Goal: Task Accomplishment & Management: Manage account settings

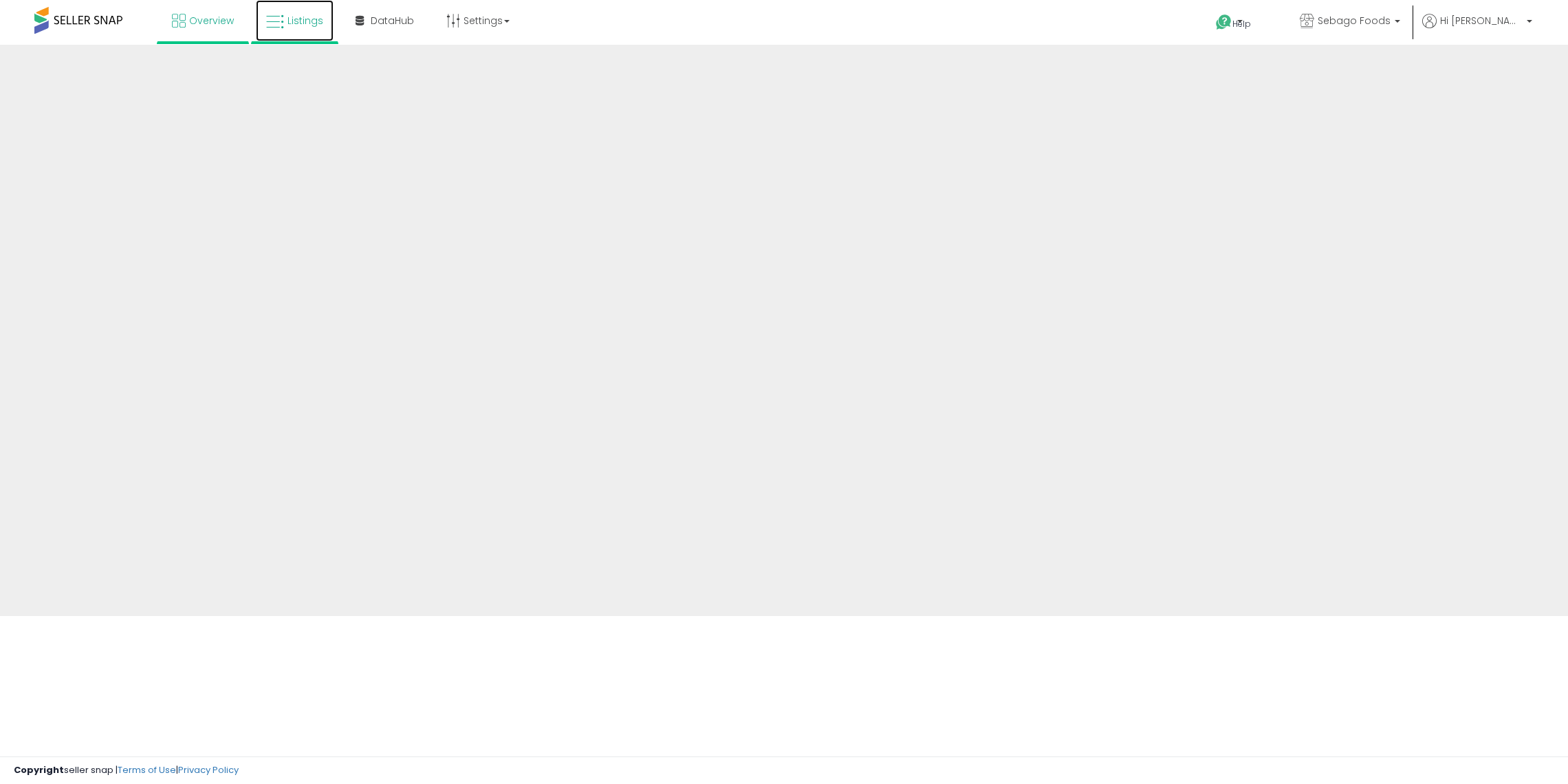
click at [314, 31] on link "Listings" at bounding box center [295, 21] width 78 height 42
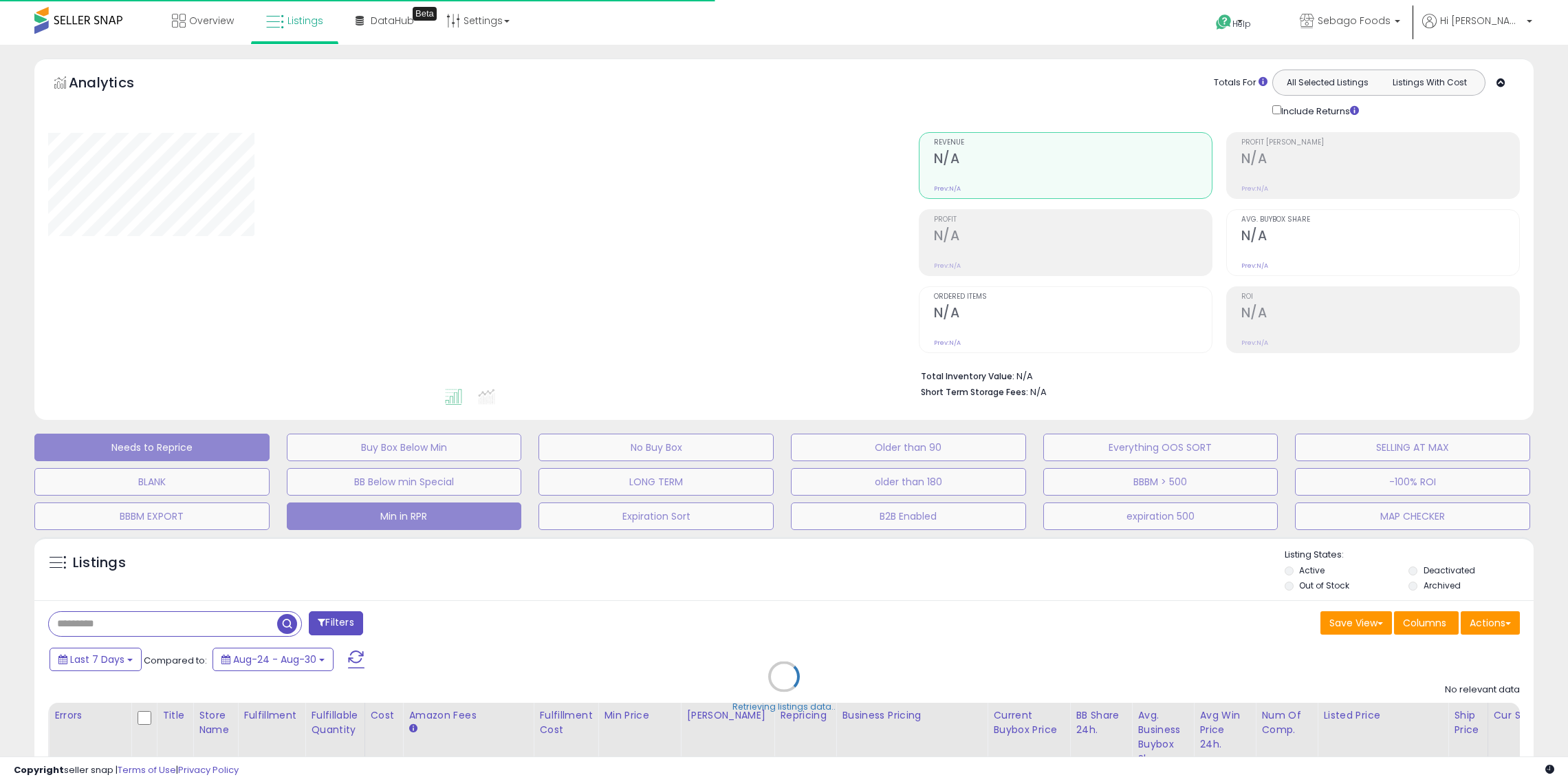
scroll to position [552, 0]
select select "**"
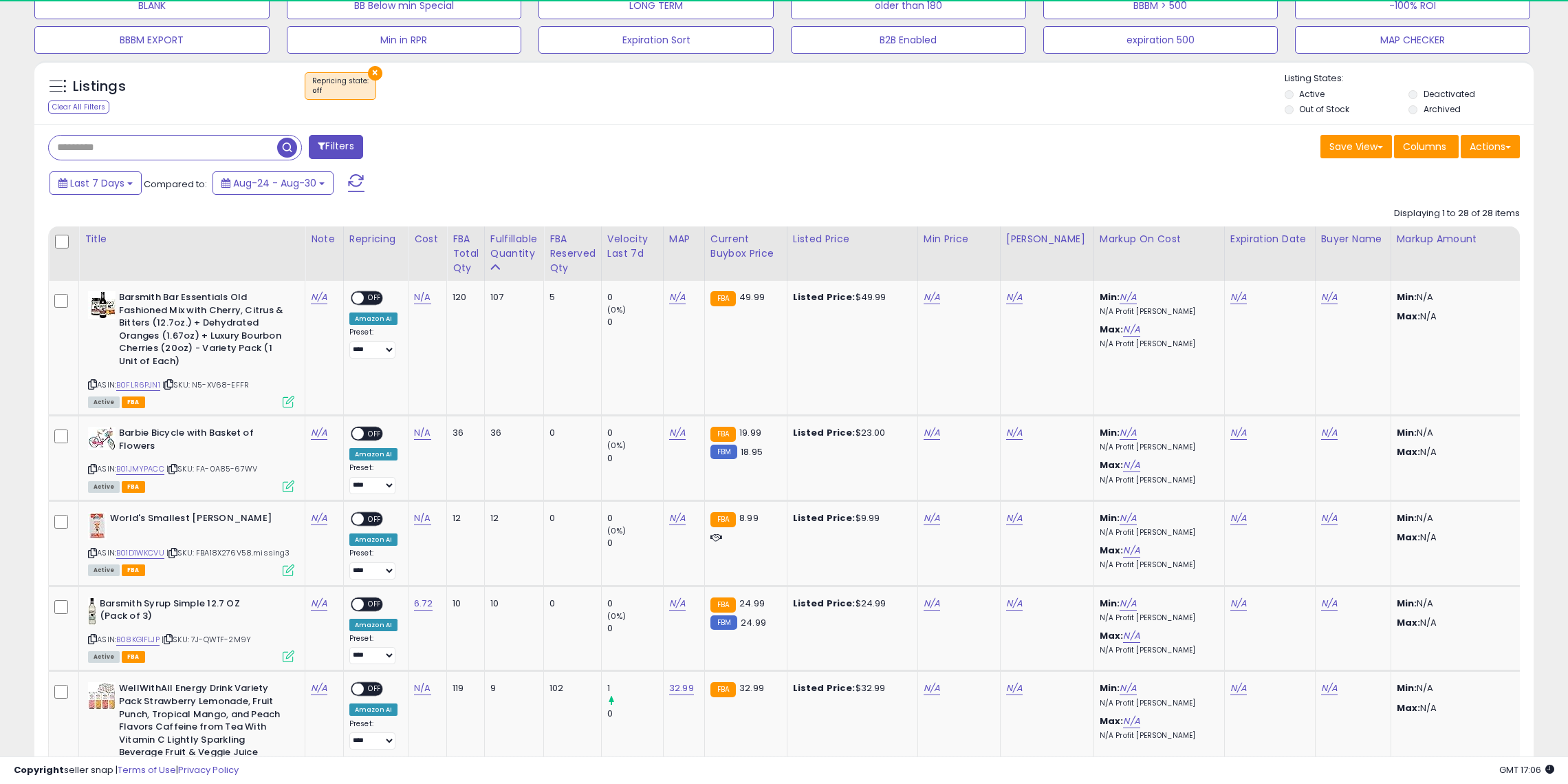
scroll to position [282, 871]
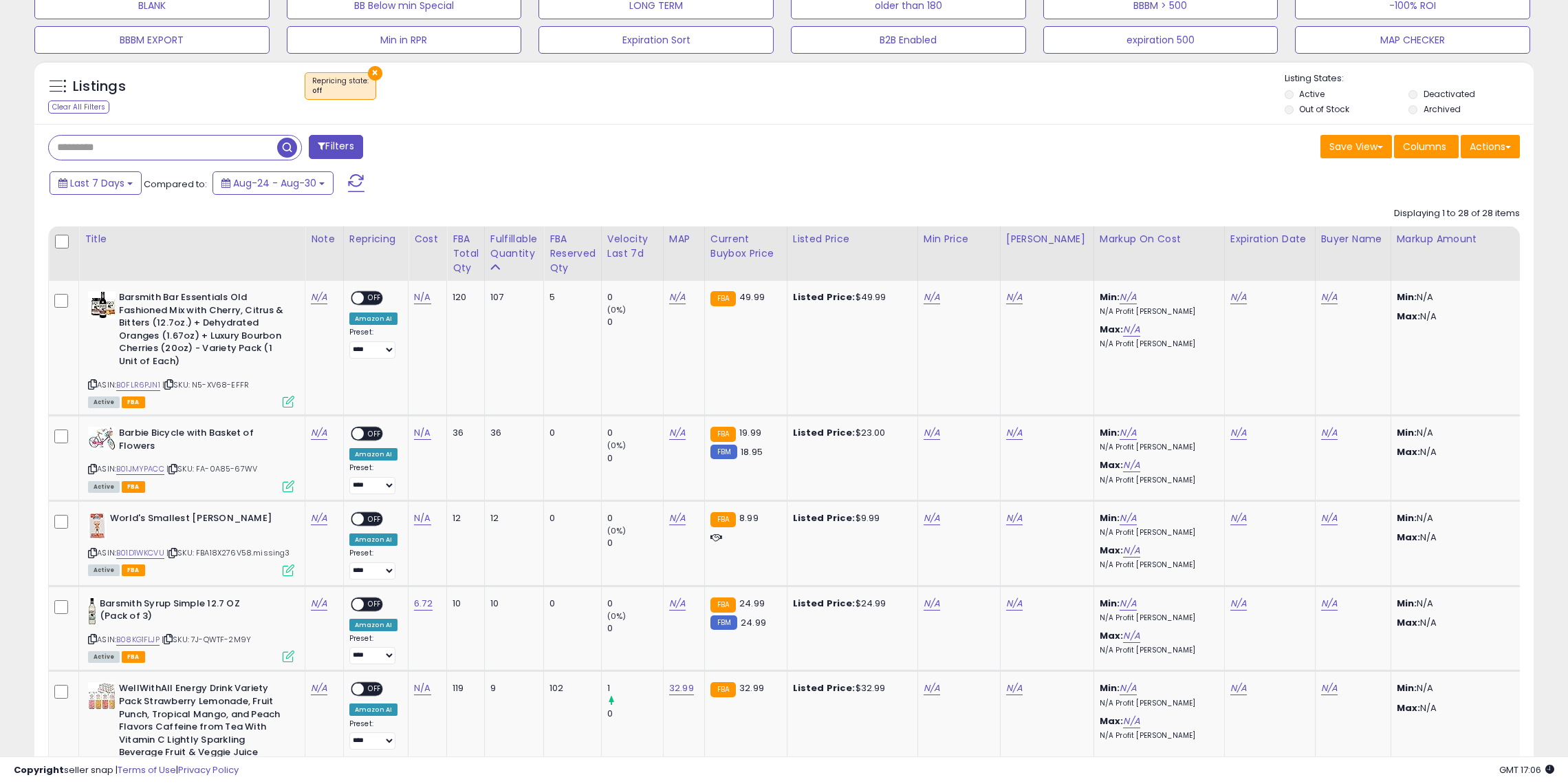
click at [372, 71] on button "×" at bounding box center [375, 73] width 14 height 14
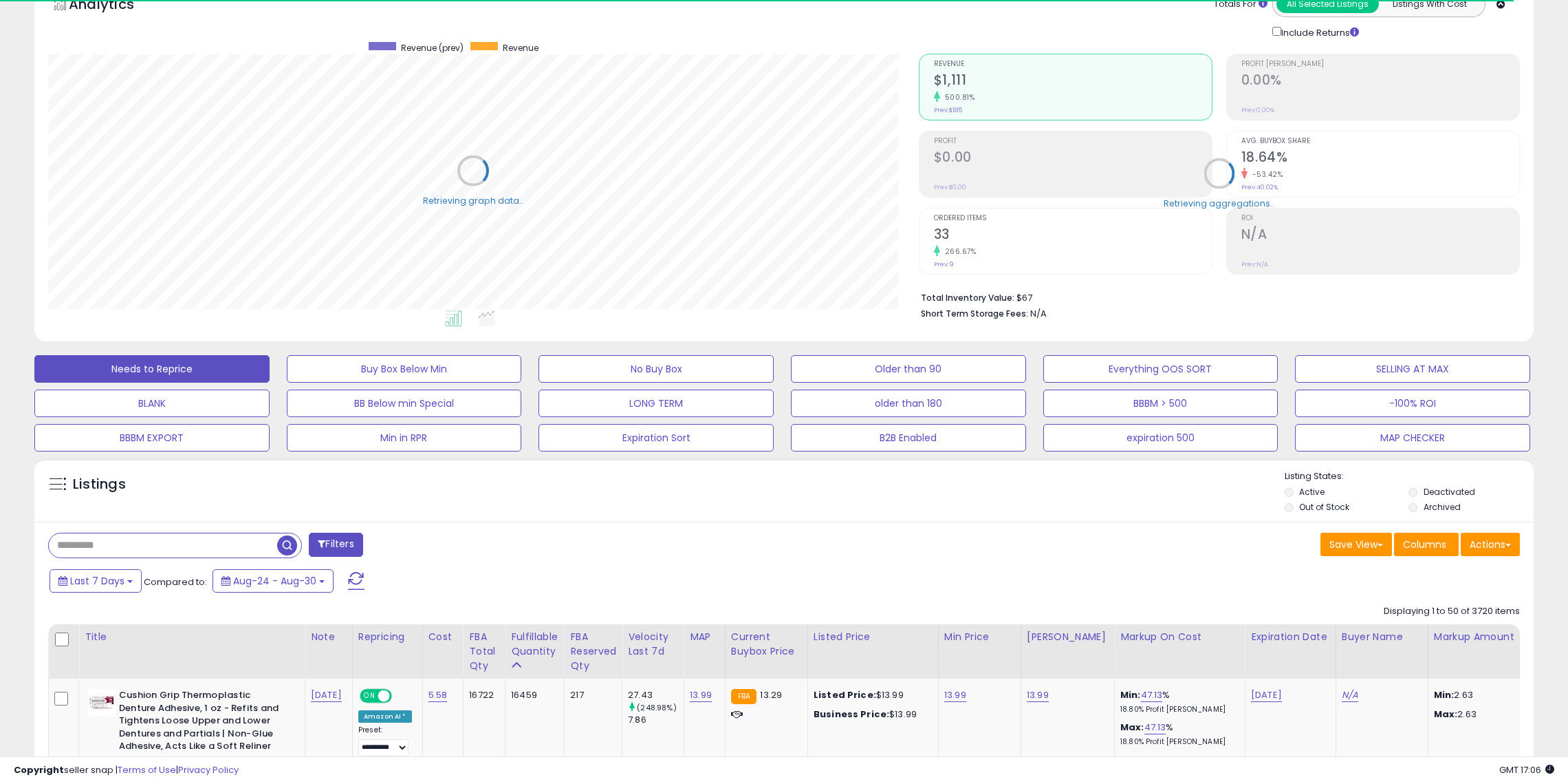
scroll to position [476, 0]
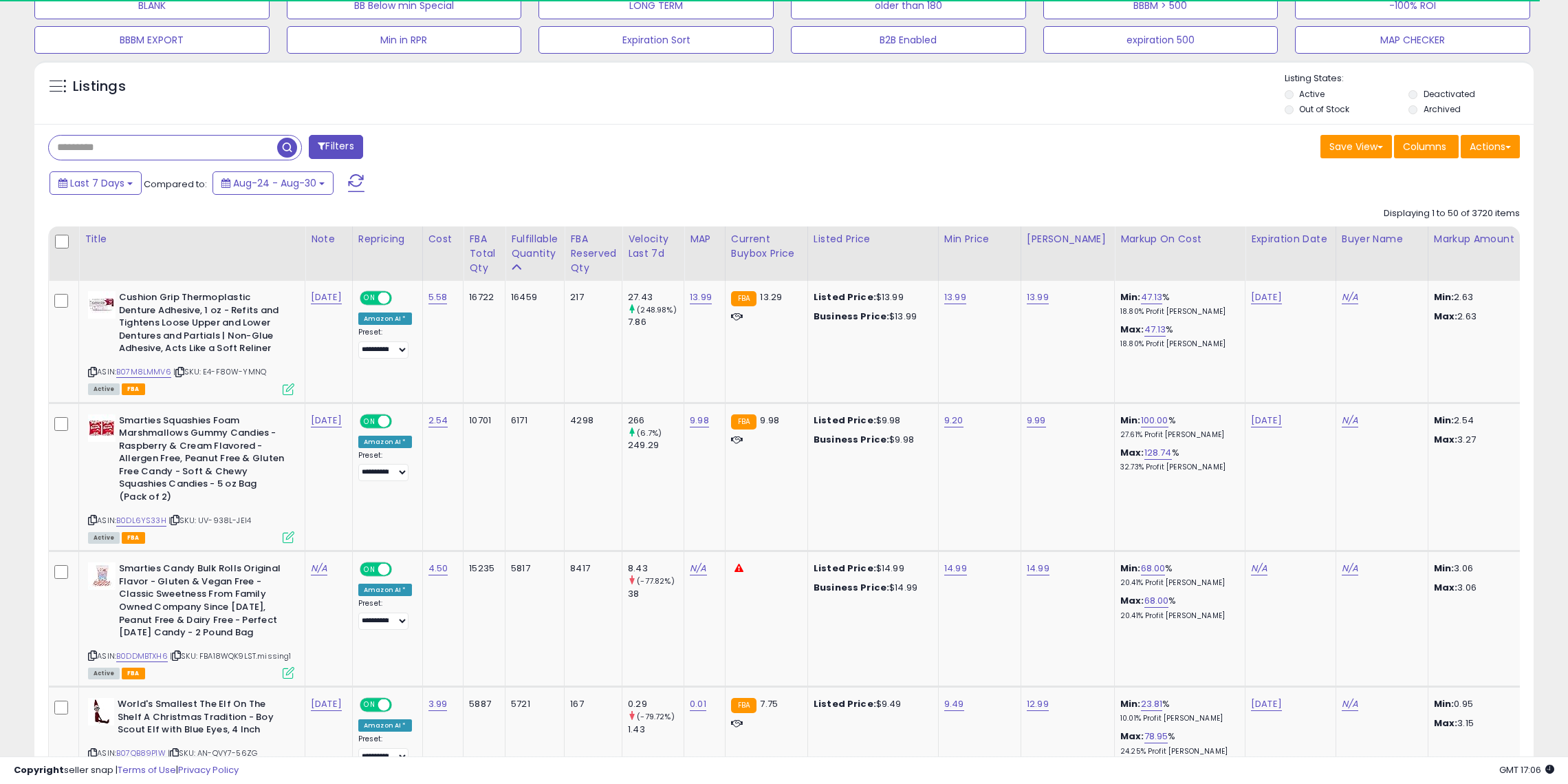
click at [180, 152] on input "text" at bounding box center [162, 147] width 229 height 24
paste input "**********"
type input "**********"
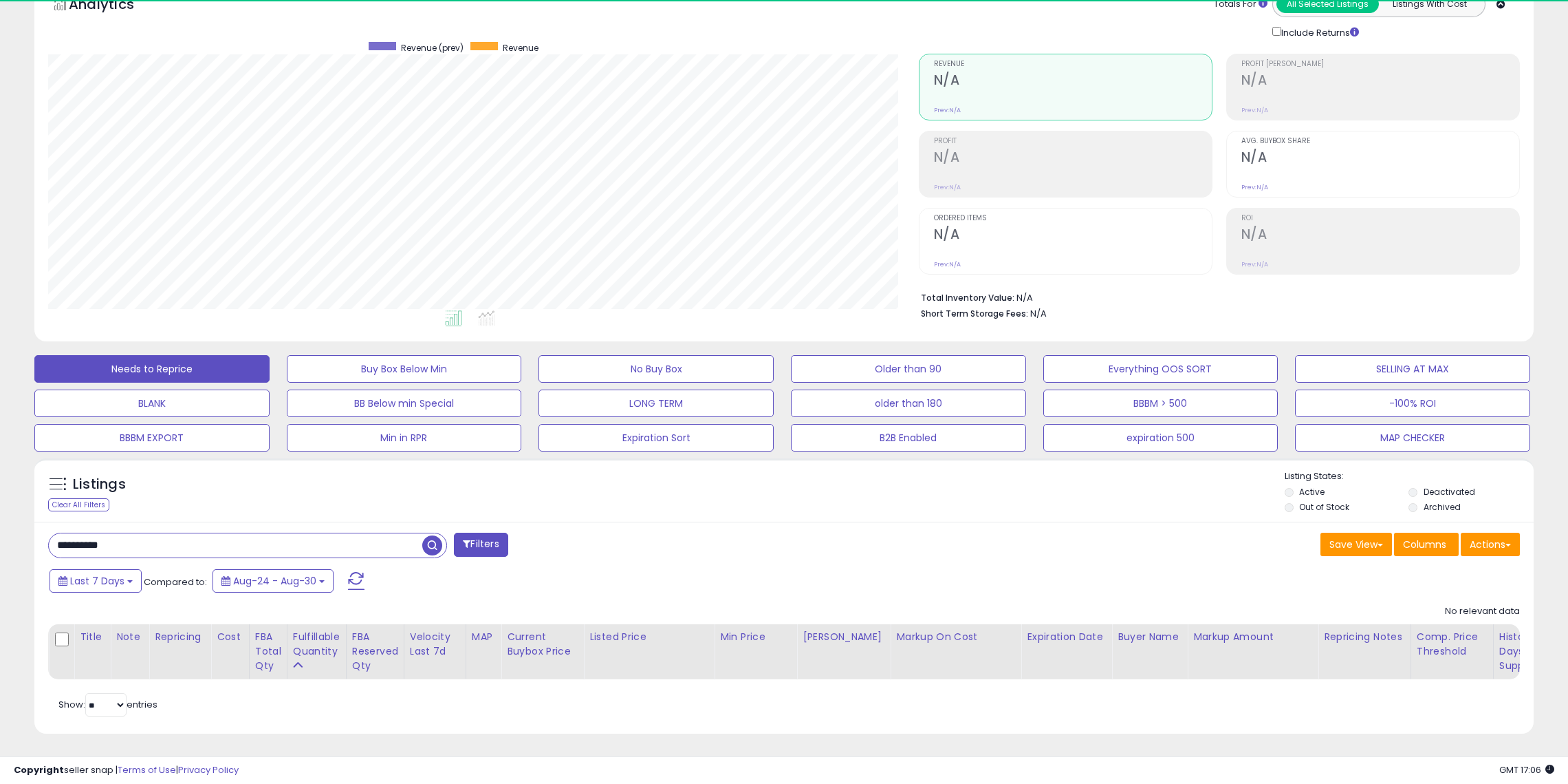
scroll to position [282, 871]
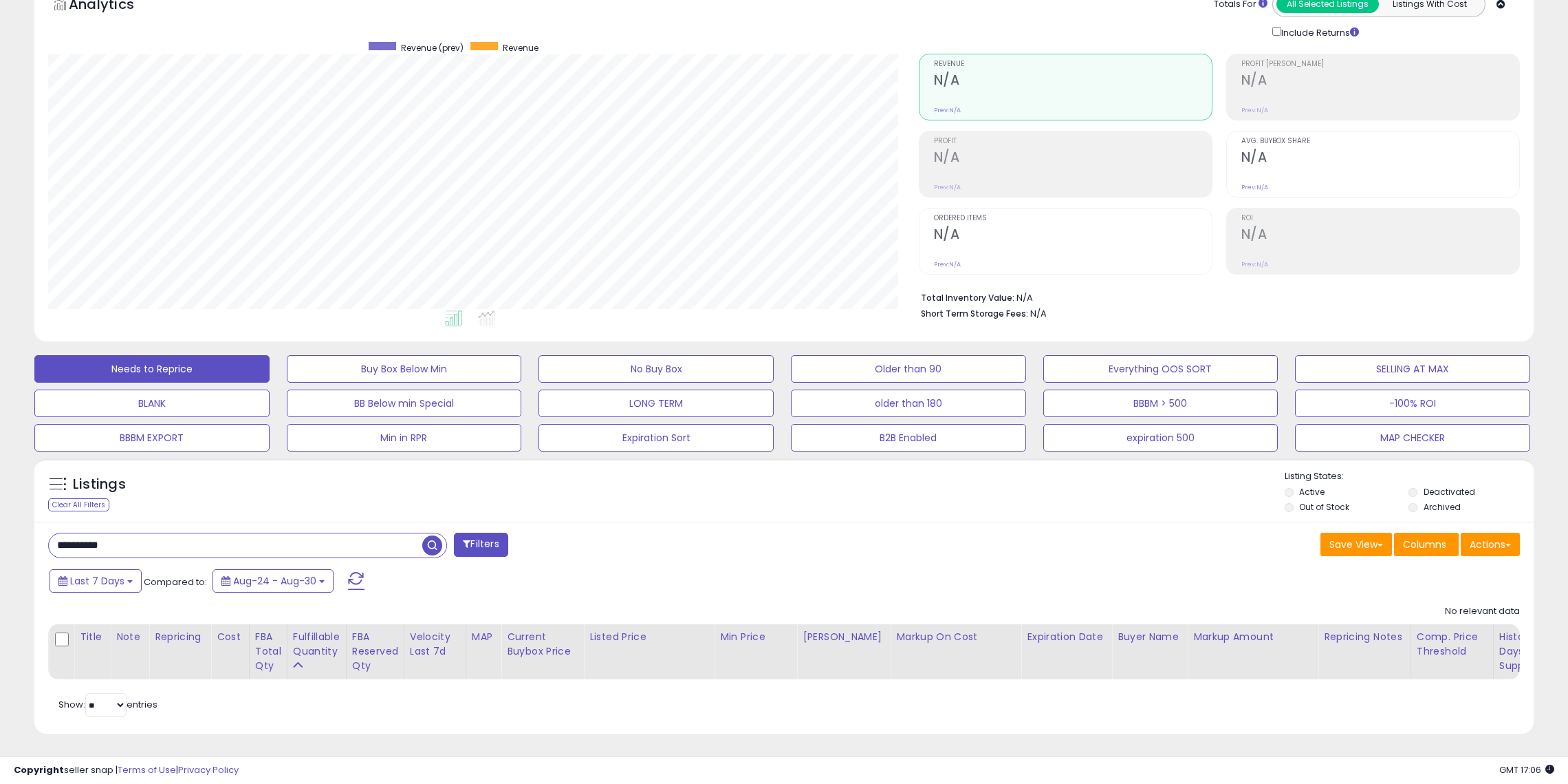
click at [1311, 510] on label "Out of Stock" at bounding box center [1324, 507] width 50 height 11
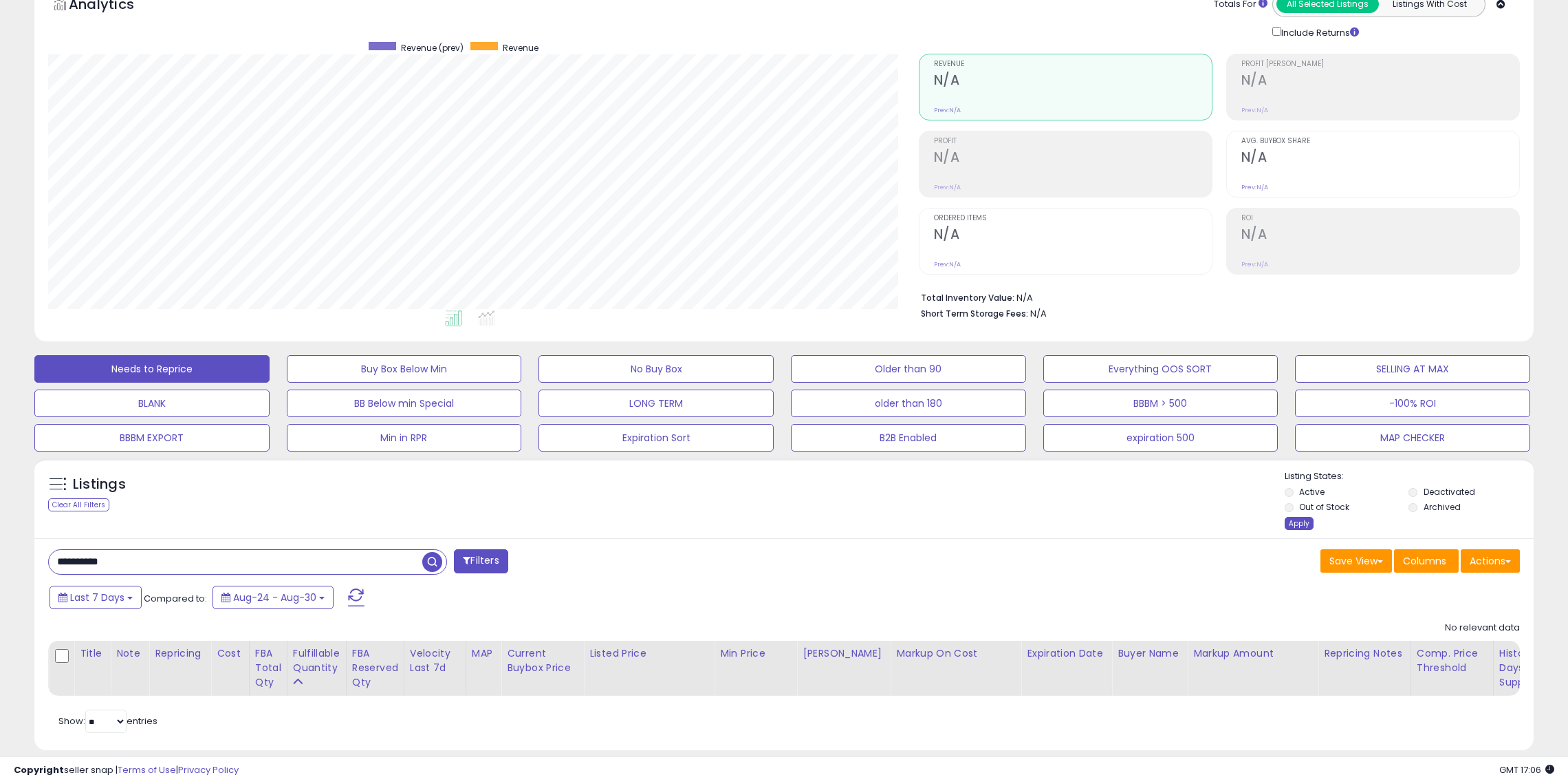
click at [1290, 528] on div "Apply" at bounding box center [1300, 524] width 28 height 13
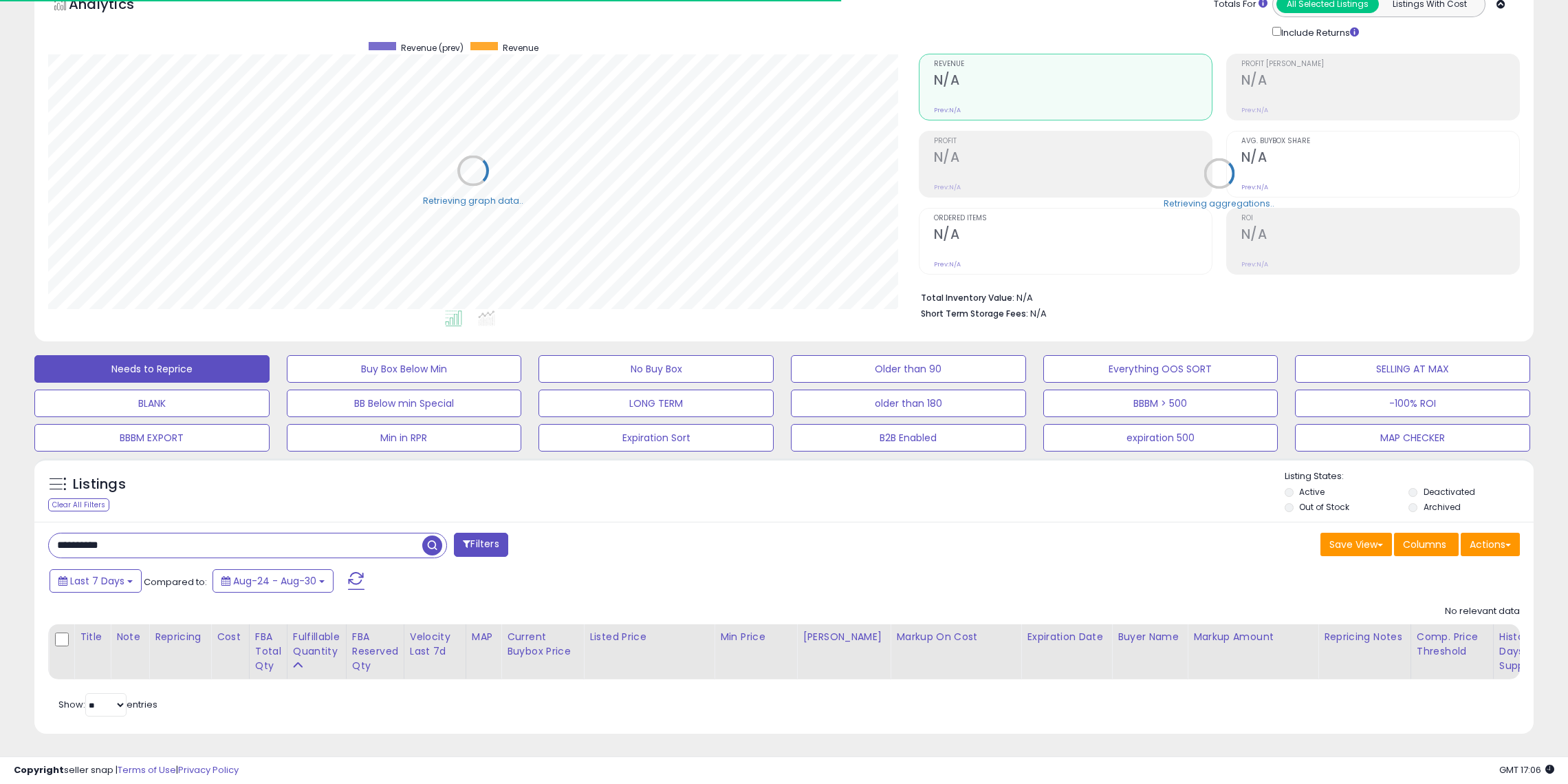
click at [1437, 494] on label "Deactivated" at bounding box center [1449, 492] width 51 height 11
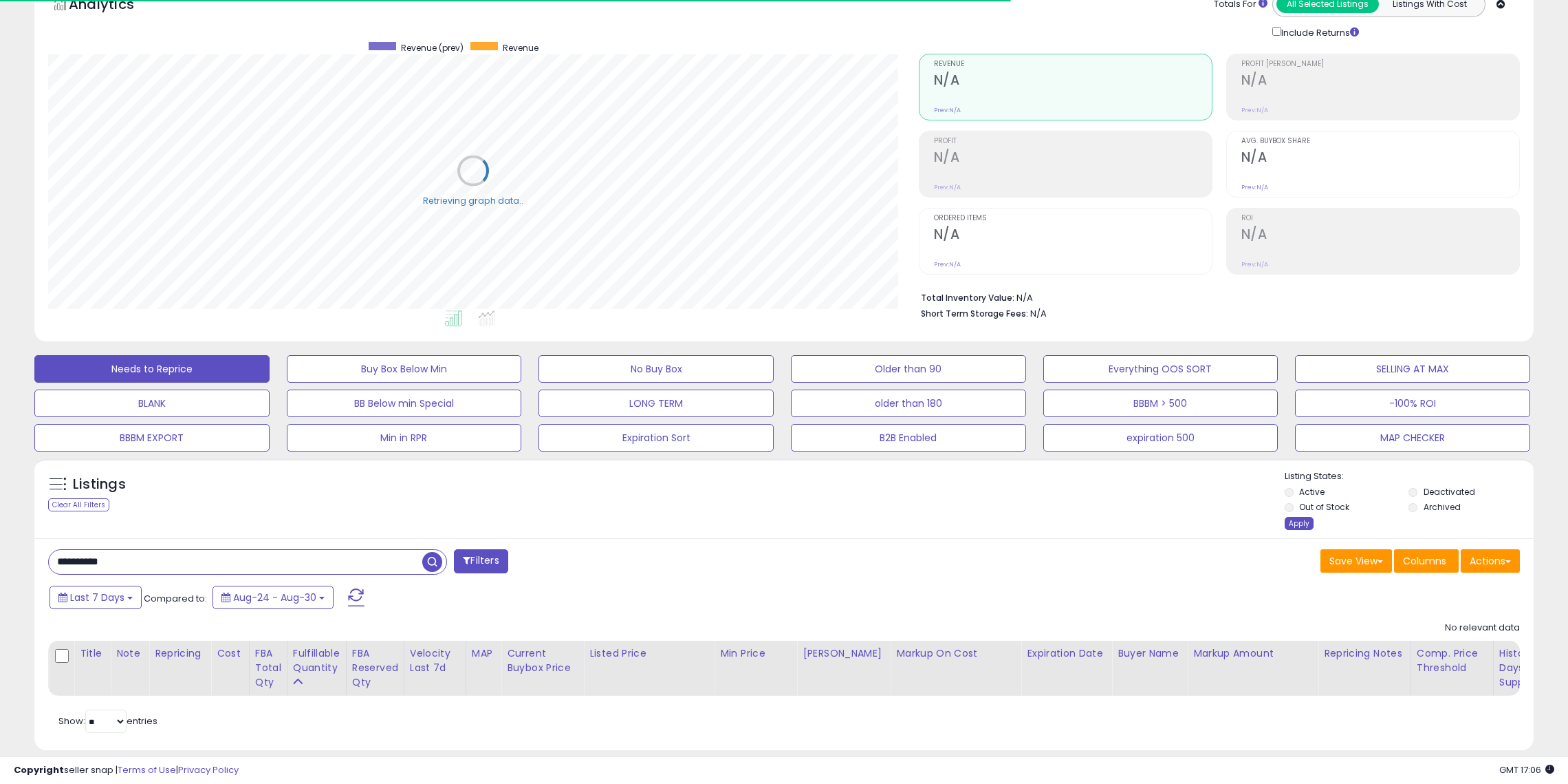
click at [1310, 522] on div "Apply" at bounding box center [1300, 524] width 28 height 13
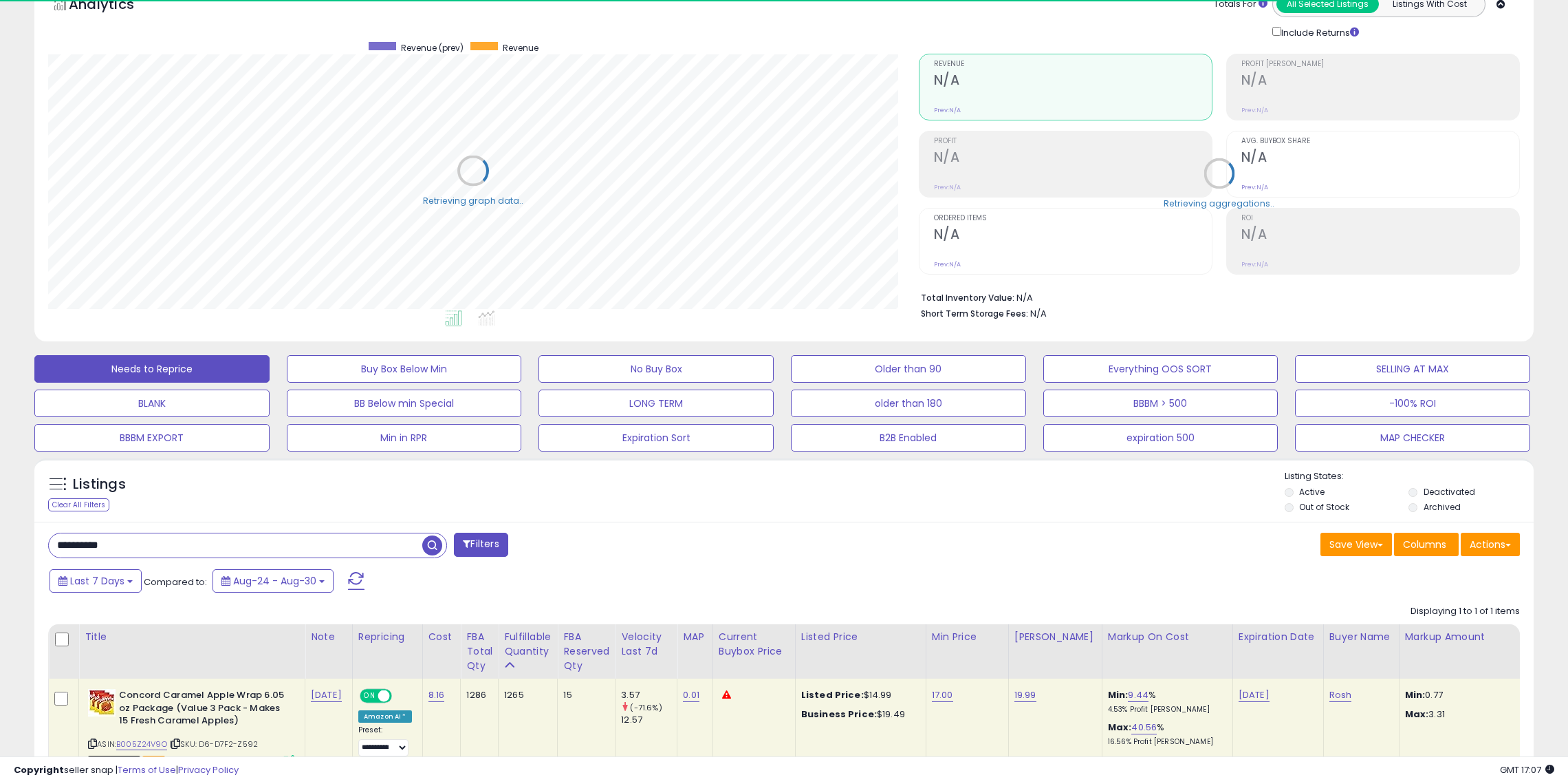
scroll to position [176, 0]
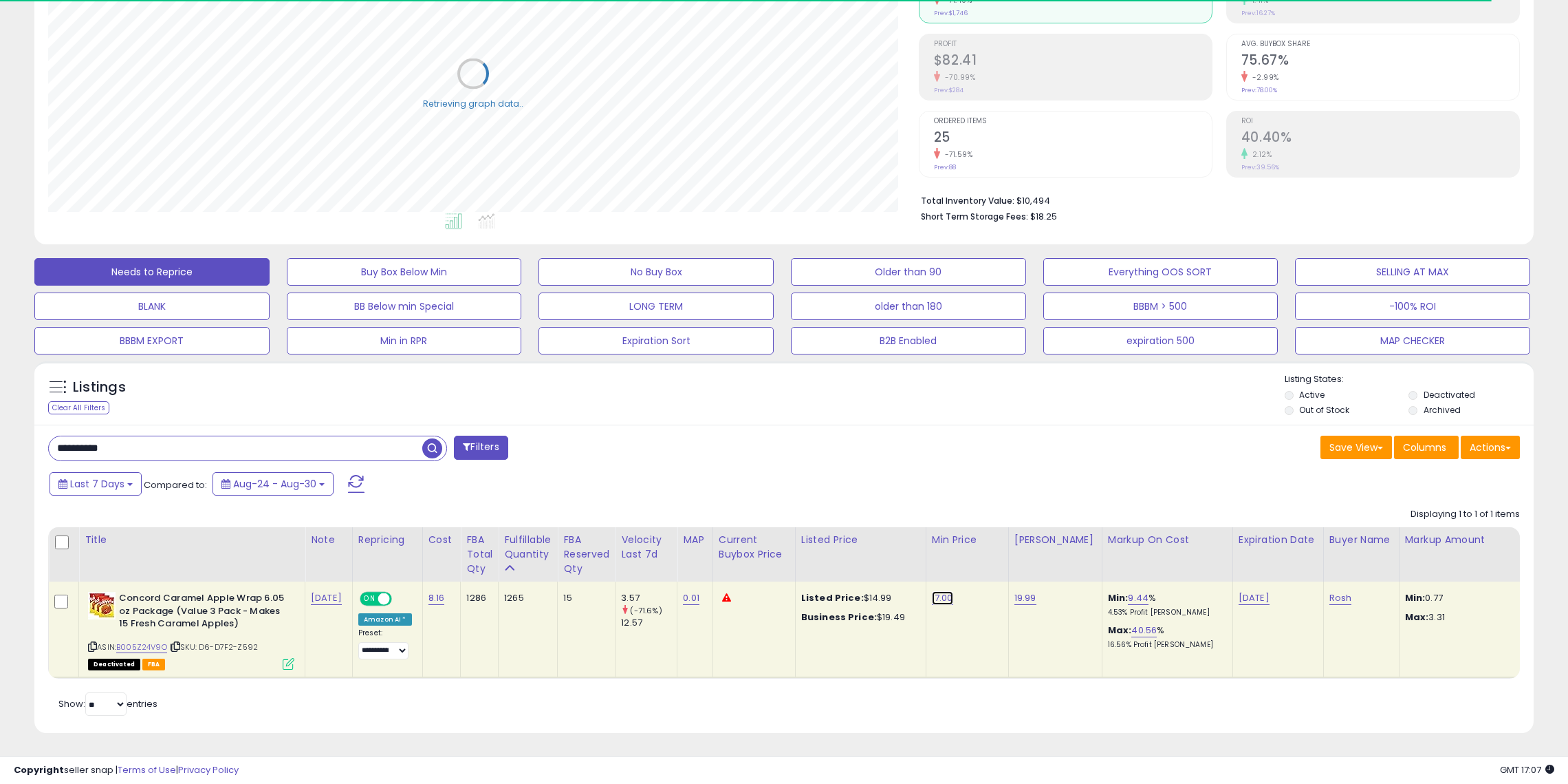
click at [935, 598] on link "17.00" at bounding box center [943, 598] width 21 height 14
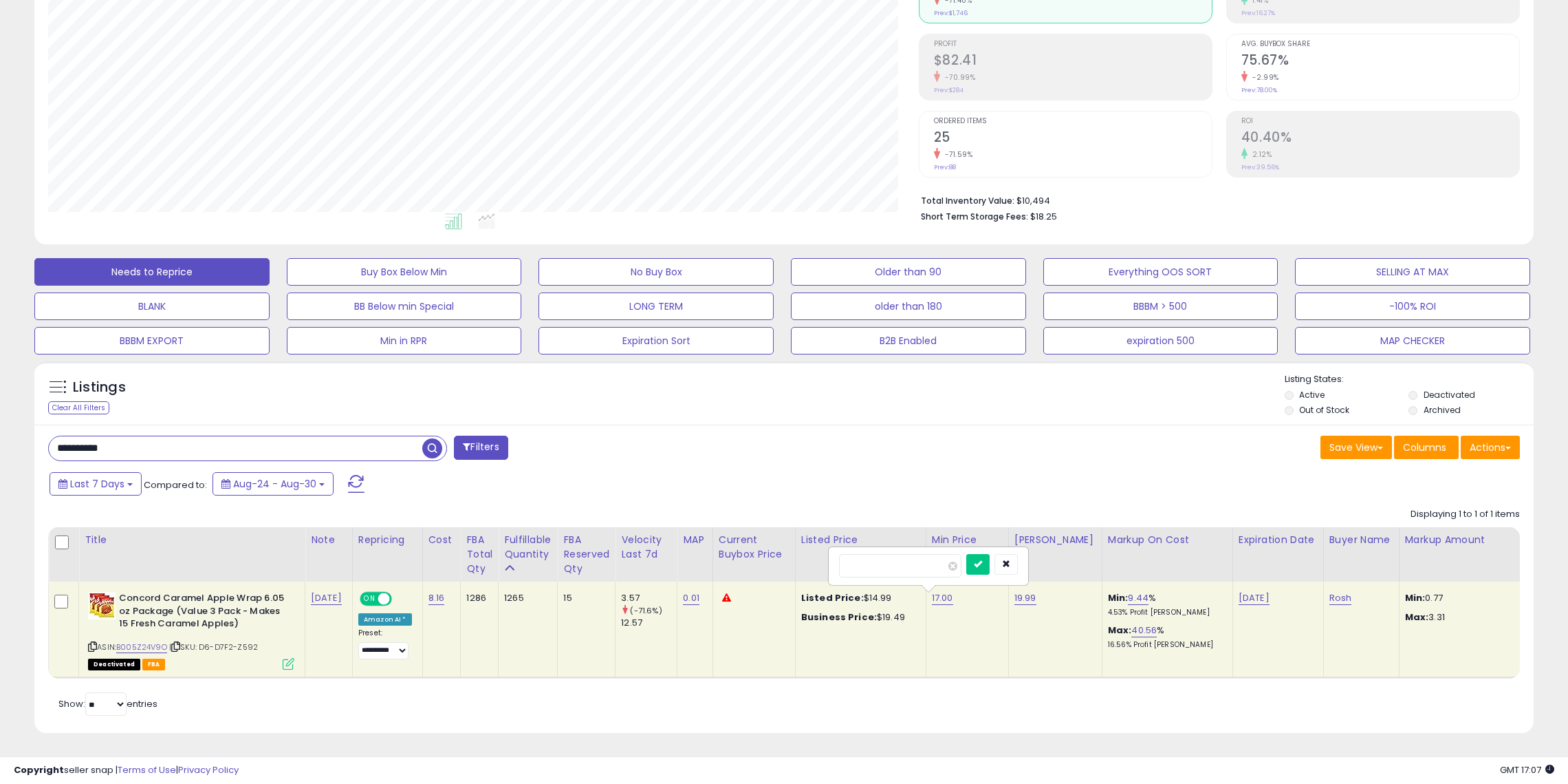
scroll to position [282, 871]
type input "*"
type input "**"
click button "submit" at bounding box center [978, 565] width 24 height 21
click at [1015, 598] on link "19.99" at bounding box center [1025, 598] width 22 height 14
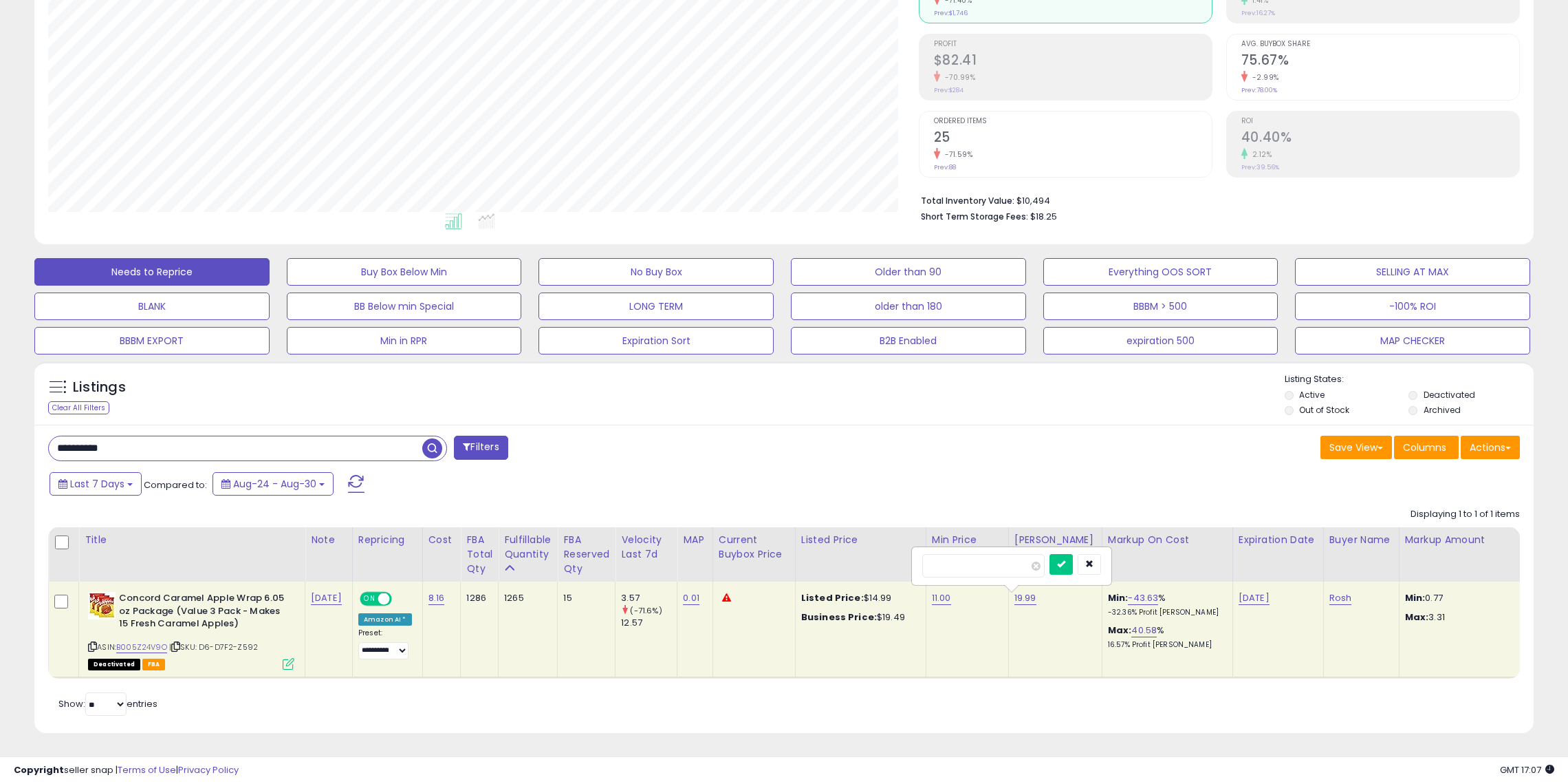
type input "*"
type input "*****"
click button "submit" at bounding box center [1061, 565] width 24 height 21
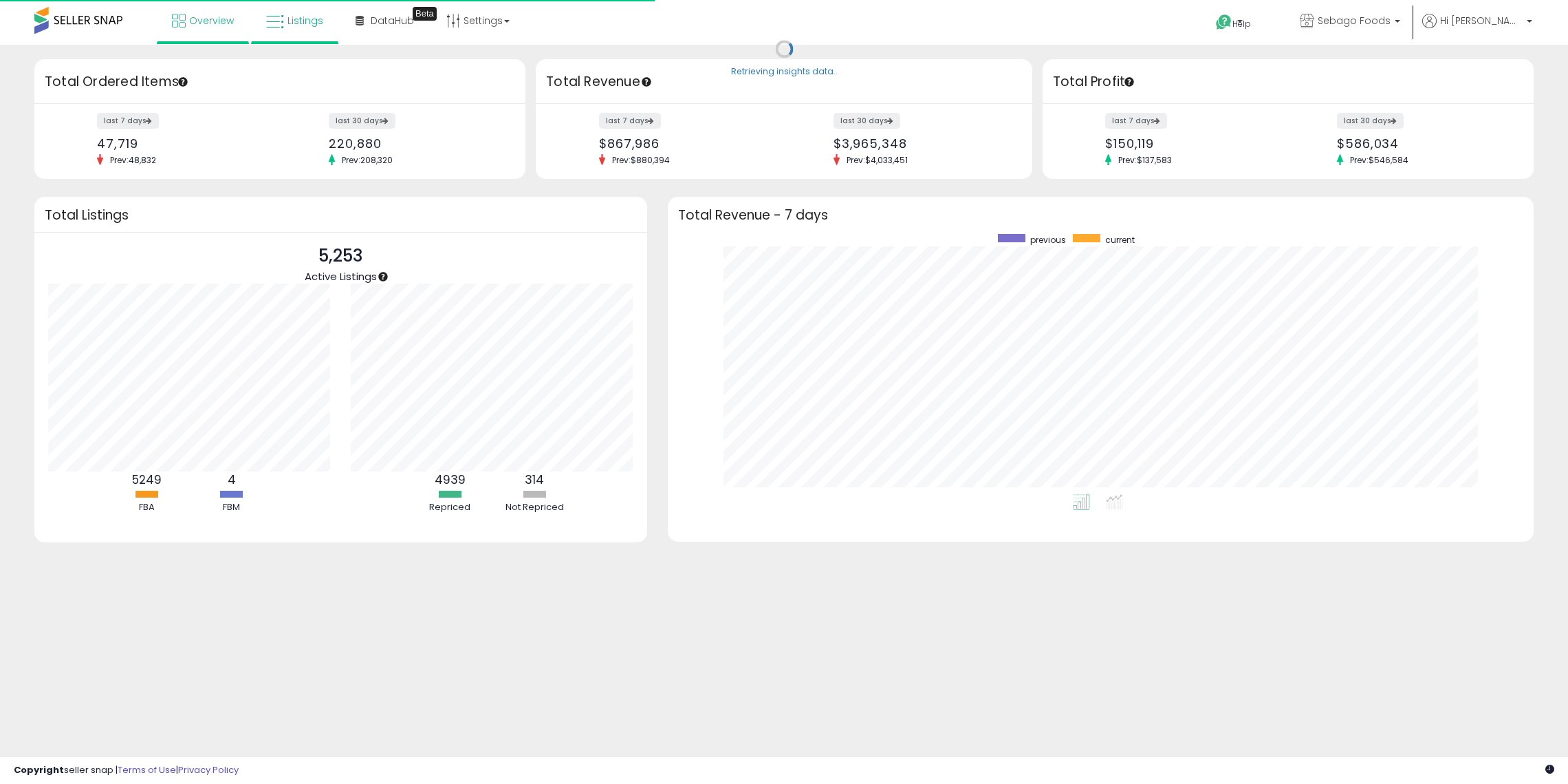
scroll to position [552, 0]
click at [306, 28] on link "Listings" at bounding box center [295, 21] width 78 height 42
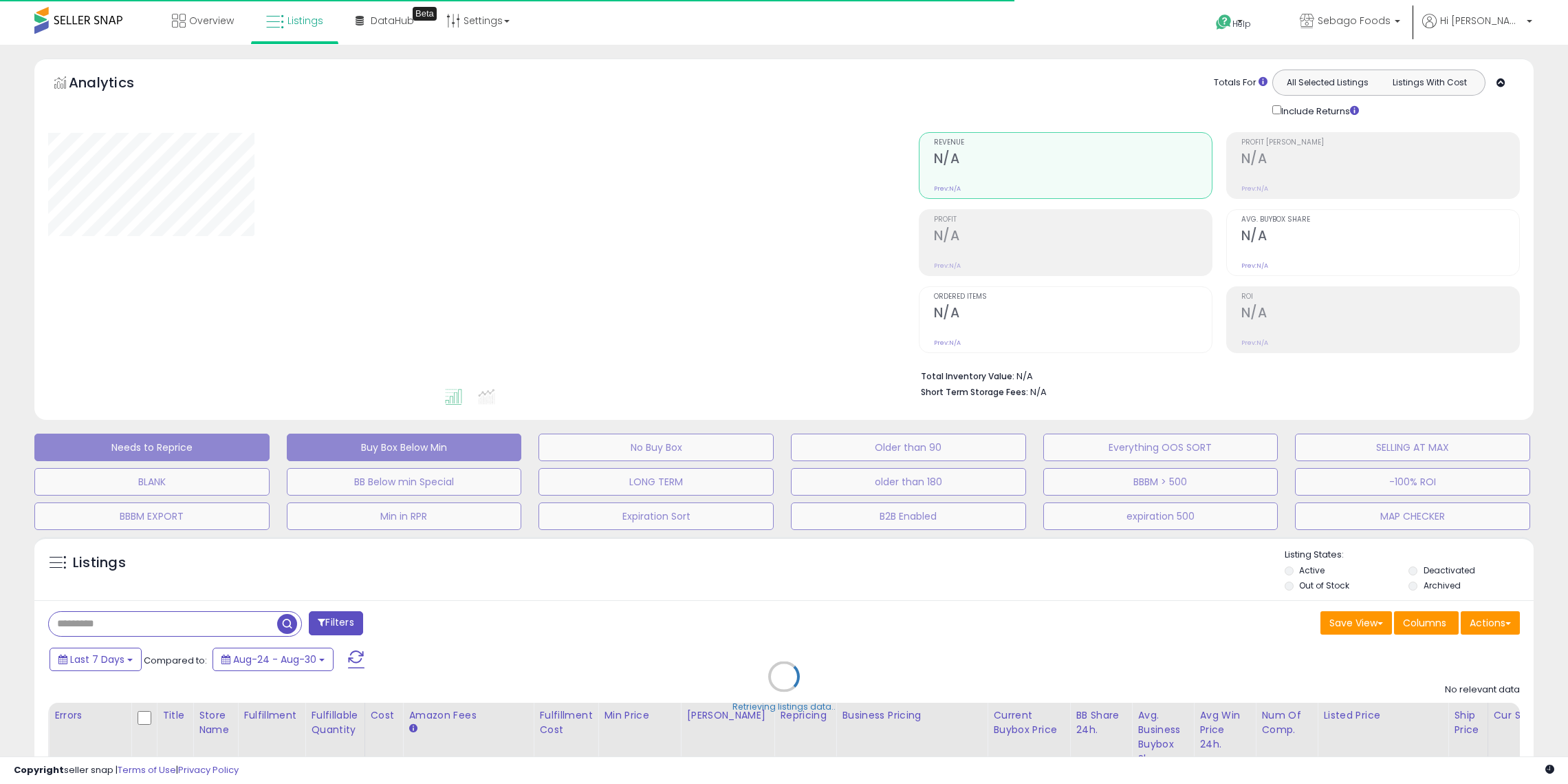
scroll to position [552, 0]
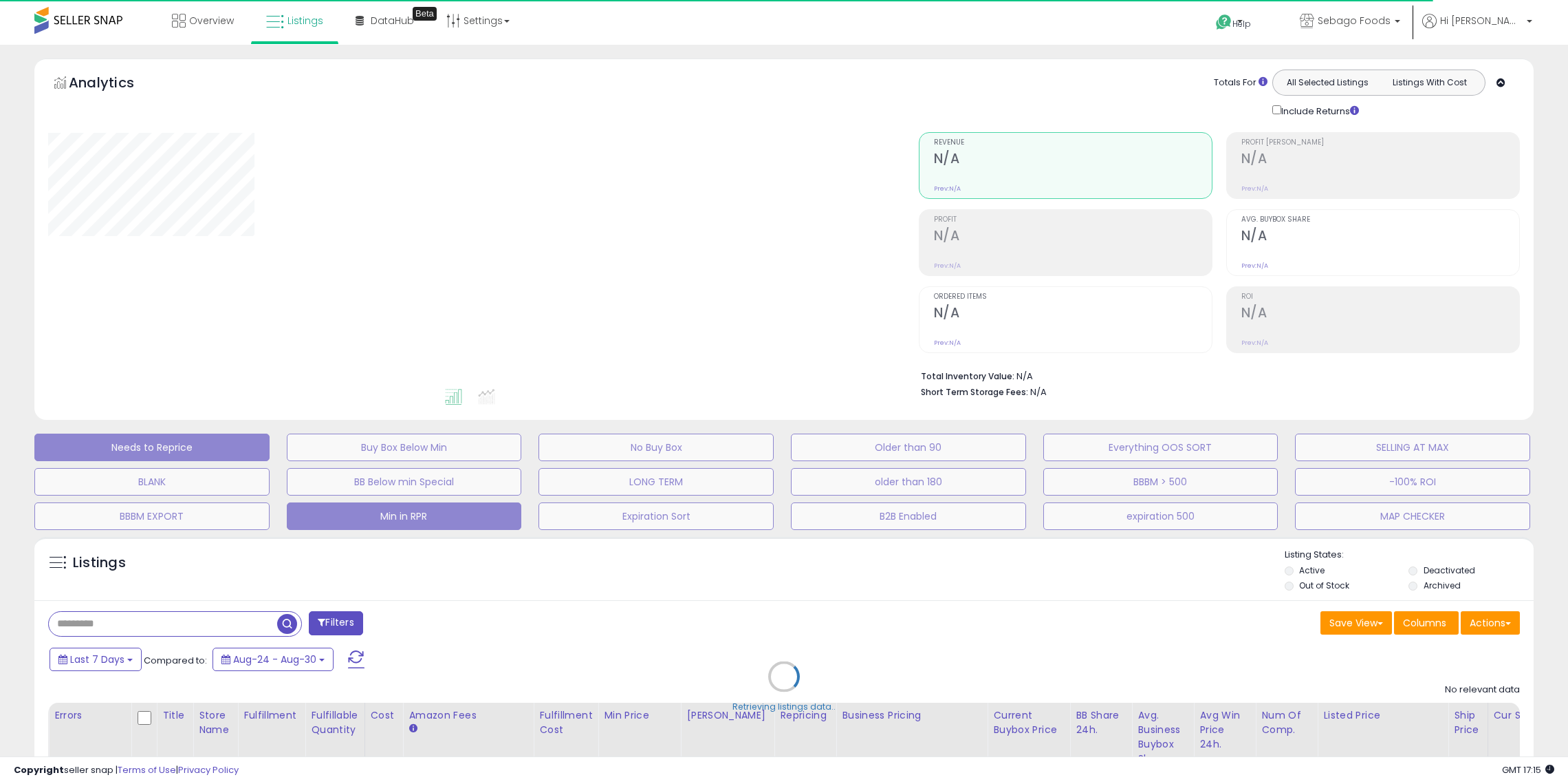
select select "**"
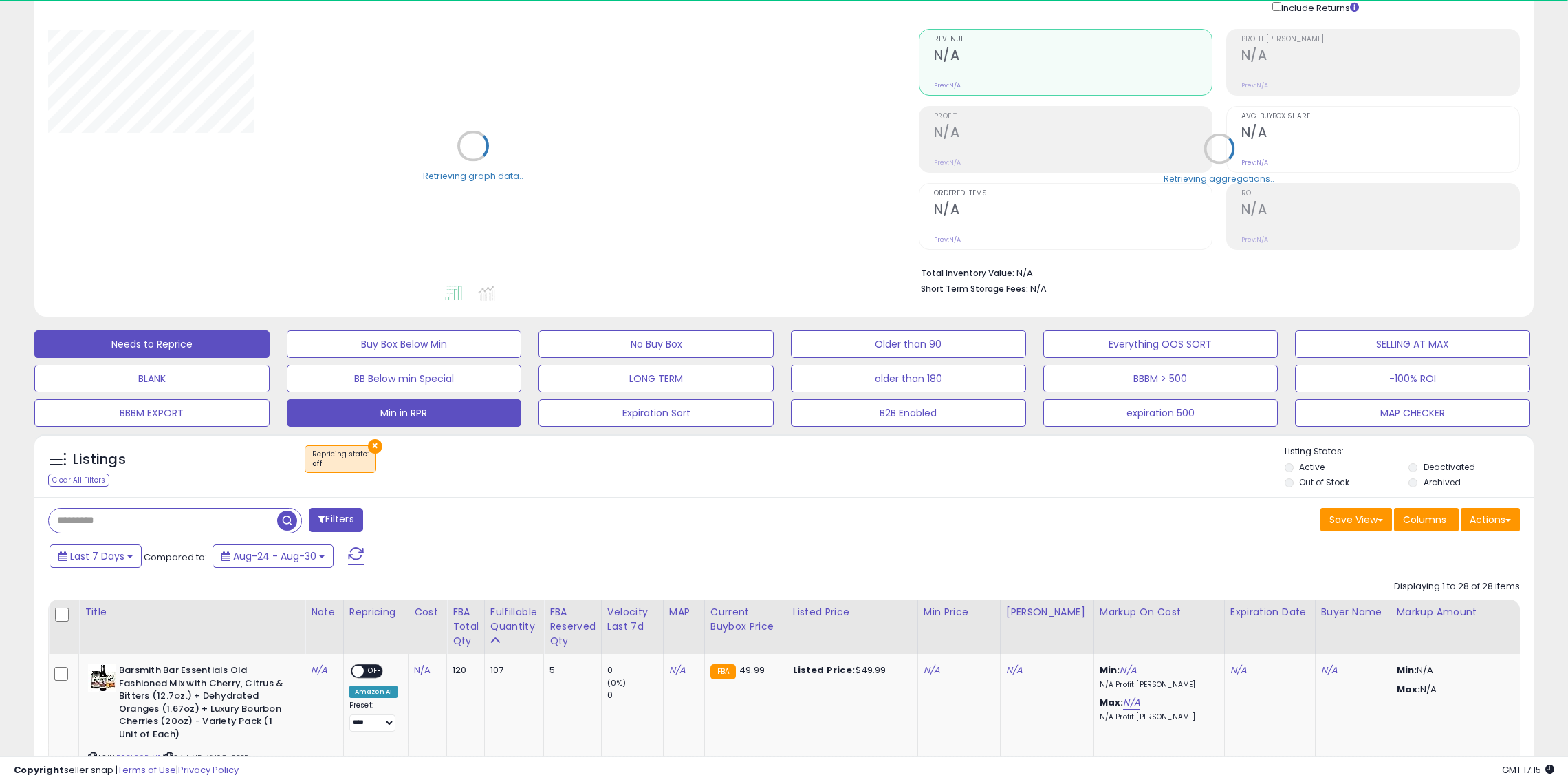
scroll to position [167, 0]
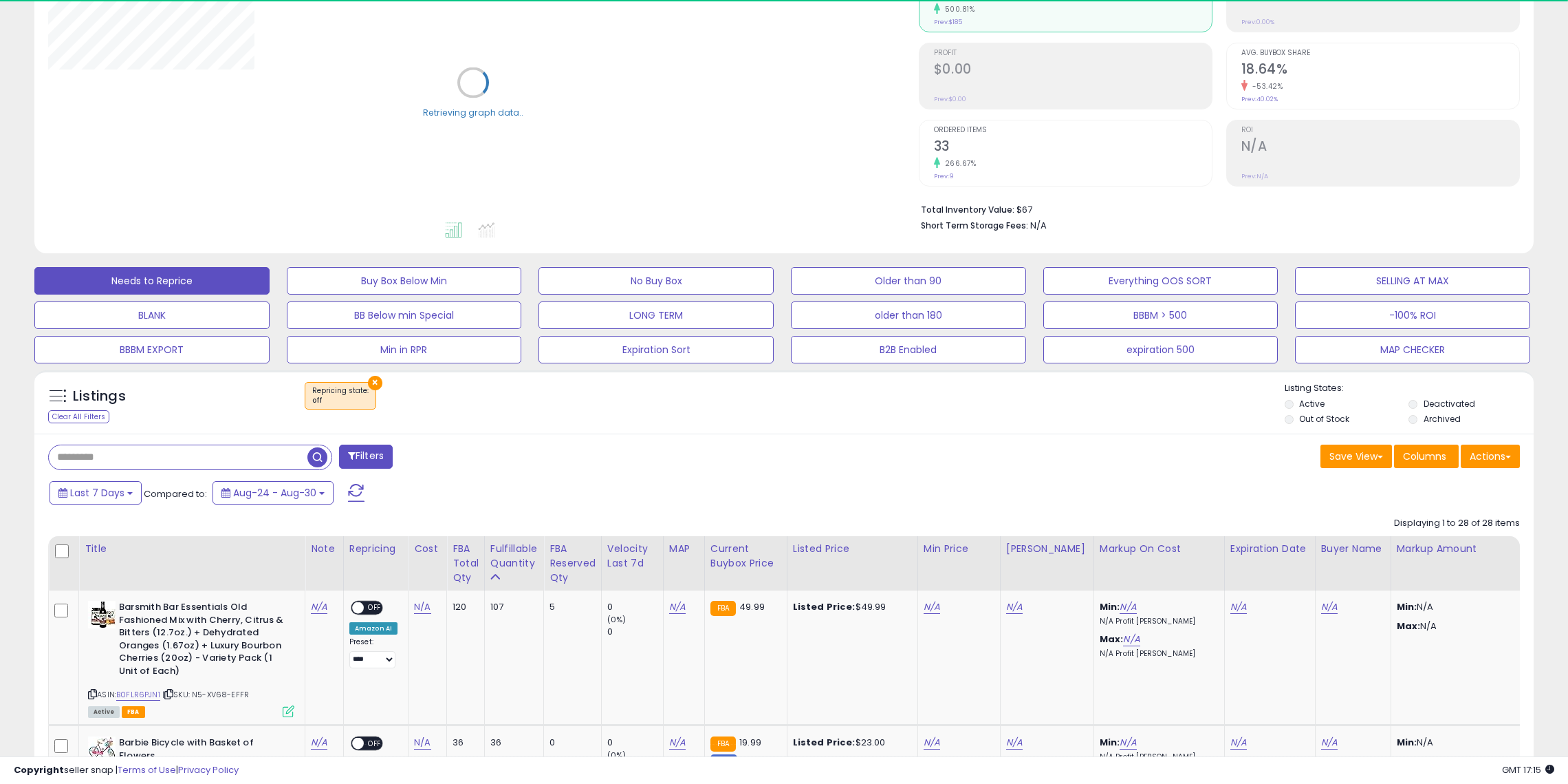
click at [181, 457] on input "text" at bounding box center [177, 457] width 259 height 24
paste input "**********"
type input "**********"
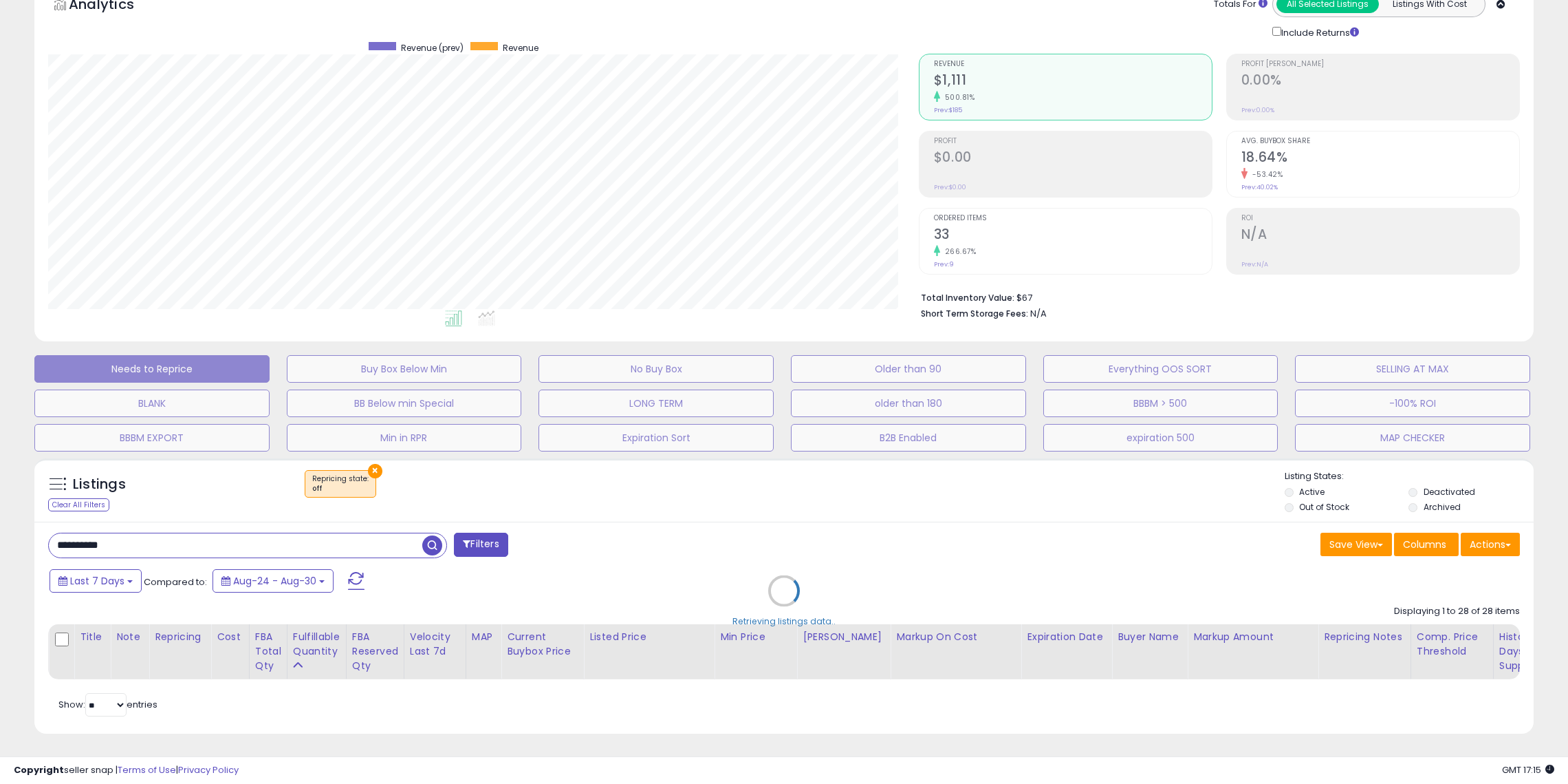
scroll to position [282, 871]
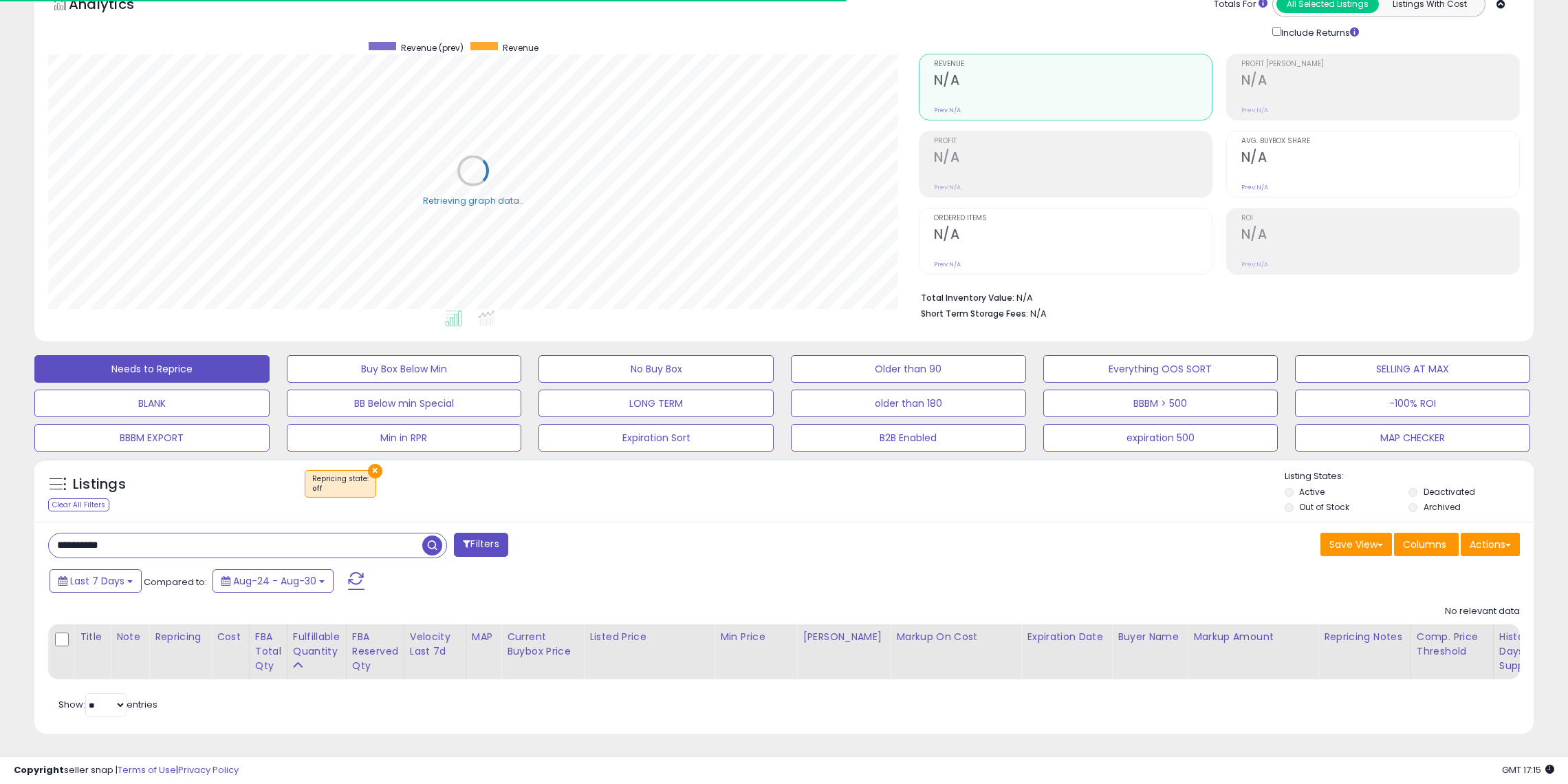
click at [375, 468] on button "×" at bounding box center [375, 471] width 14 height 14
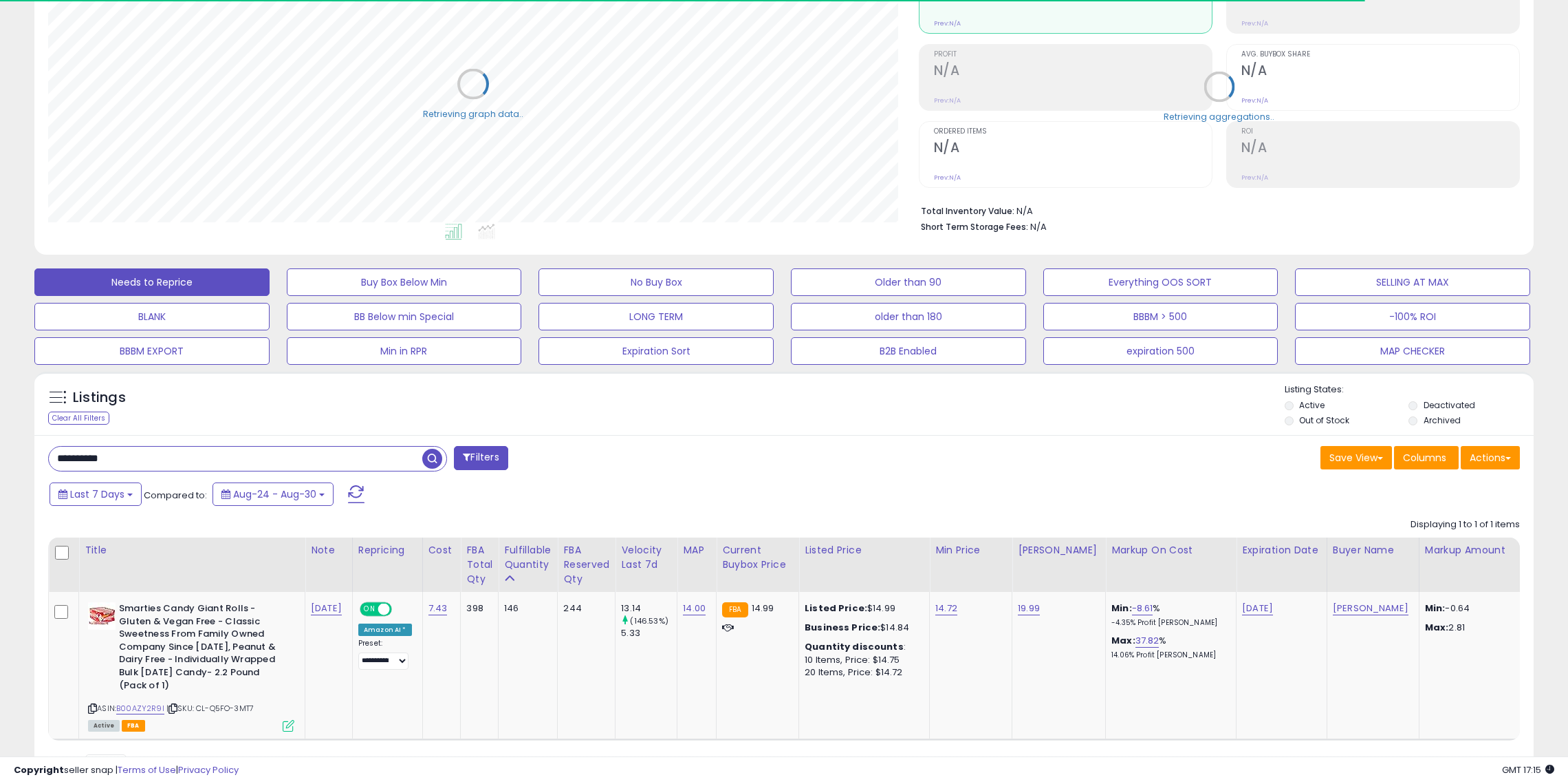
scroll to position [227, 0]
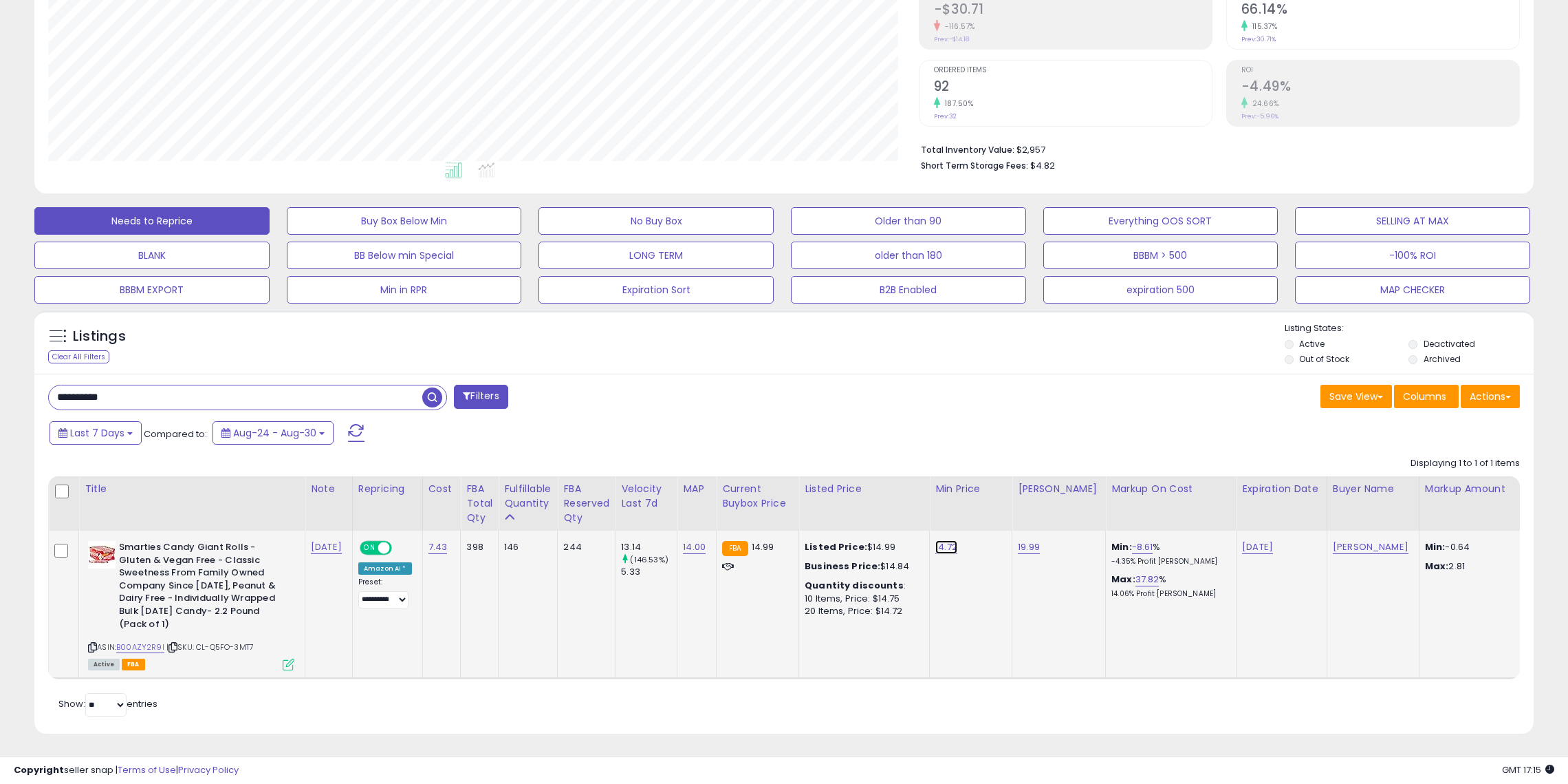
click at [940, 544] on link "14.72" at bounding box center [946, 547] width 22 height 14
type input "*****"
click button "submit" at bounding box center [981, 513] width 24 height 21
click at [569, 233] on div "Needs to Reprice Buy Box Below Min No Buy Box Older than 90 Everything OOS SORT…" at bounding box center [784, 252] width 1534 height 103
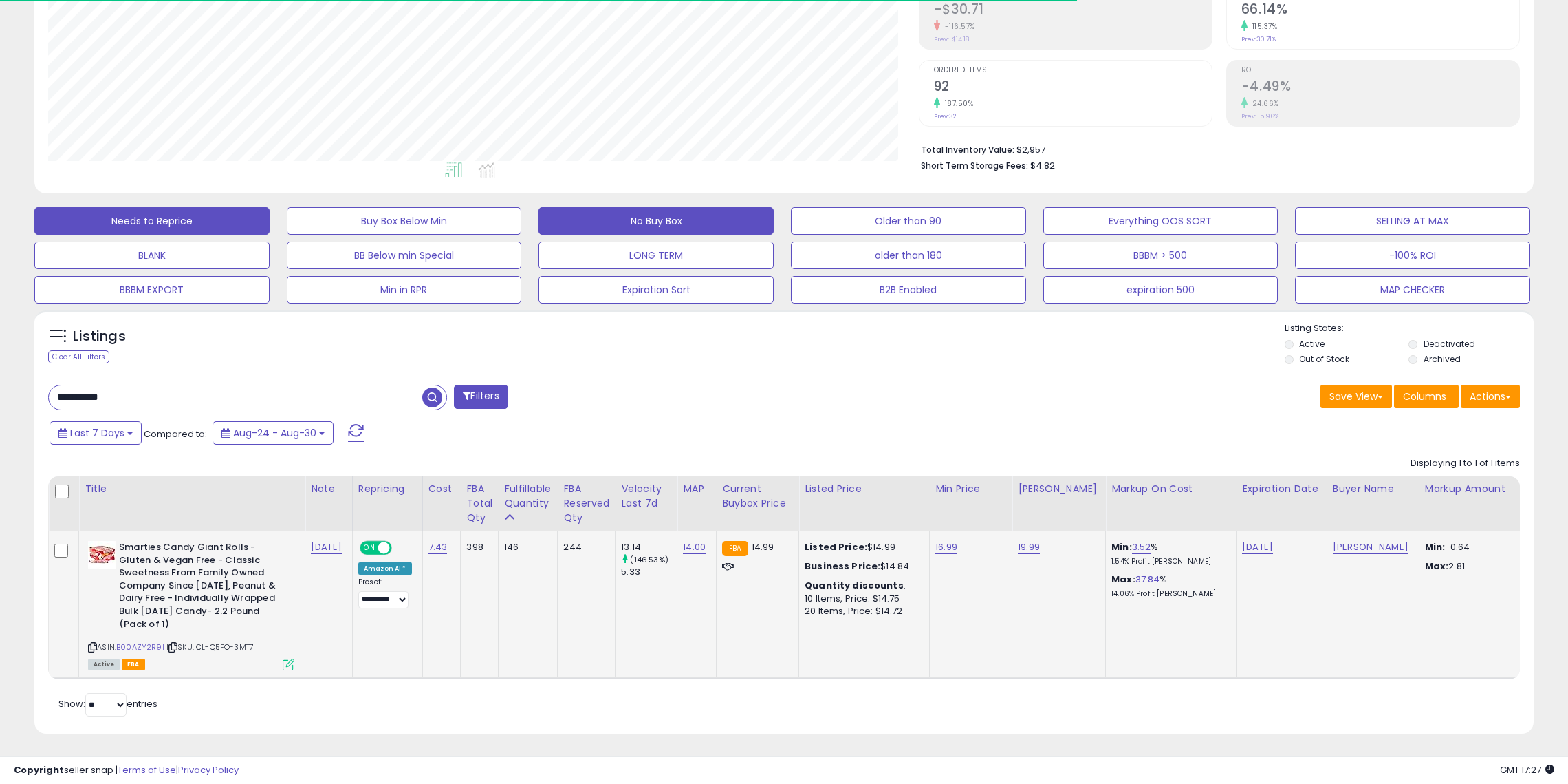
click at [582, 226] on button "No Buy Box" at bounding box center [656, 220] width 235 height 28
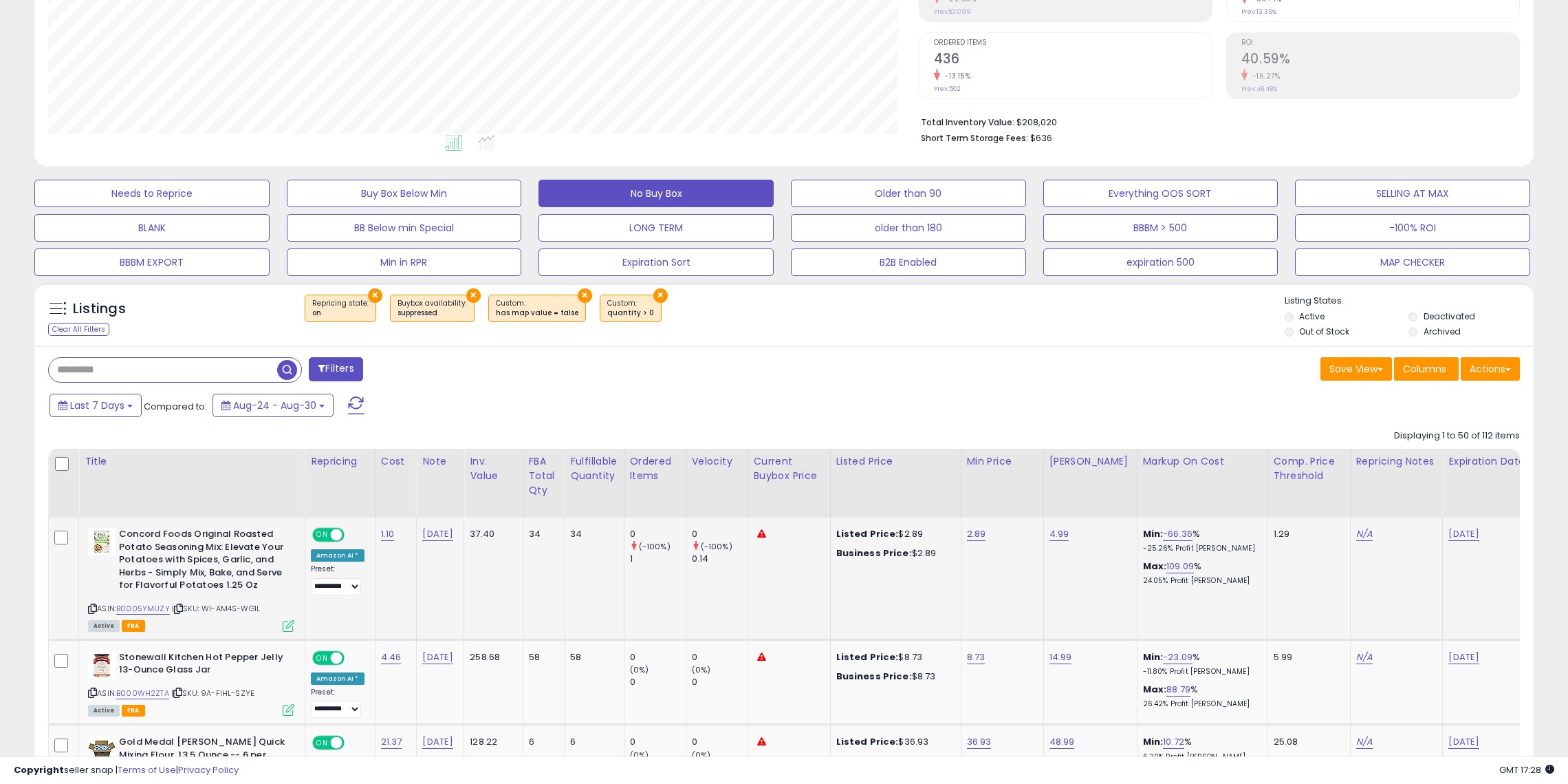
scroll to position [264, 0]
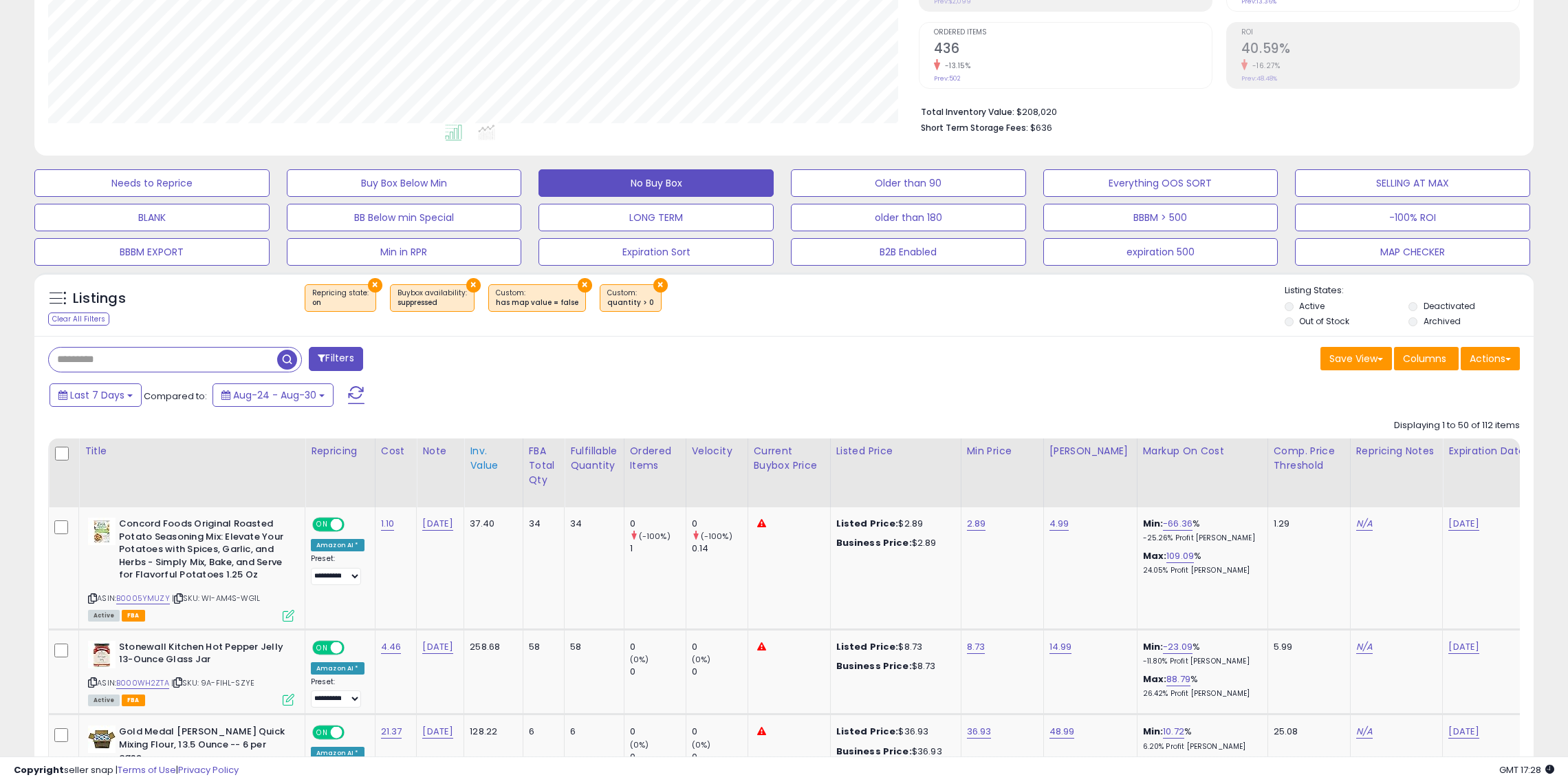
click at [471, 458] on div "Inv. value" at bounding box center [492, 458] width 46 height 28
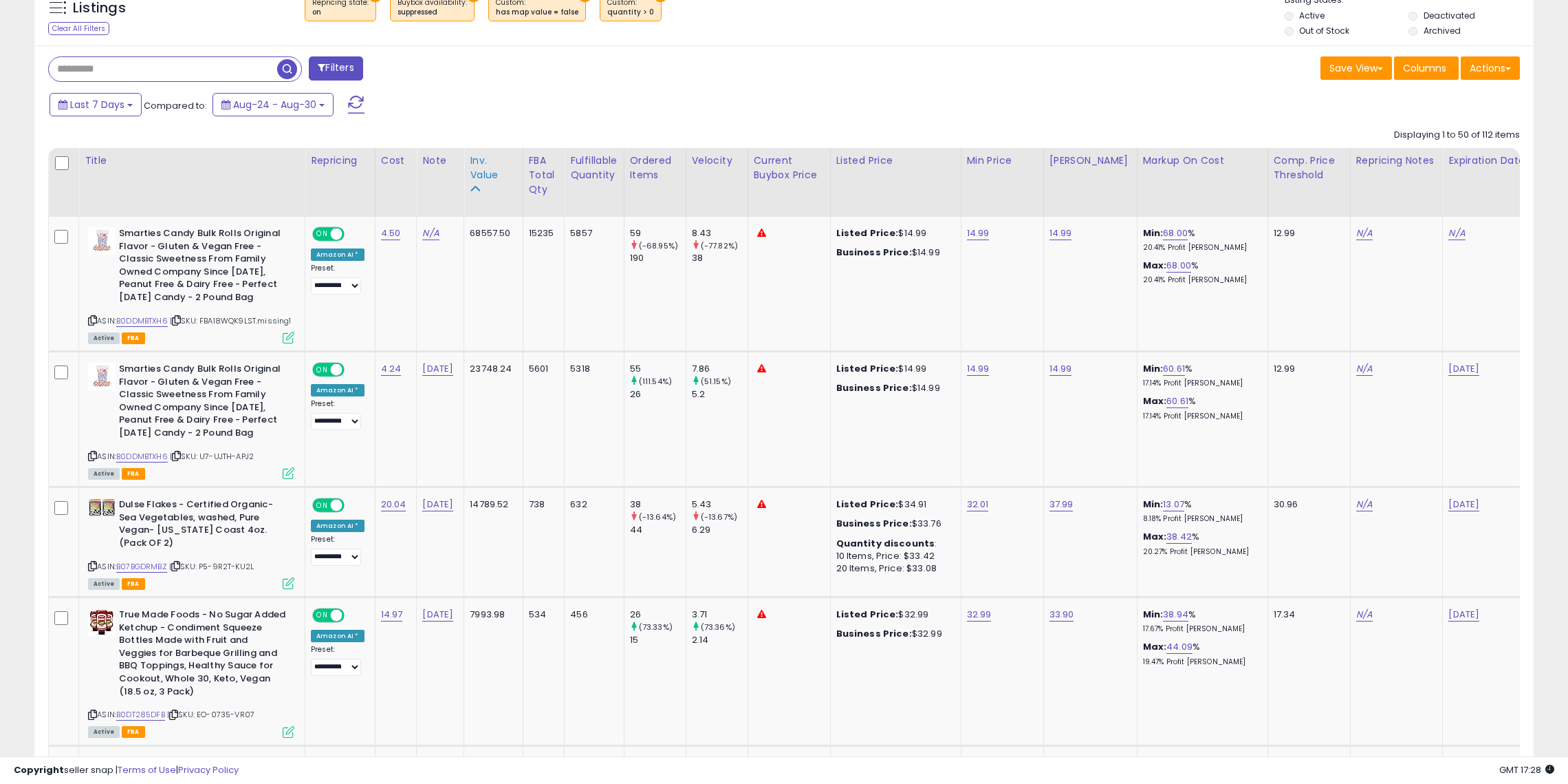
scroll to position [562, 0]
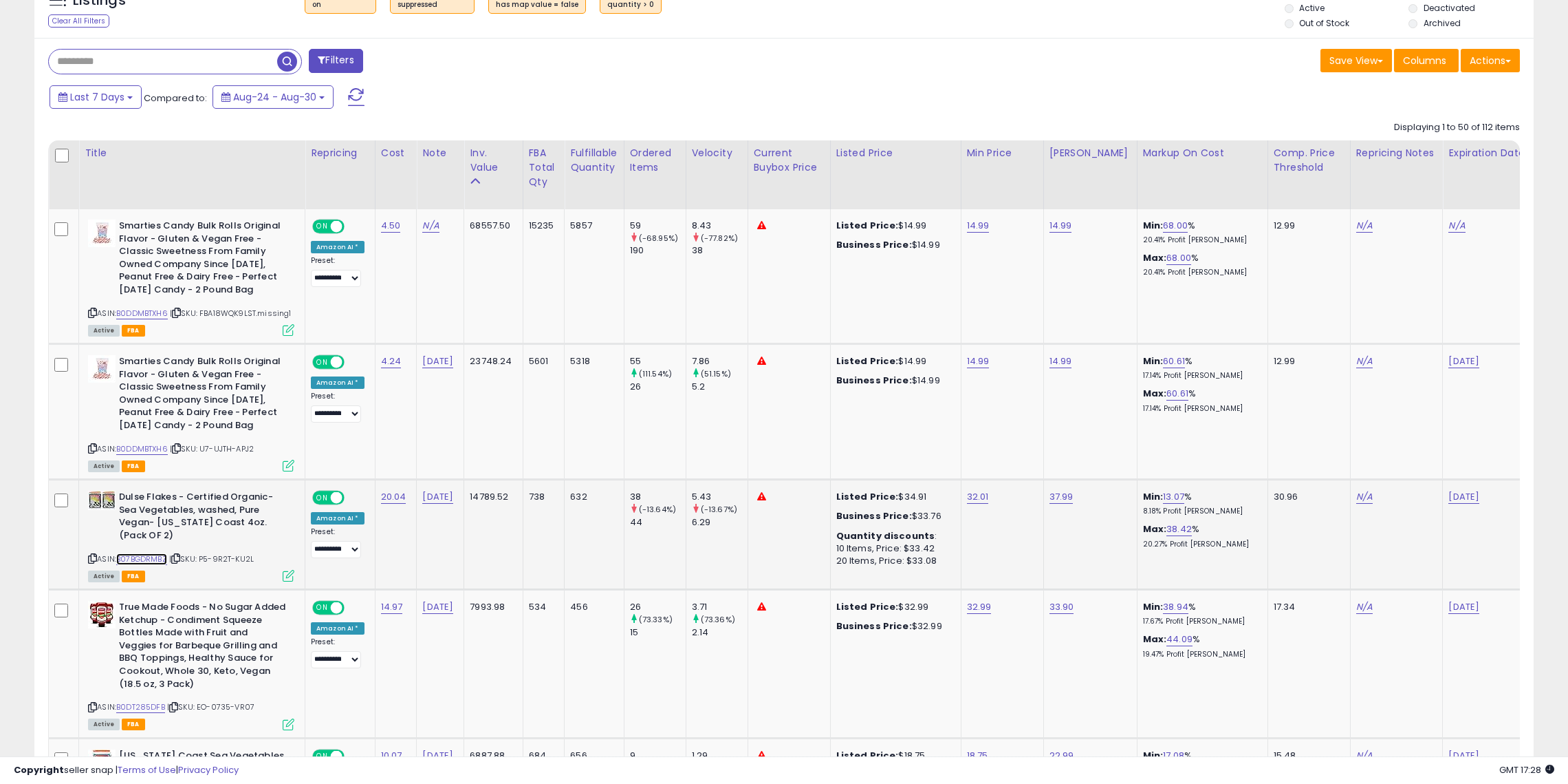
click at [149, 554] on link "B07BGDRMBZ" at bounding box center [142, 559] width 51 height 11
click at [975, 495] on link "32.01" at bounding box center [978, 496] width 22 height 14
type input "**"
click button "submit" at bounding box center [1012, 463] width 24 height 21
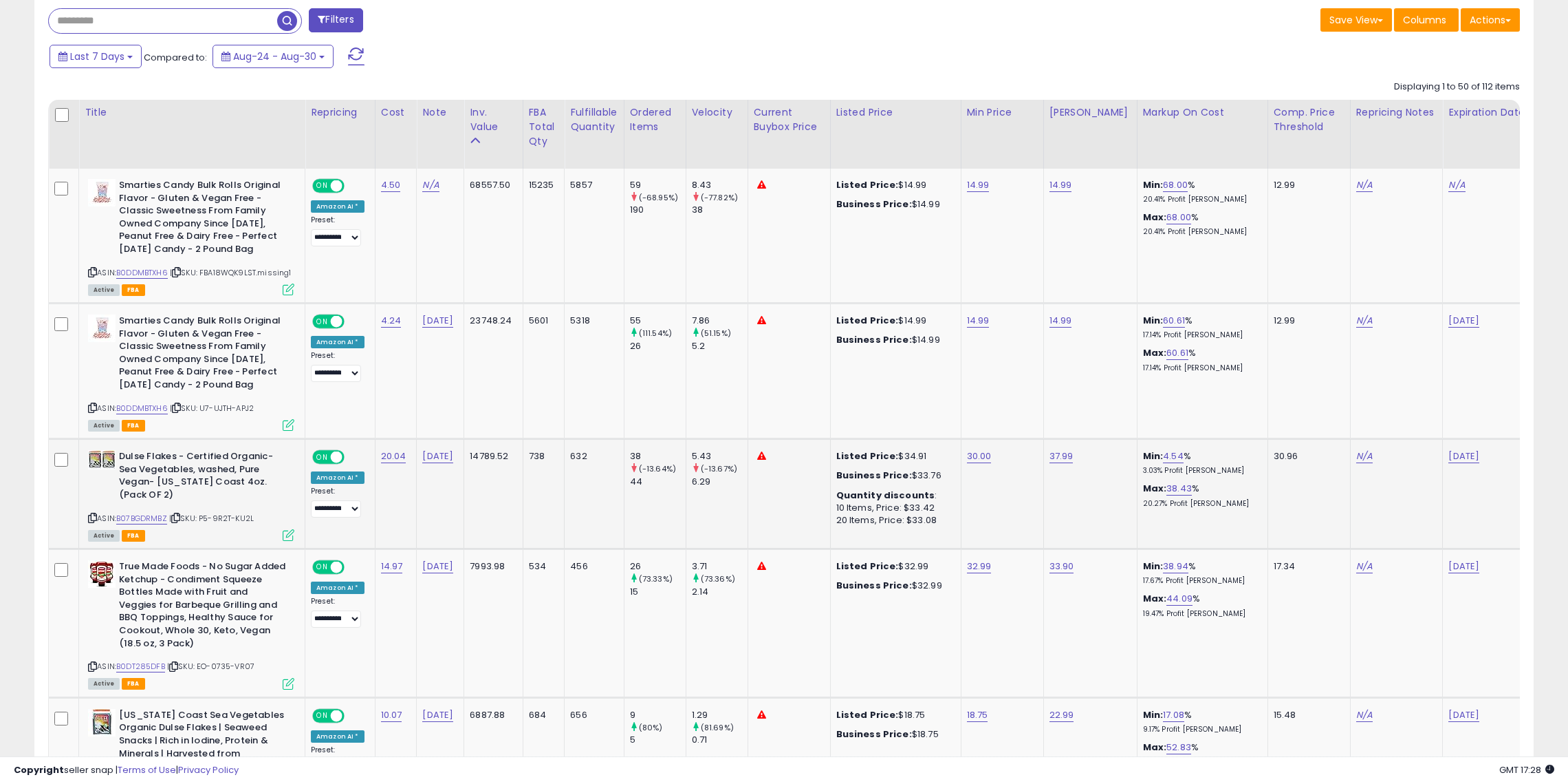
scroll to position [647, 0]
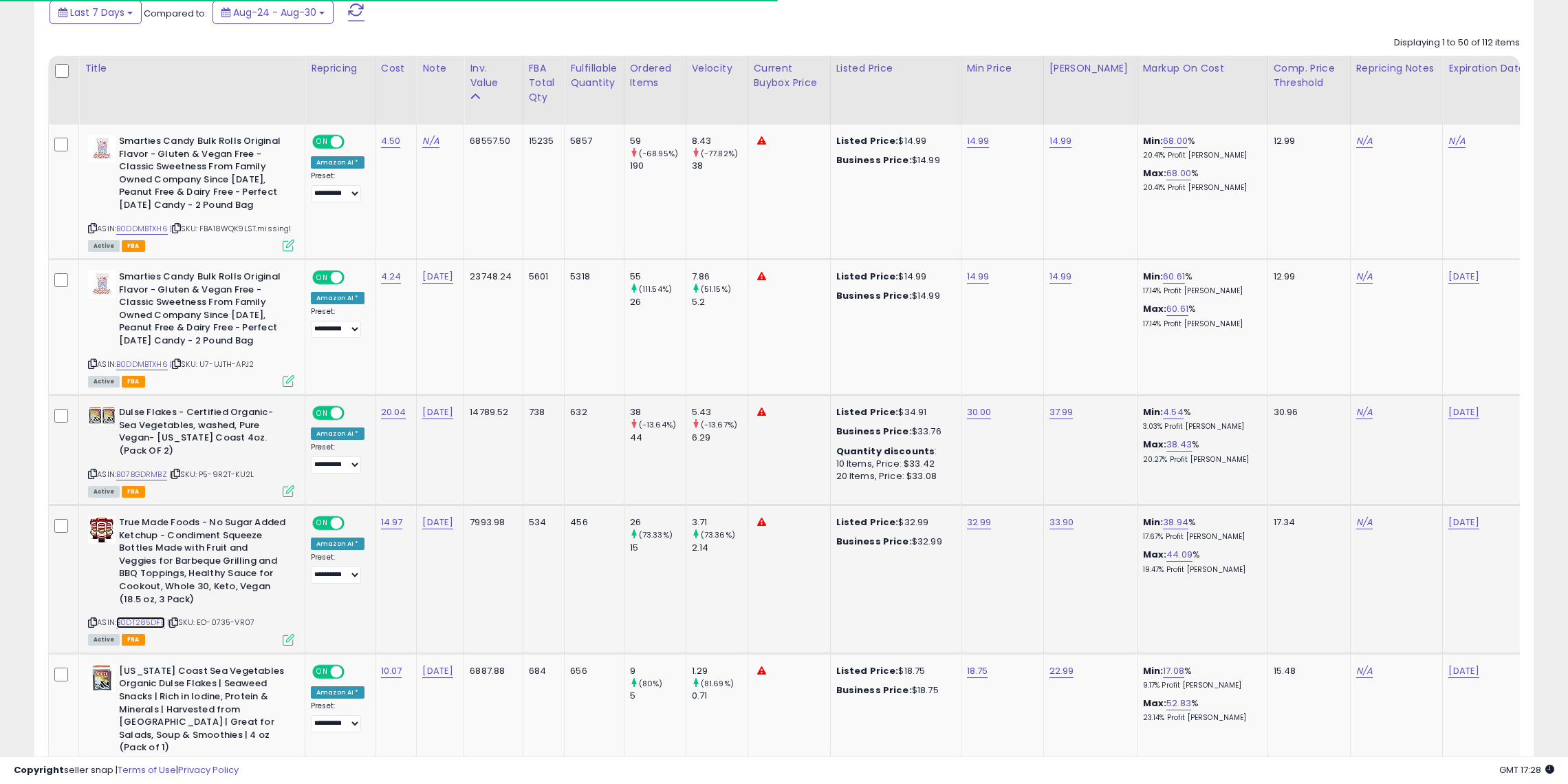
click at [159, 622] on link "B0DT285DFB" at bounding box center [140, 623] width 48 height 11
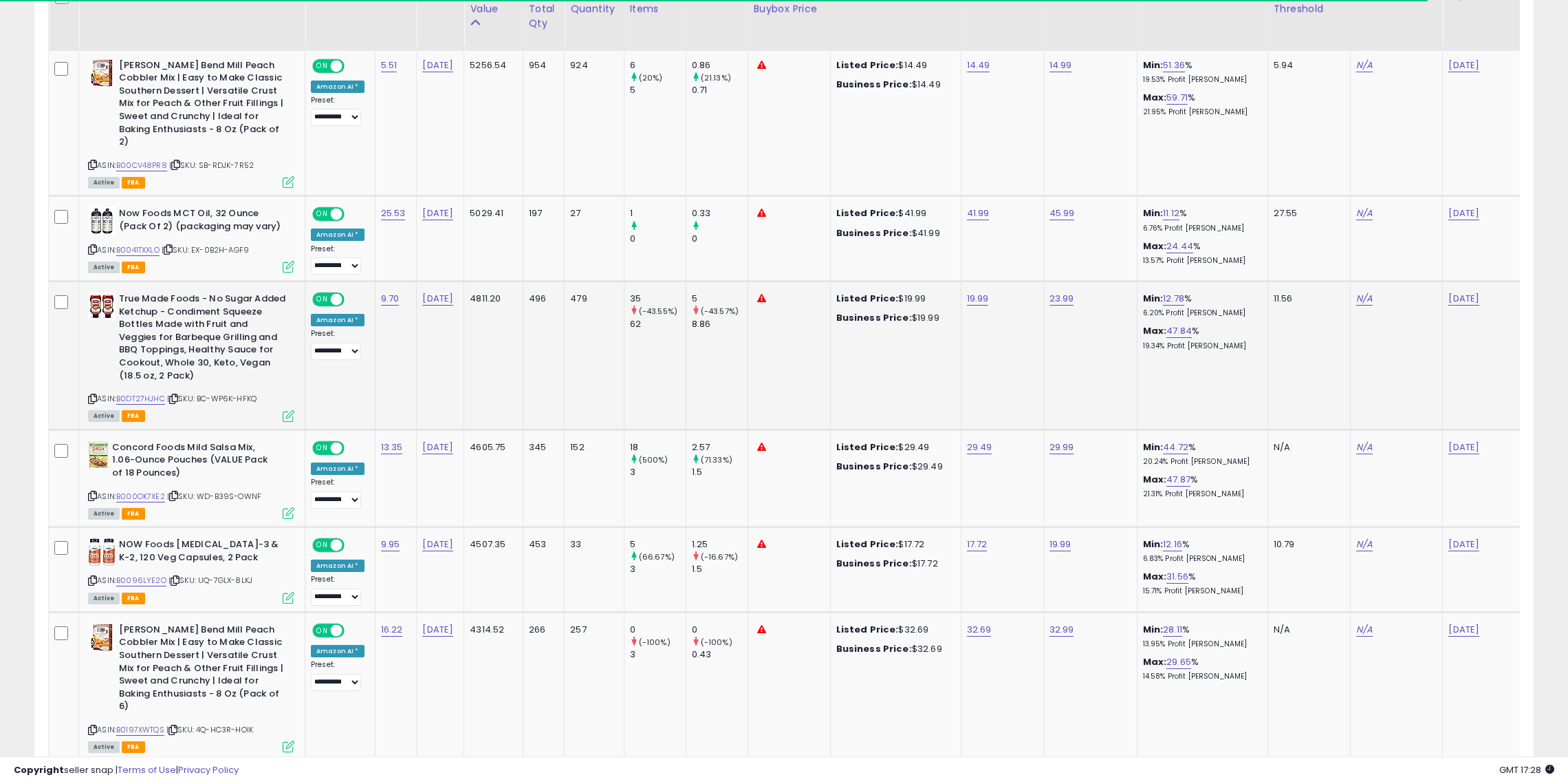
scroll to position [1502, 0]
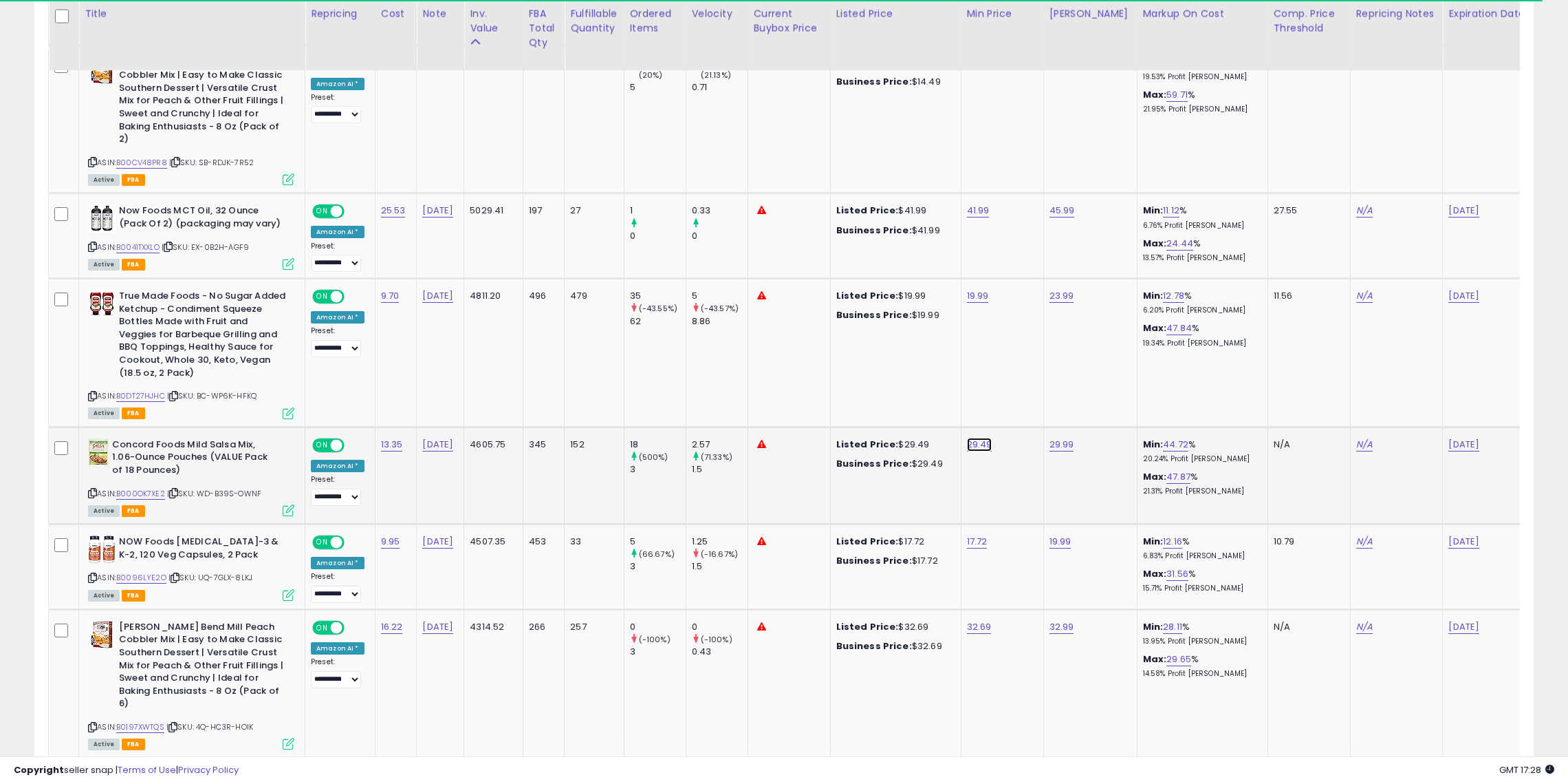
click at [968, 438] on link "29.49" at bounding box center [980, 444] width 26 height 14
type input "*"
type input "*****"
click button "submit" at bounding box center [1014, 383] width 24 height 21
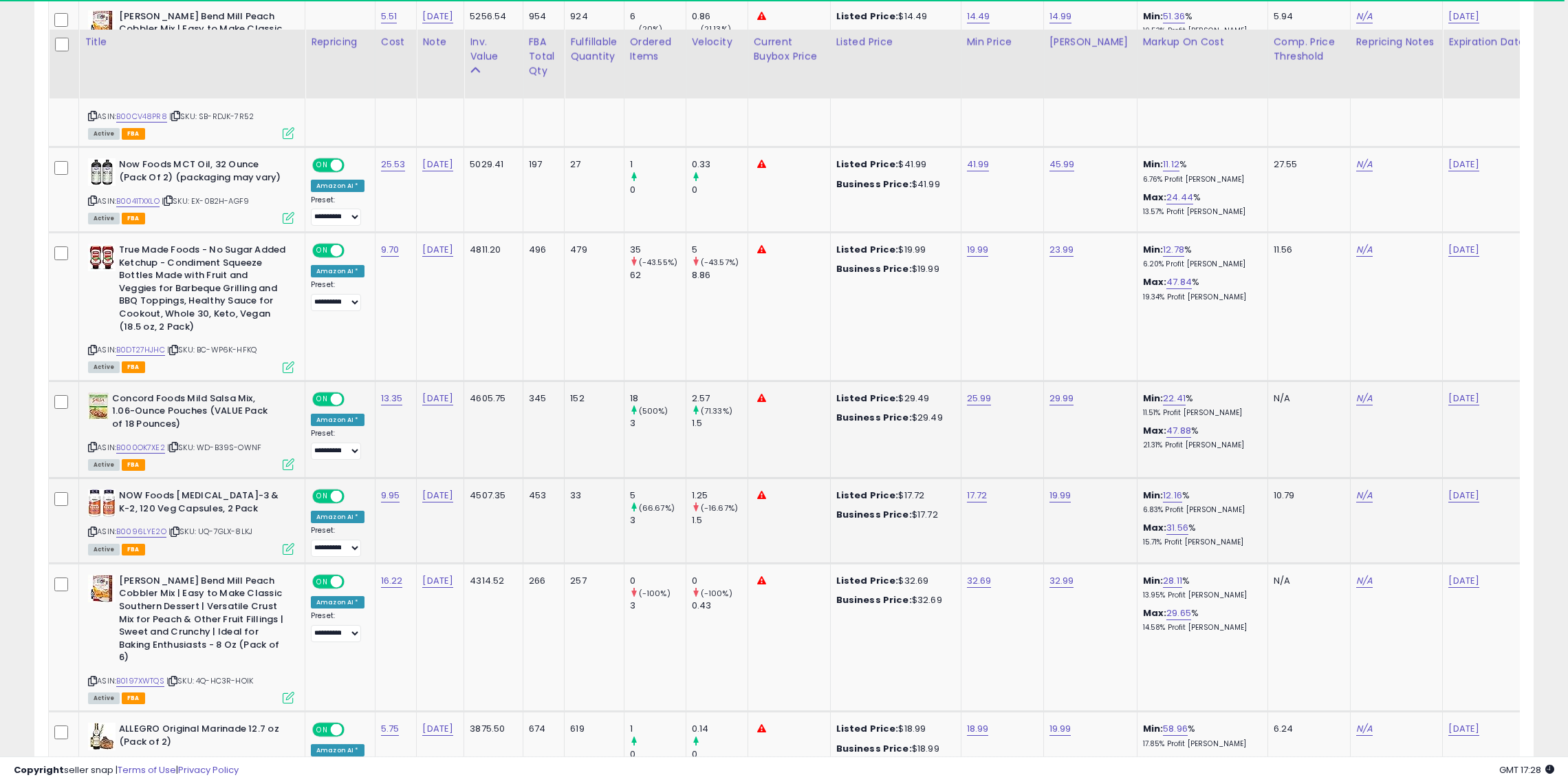
scroll to position [1617, 0]
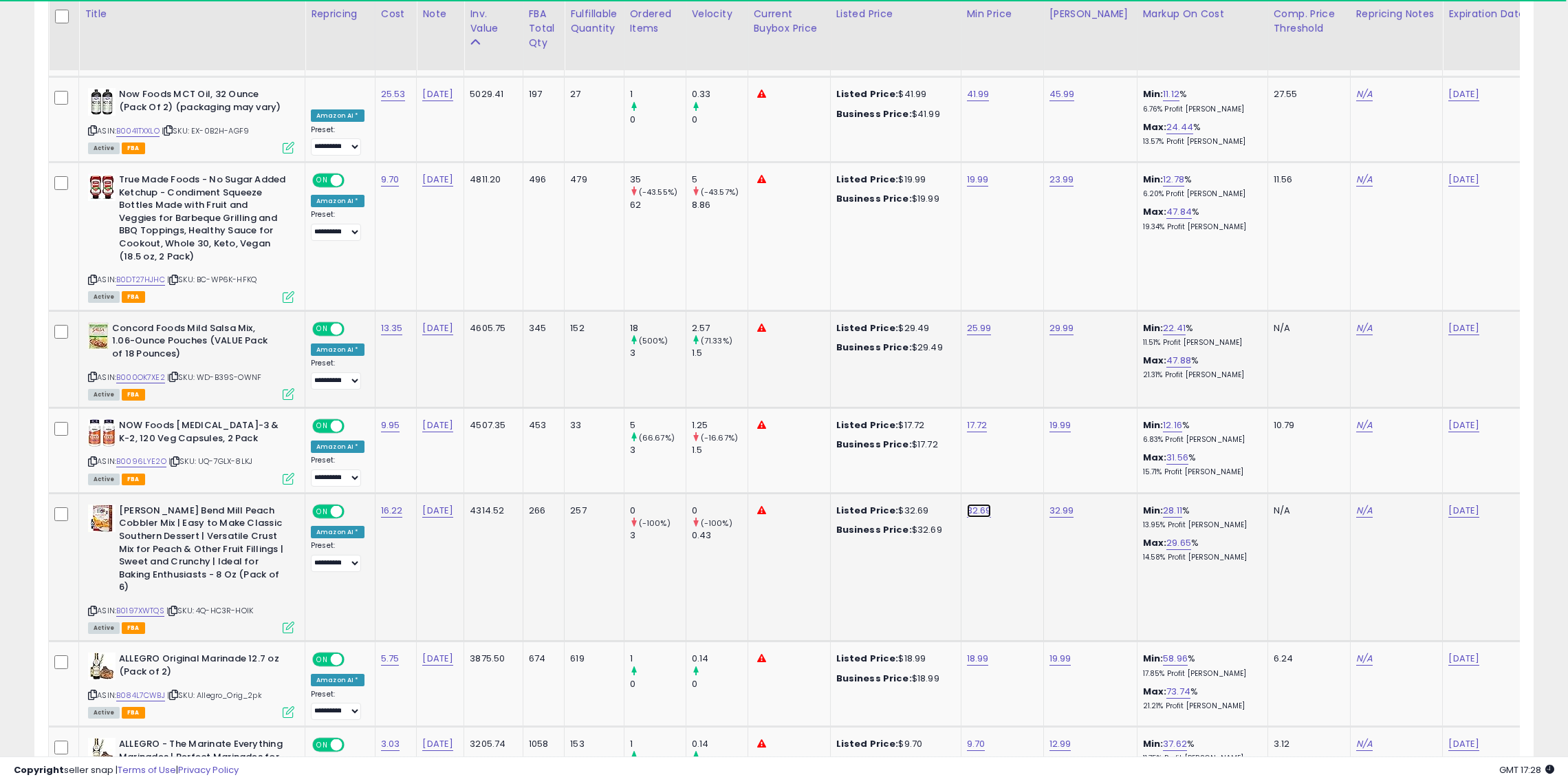
click at [968, 504] on link "32.69" at bounding box center [980, 511] width 25 height 14
type input "*"
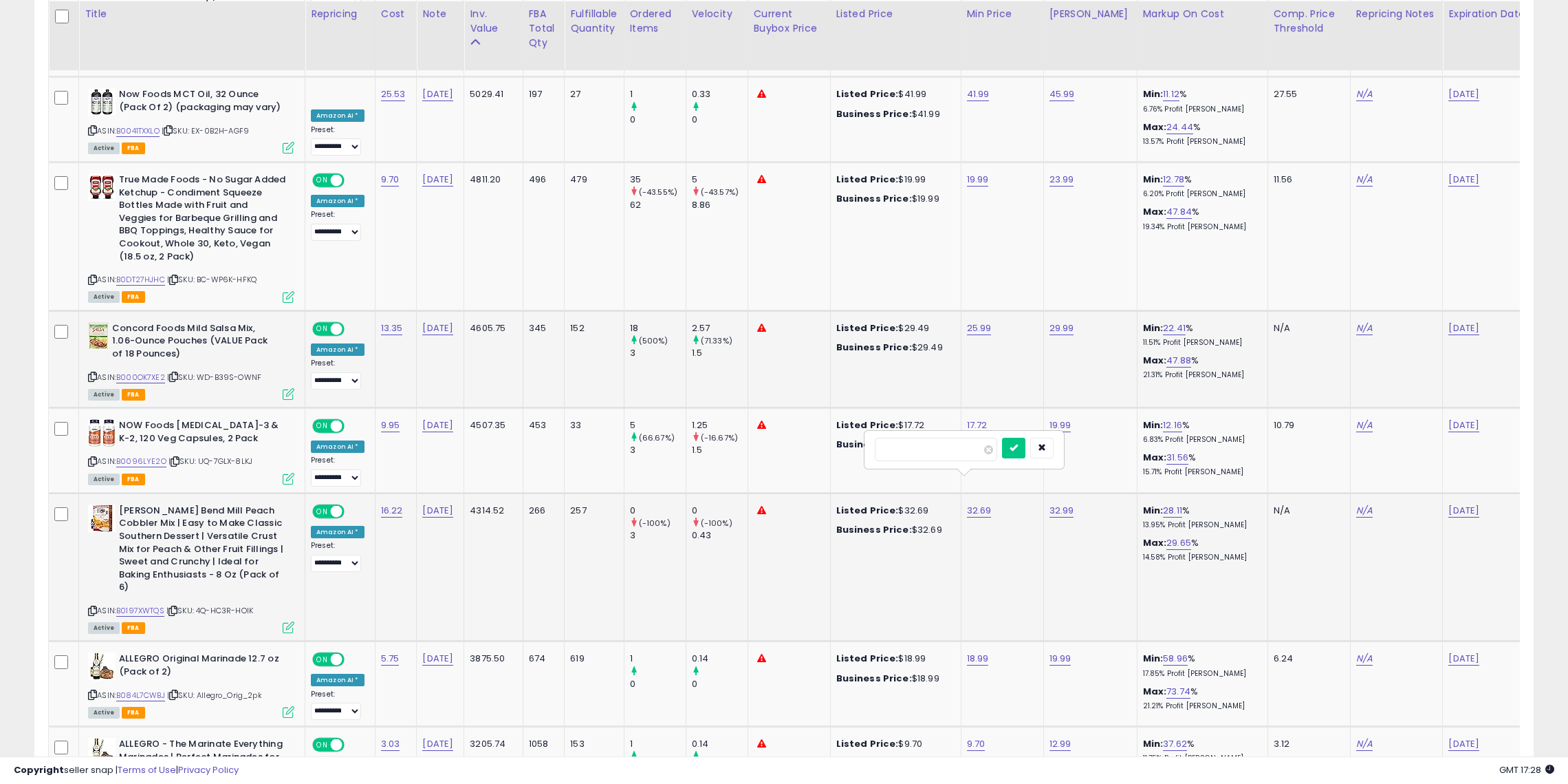
type input "*****"
click button "submit" at bounding box center [1014, 448] width 24 height 21
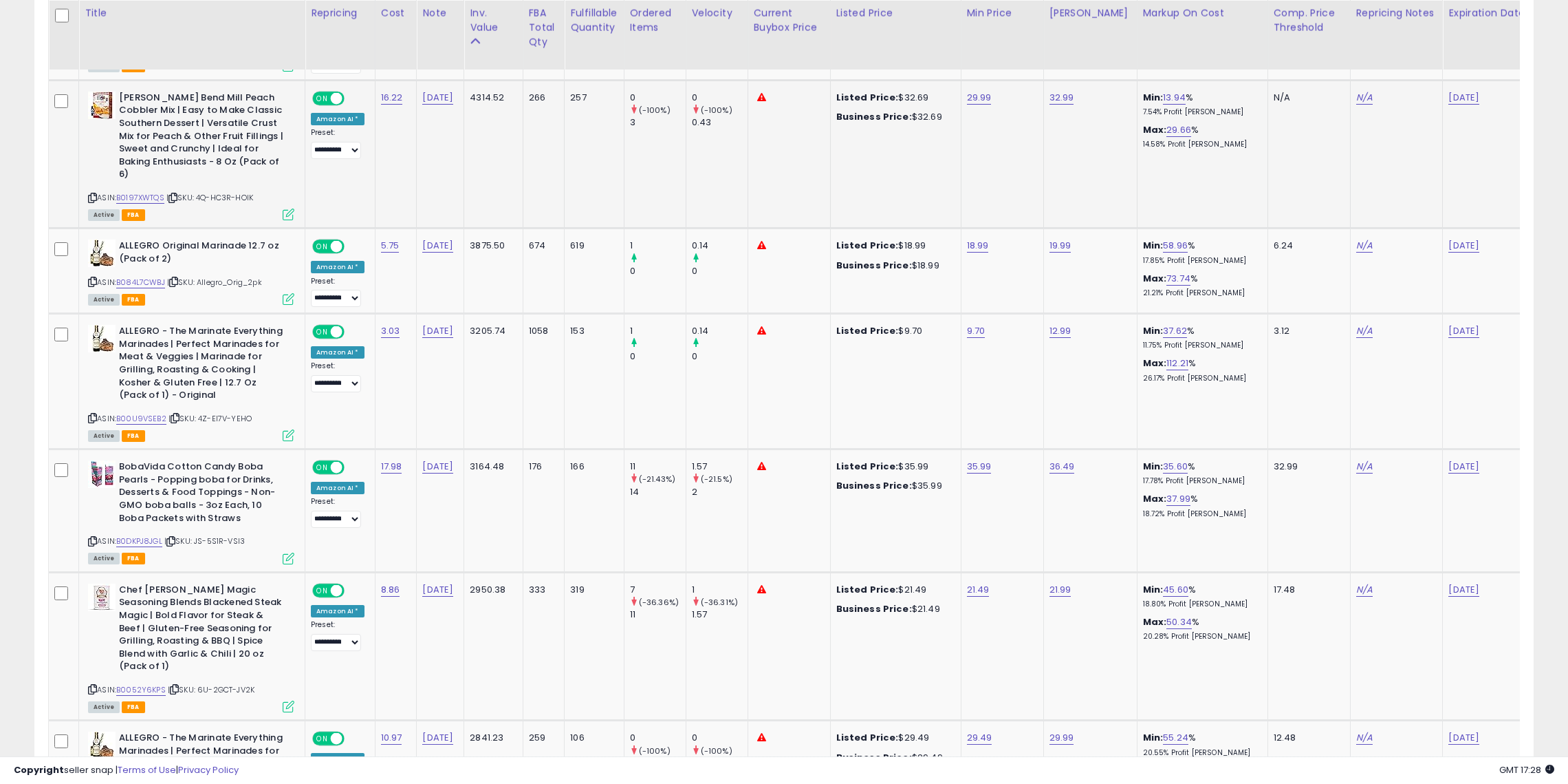
scroll to position [2036, 0]
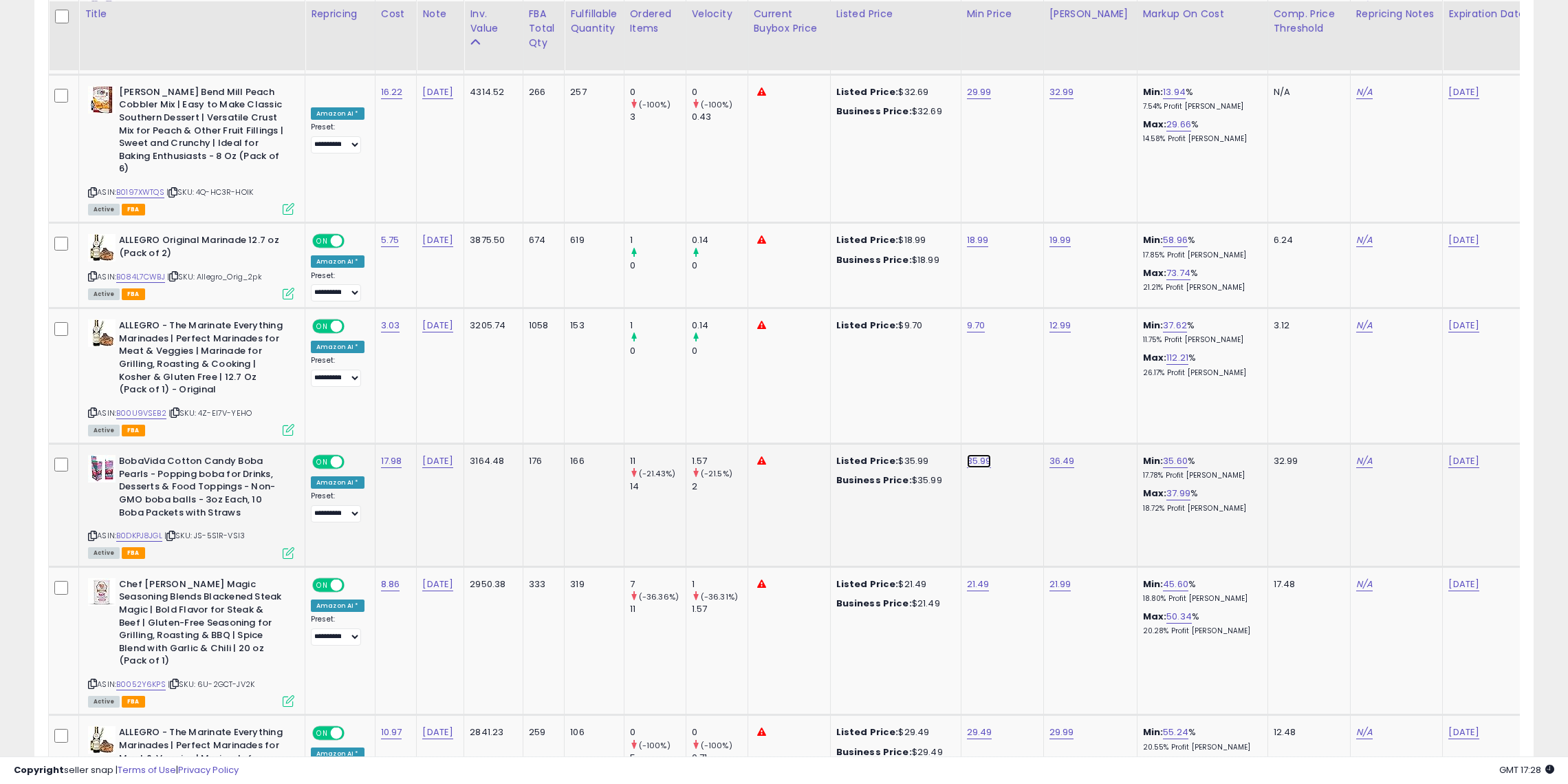
click at [968, 455] on link "35.99" at bounding box center [980, 461] width 25 height 14
type input "*****"
click button "submit" at bounding box center [1014, 385] width 24 height 21
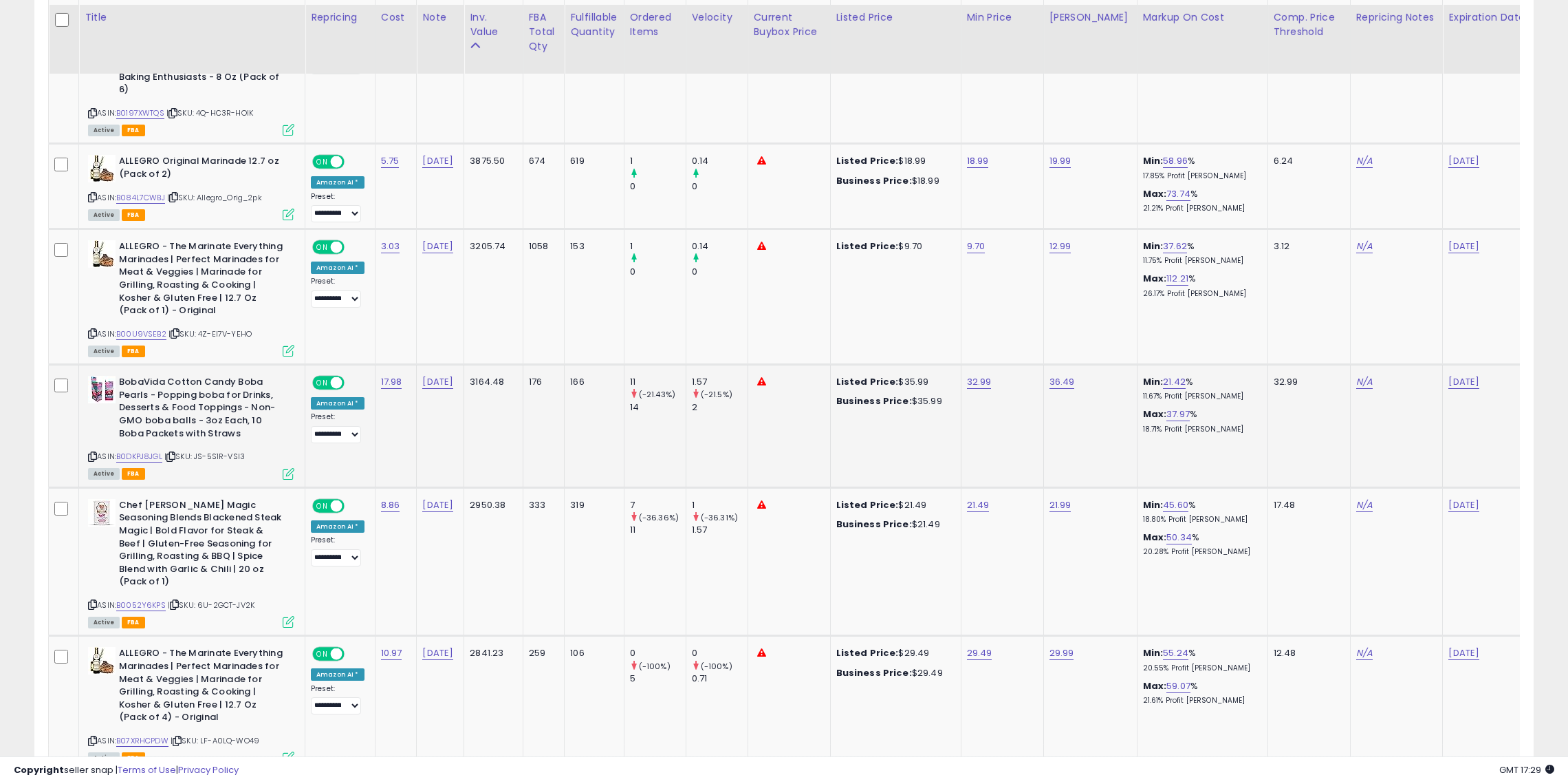
scroll to position [2120, 0]
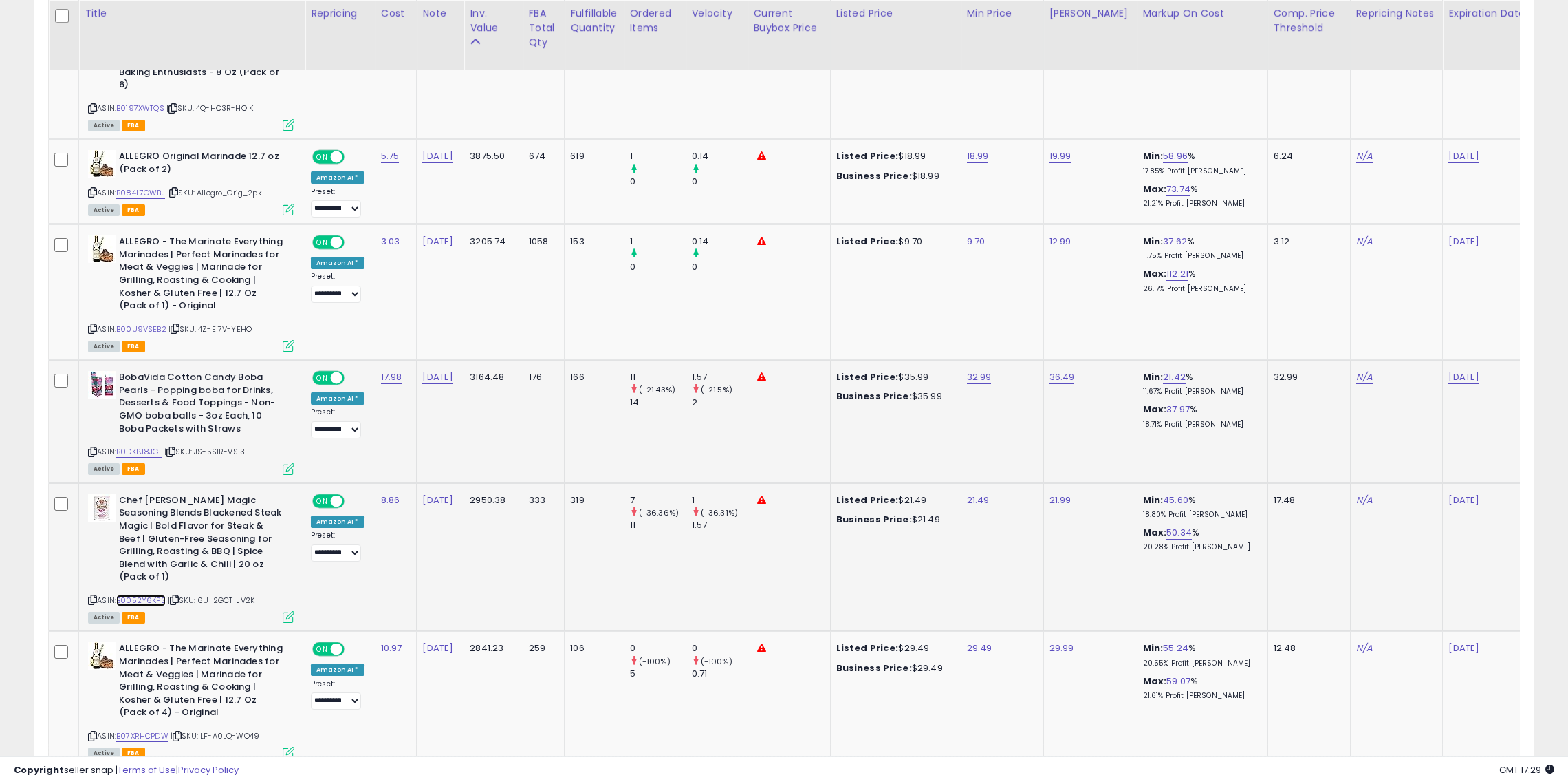
click at [146, 595] on link "B0052Y6KPS" at bounding box center [141, 601] width 49 height 11
click at [968, 494] on link "21.49" at bounding box center [979, 500] width 23 height 14
type input "*"
type input "*****"
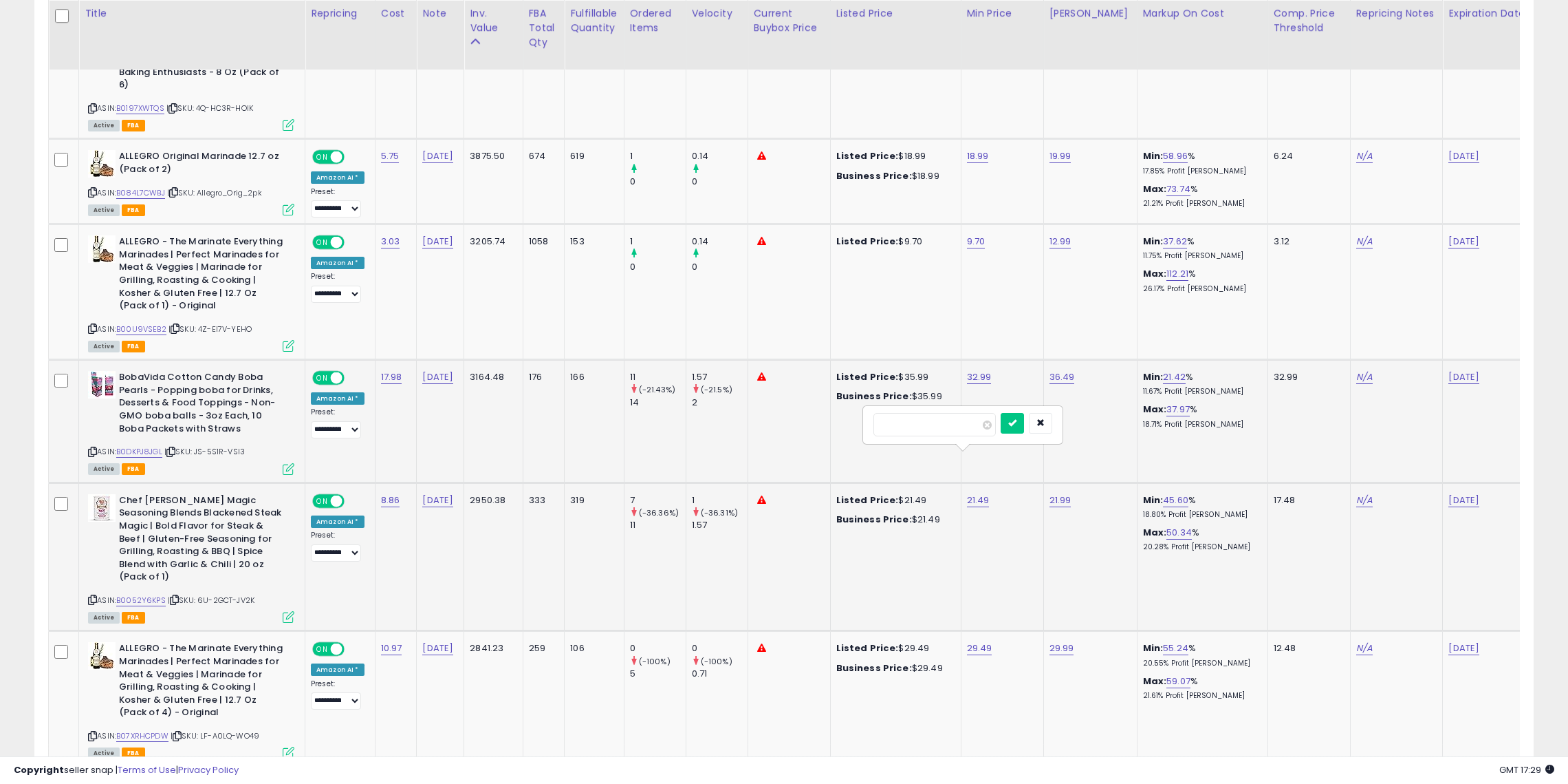
click button "submit" at bounding box center [1012, 423] width 24 height 21
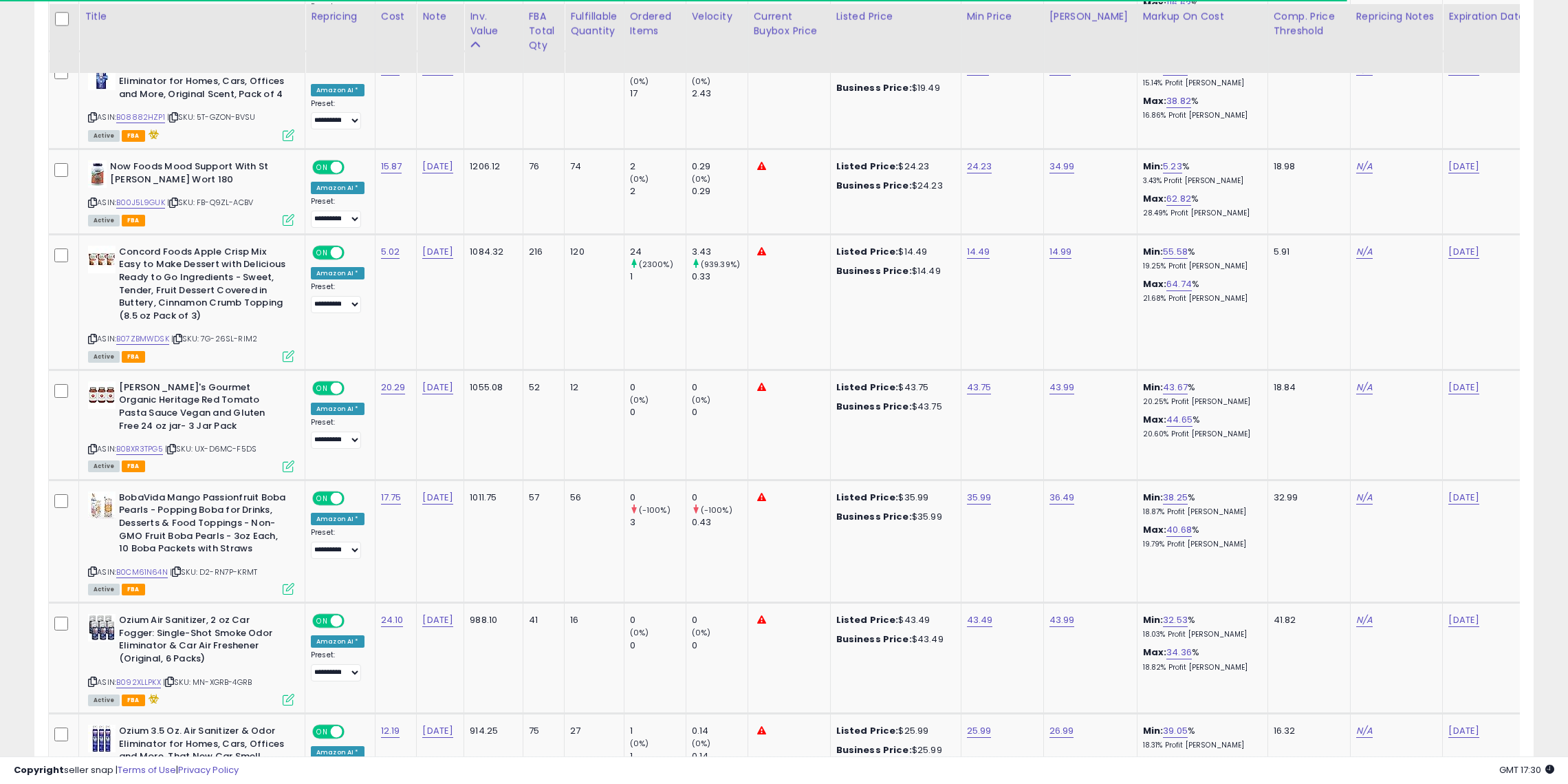
scroll to position [3676, 0]
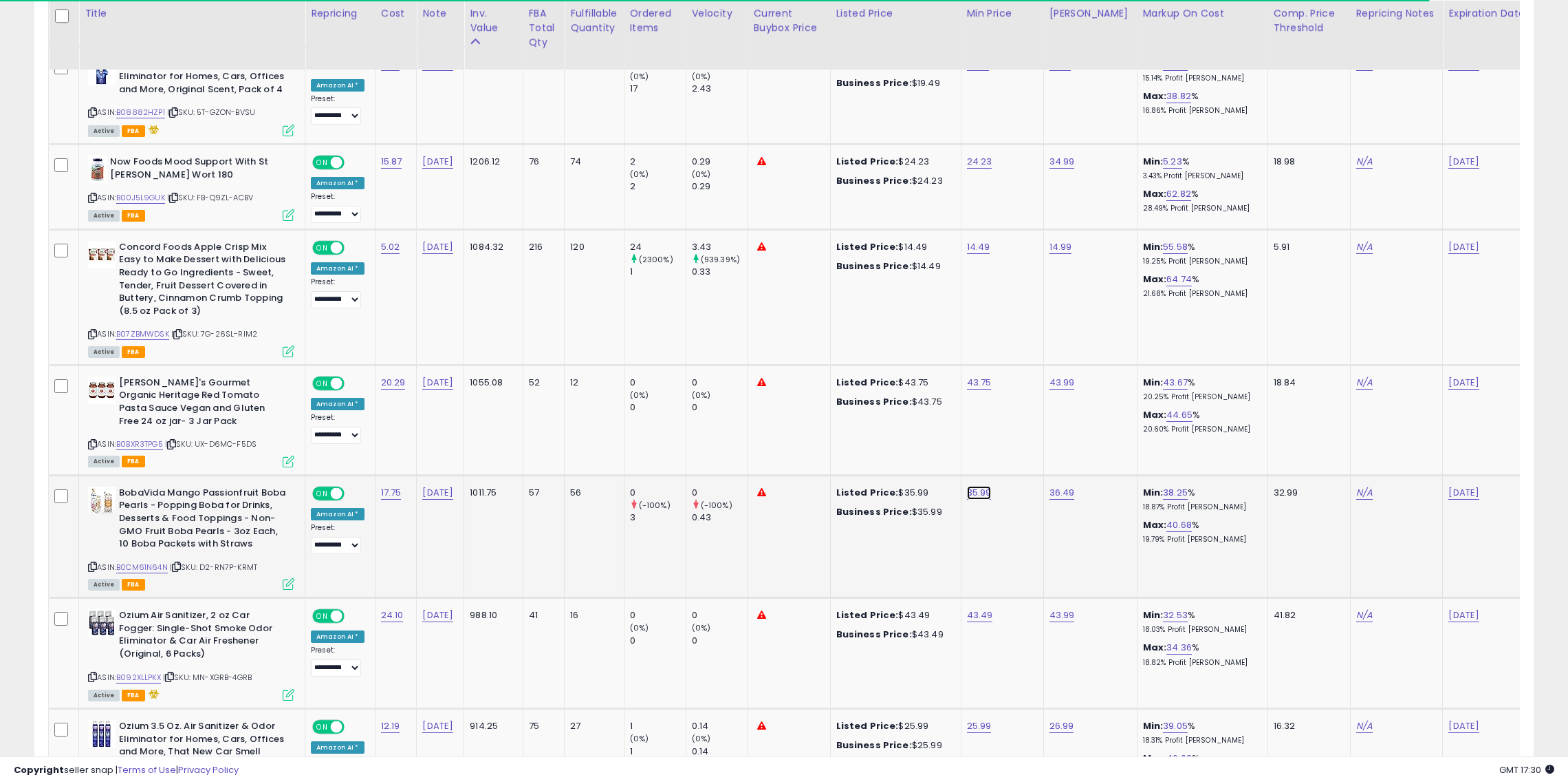
click at [968, 486] on link "35.99" at bounding box center [980, 493] width 25 height 14
type input "*****"
click button "submit" at bounding box center [1014, 375] width 24 height 21
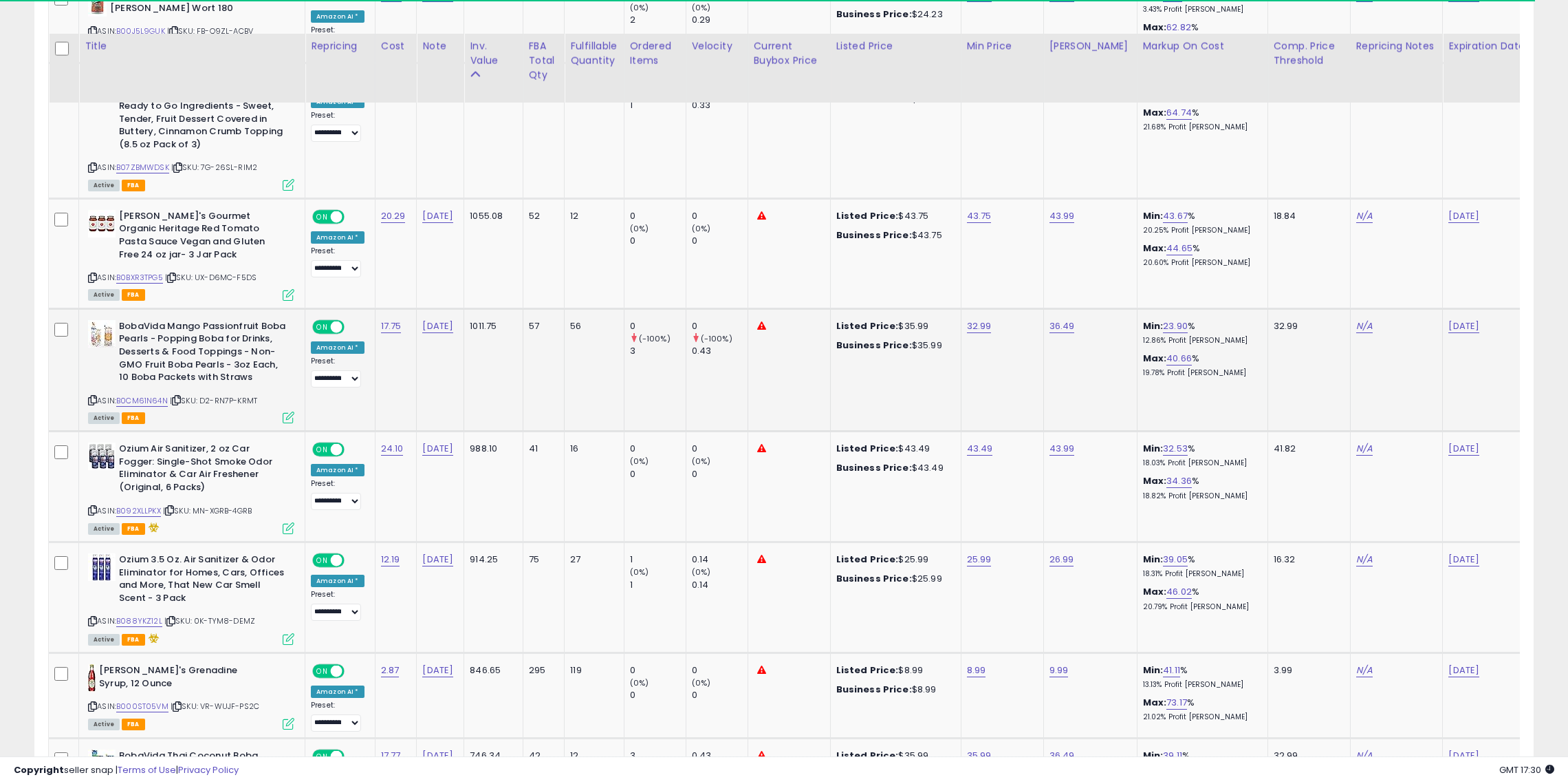
scroll to position [3908, 0]
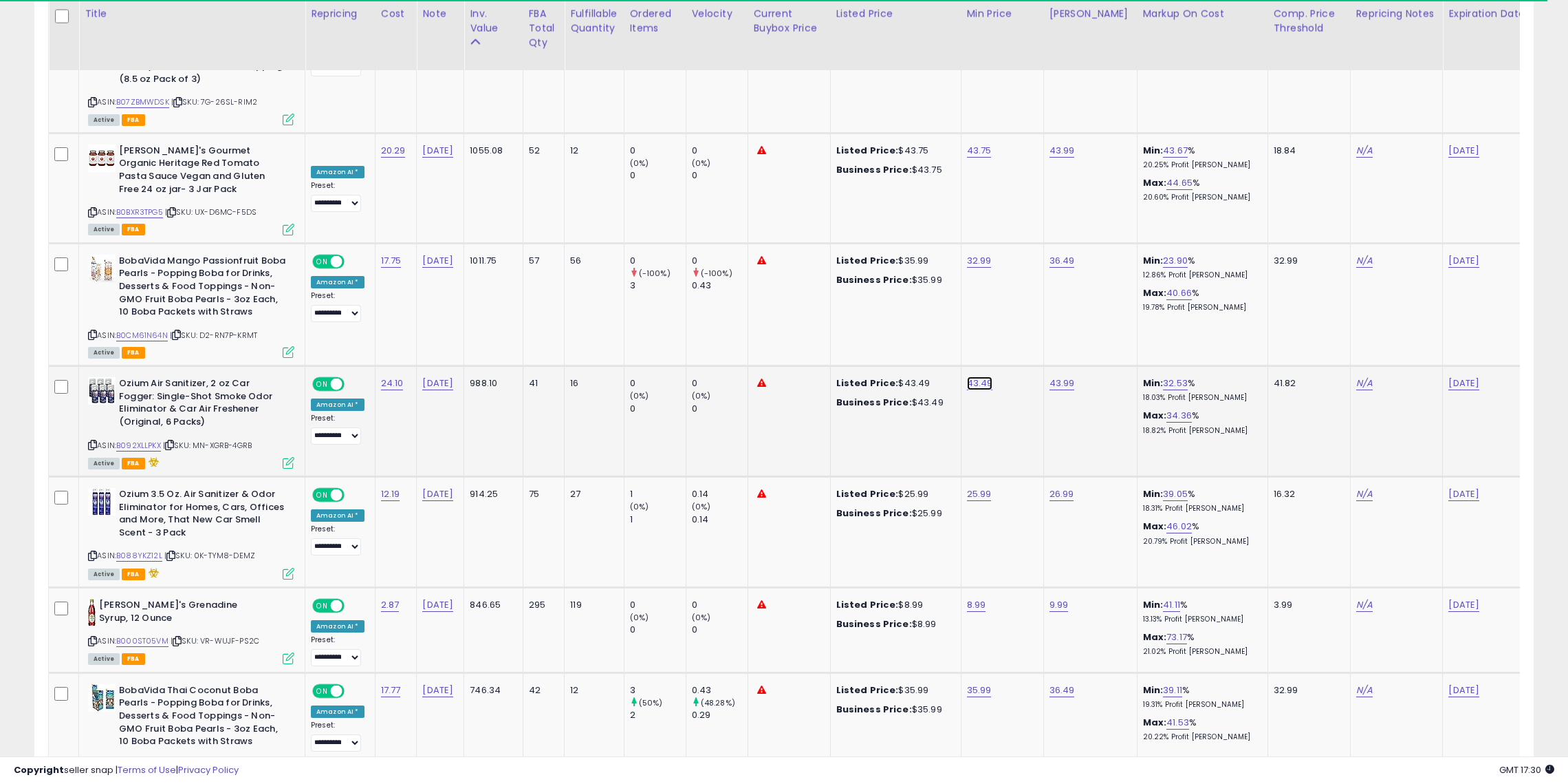
click at [970, 377] on link "43.49" at bounding box center [981, 383] width 27 height 14
type input "**"
click button "submit" at bounding box center [1014, 266] width 24 height 21
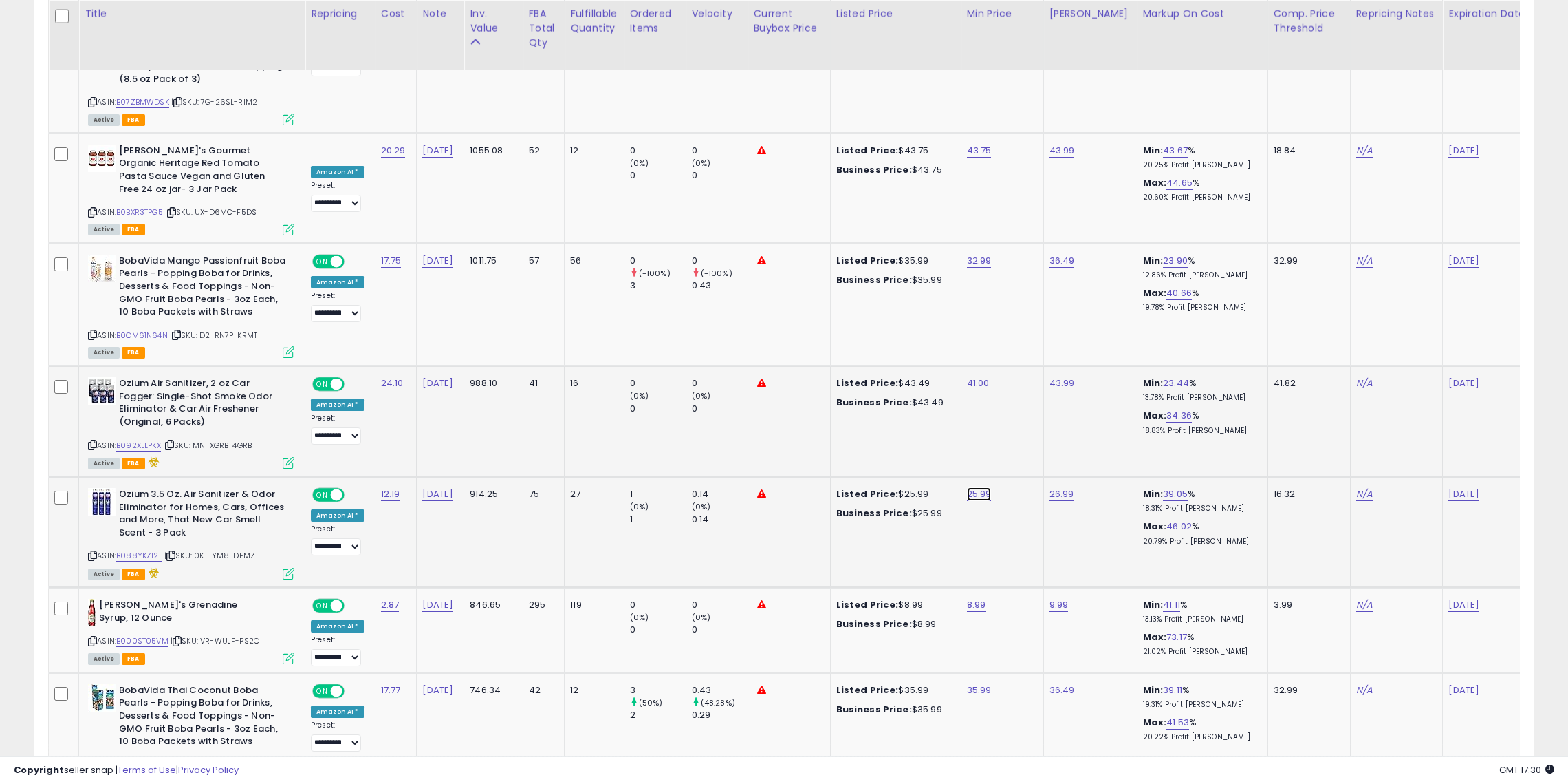
click at [973, 487] on link "25.99" at bounding box center [980, 494] width 25 height 14
click at [1046, 375] on icon "button" at bounding box center [1042, 376] width 9 height 9
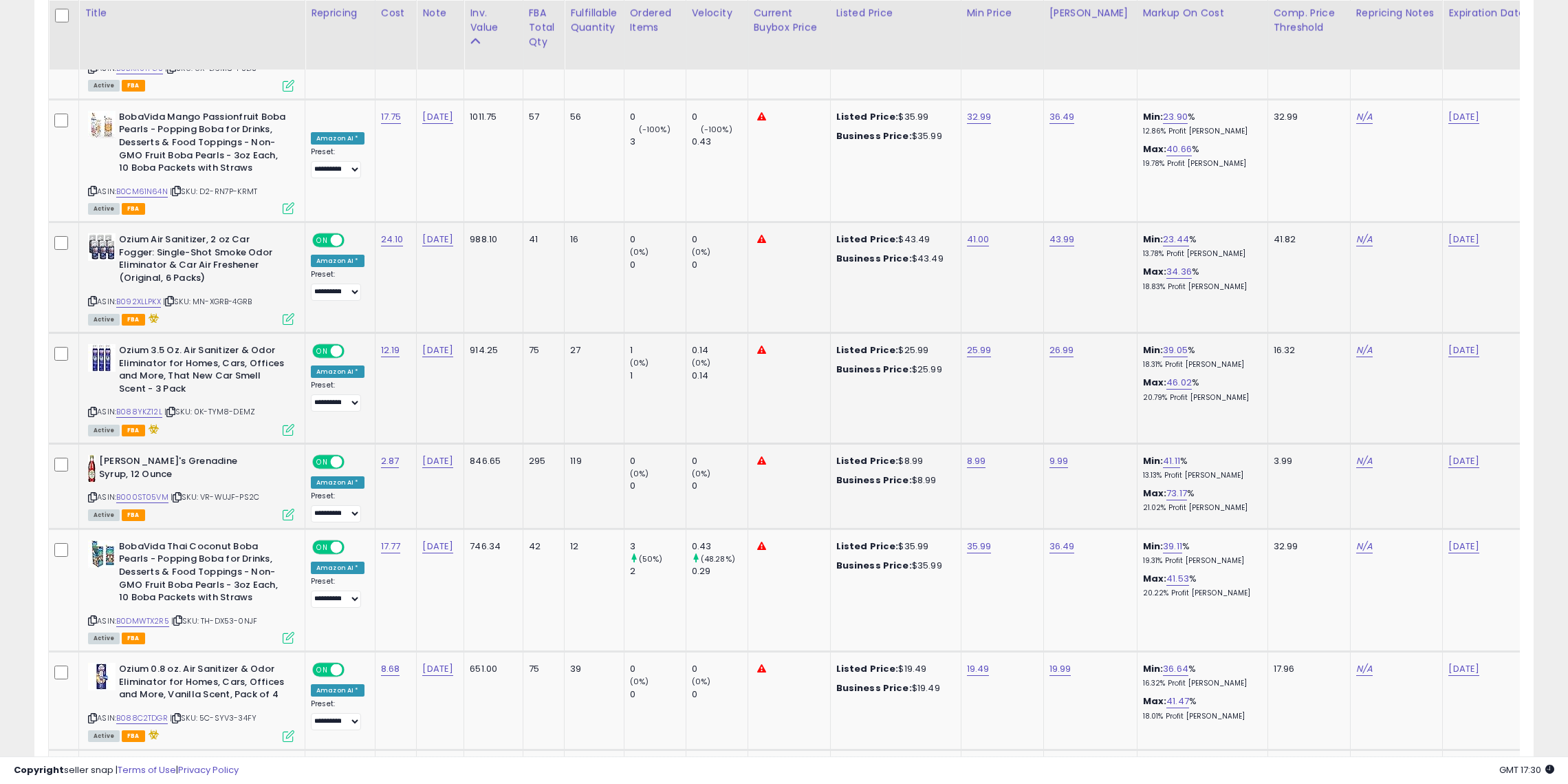
scroll to position [4057, 0]
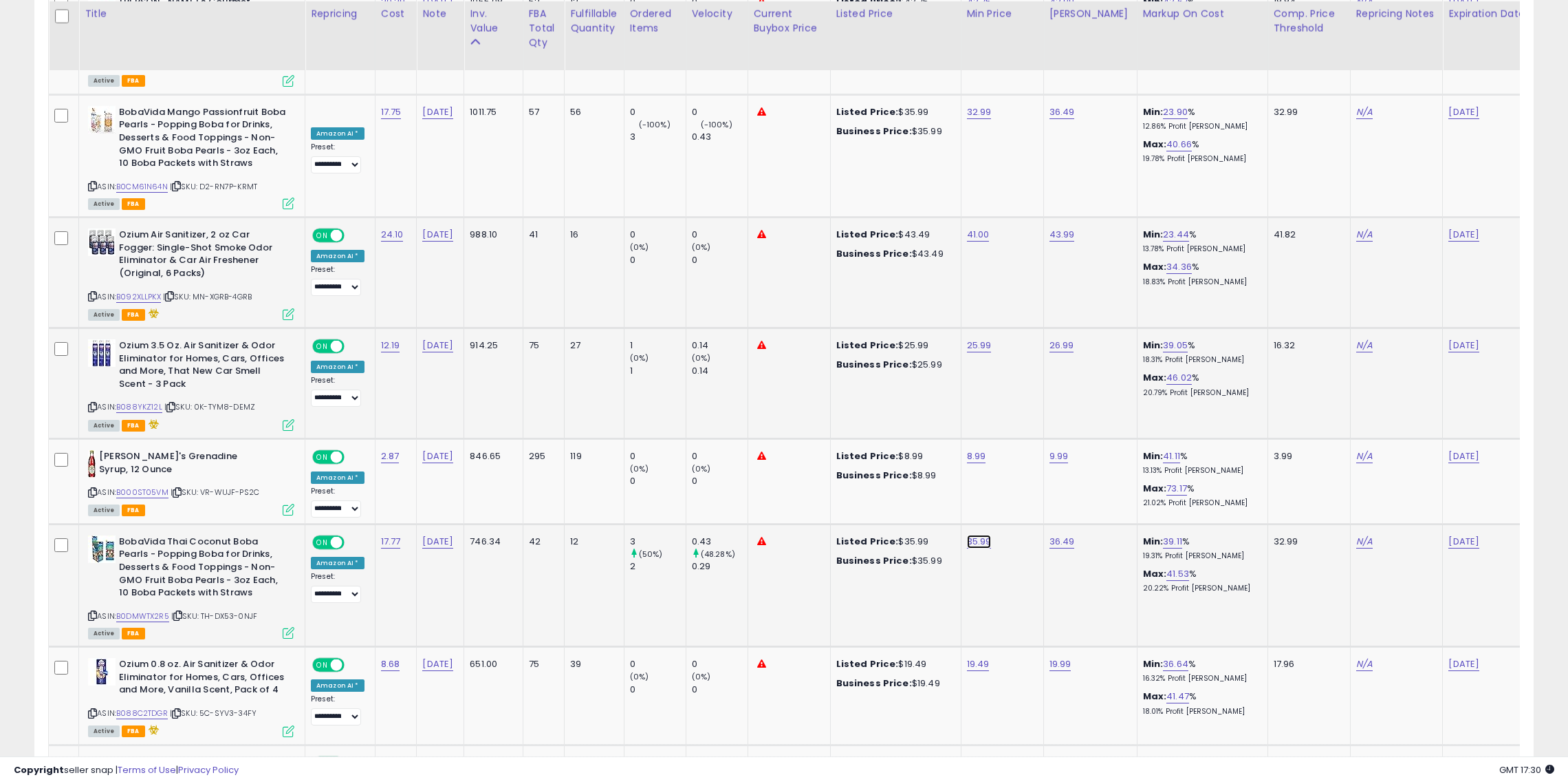
click at [974, 534] on link "35.99" at bounding box center [980, 541] width 25 height 14
type input "*****"
click button "submit" at bounding box center [1014, 422] width 24 height 21
click at [968, 658] on link "19.49" at bounding box center [979, 664] width 23 height 14
type input "****"
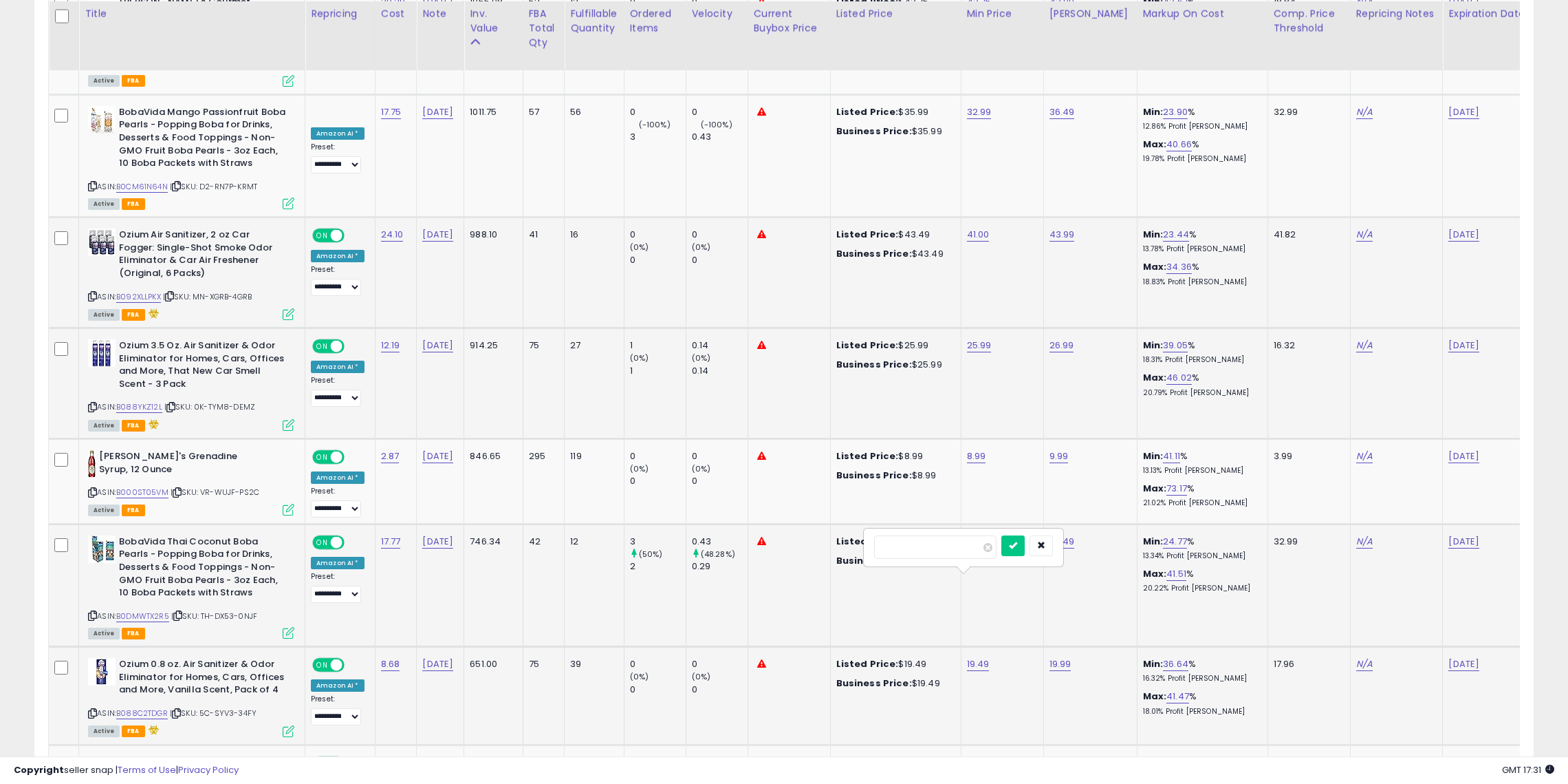
click button "submit" at bounding box center [1013, 546] width 24 height 21
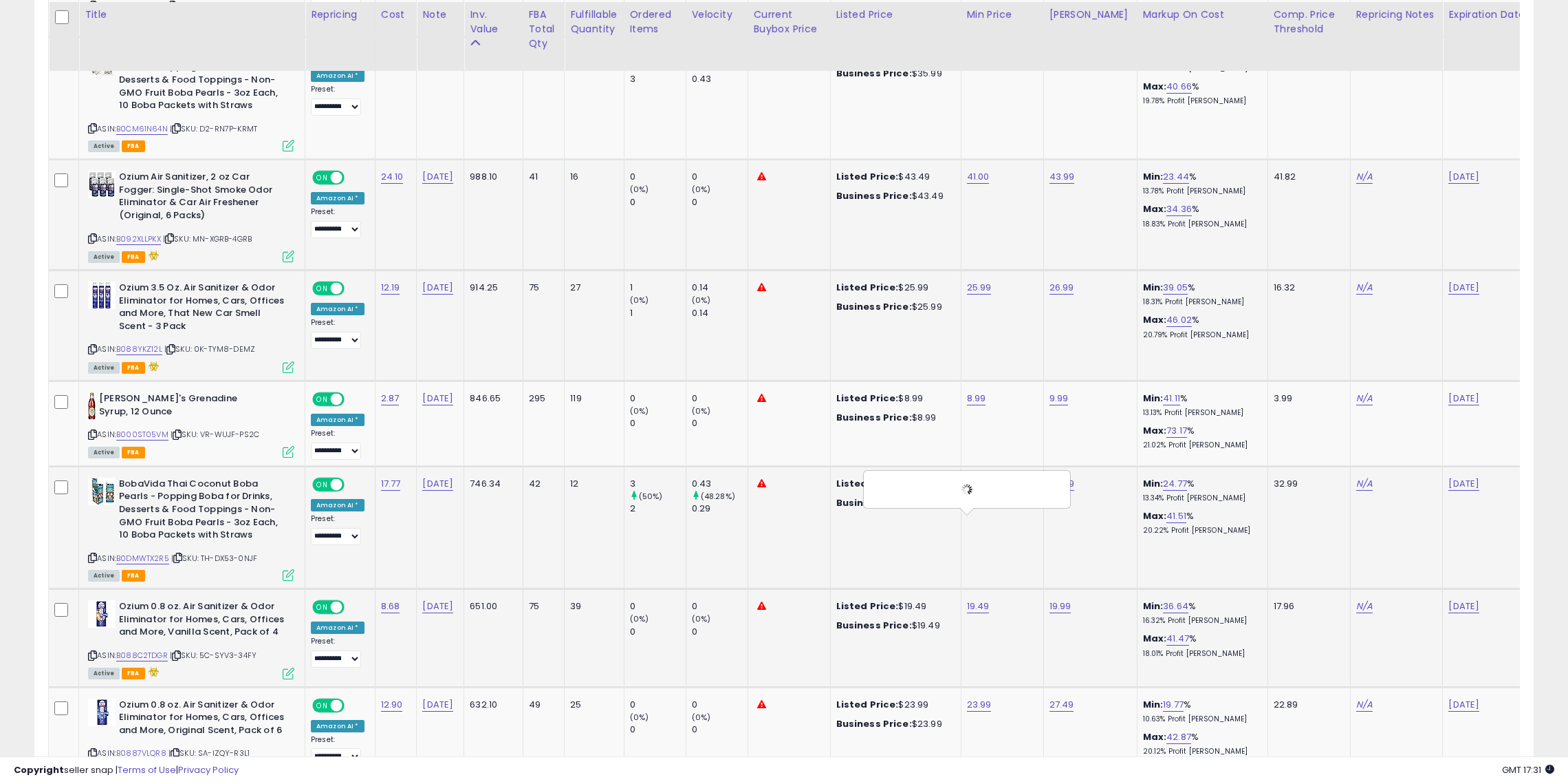
scroll to position [4115, 0]
click at [971, 698] on link "23.99" at bounding box center [980, 704] width 25 height 14
type input "**"
click button "submit" at bounding box center [1014, 586] width 24 height 21
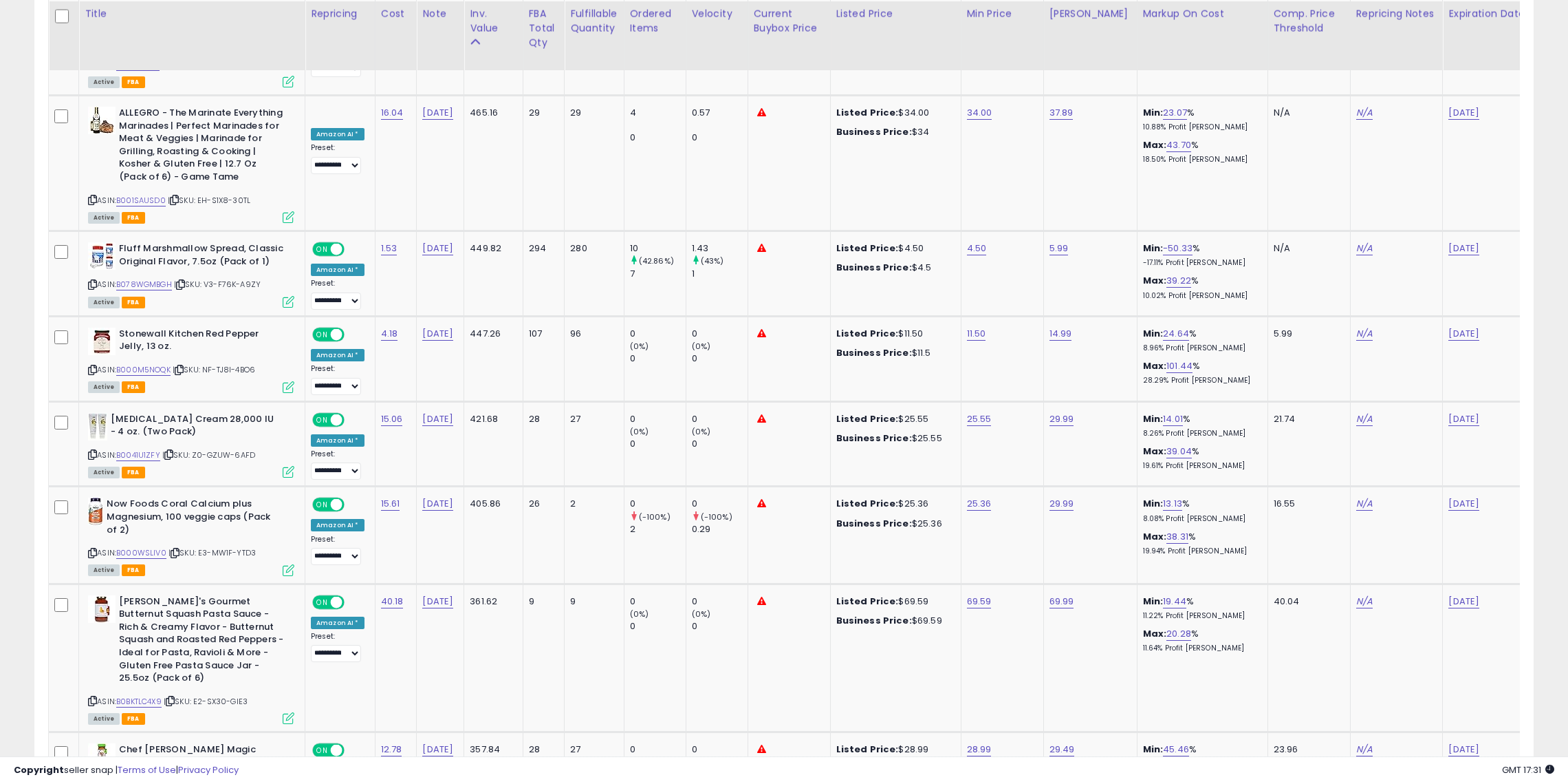
scroll to position [5124, 0]
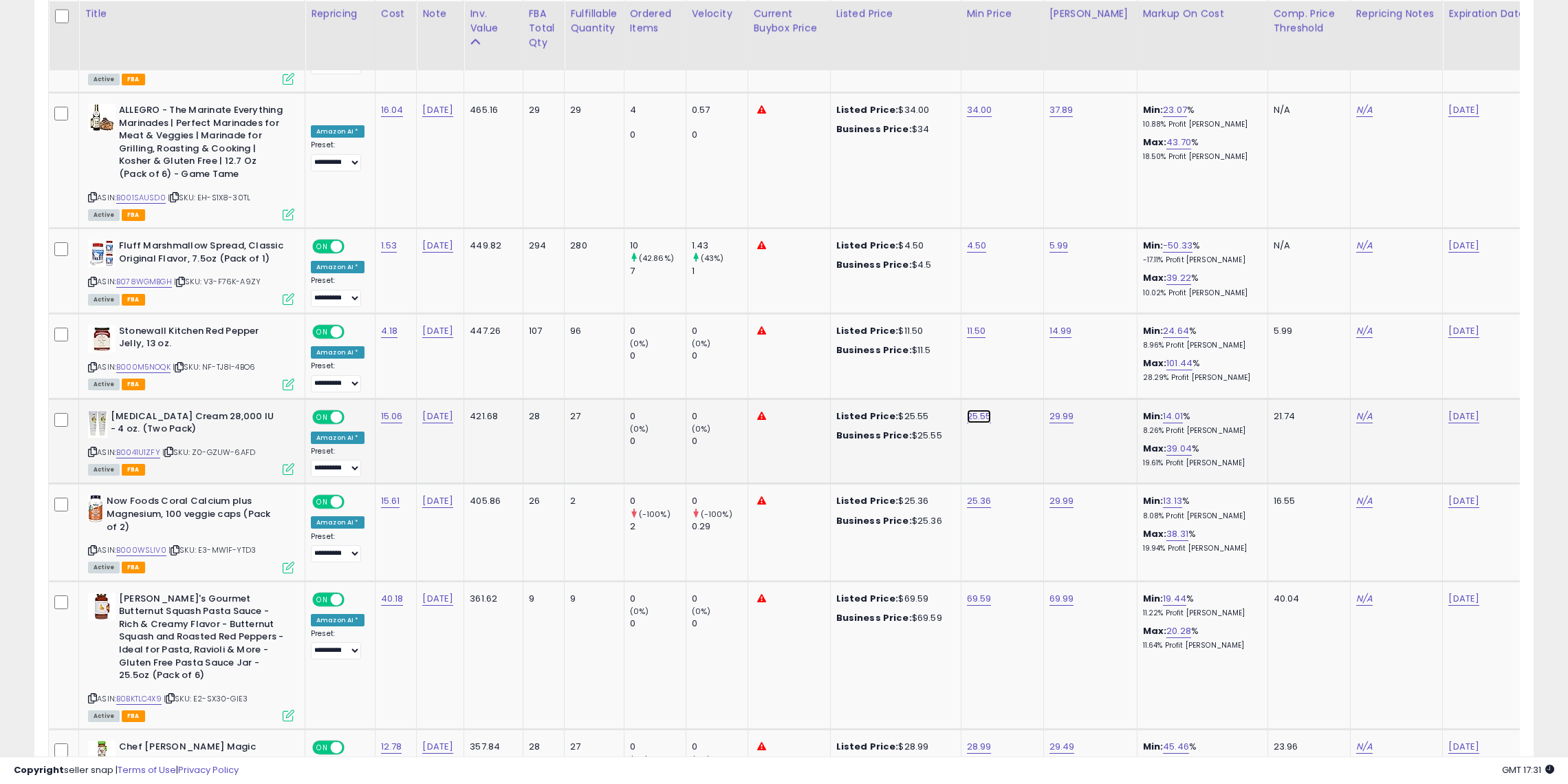
click at [970, 409] on link "25.55" at bounding box center [980, 416] width 25 height 14
type input "**"
click button "submit" at bounding box center [1014, 295] width 24 height 21
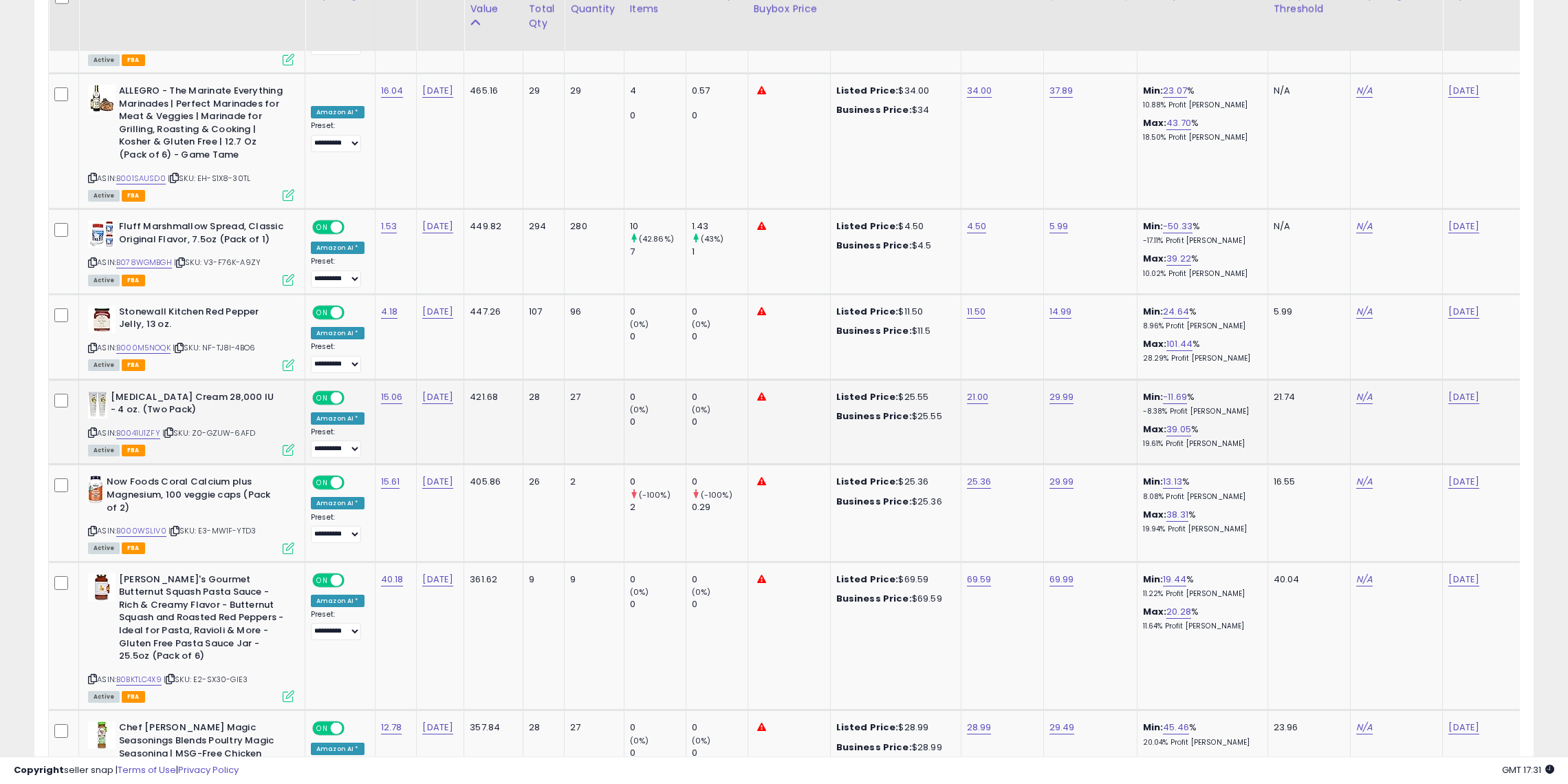
scroll to position [5154, 0]
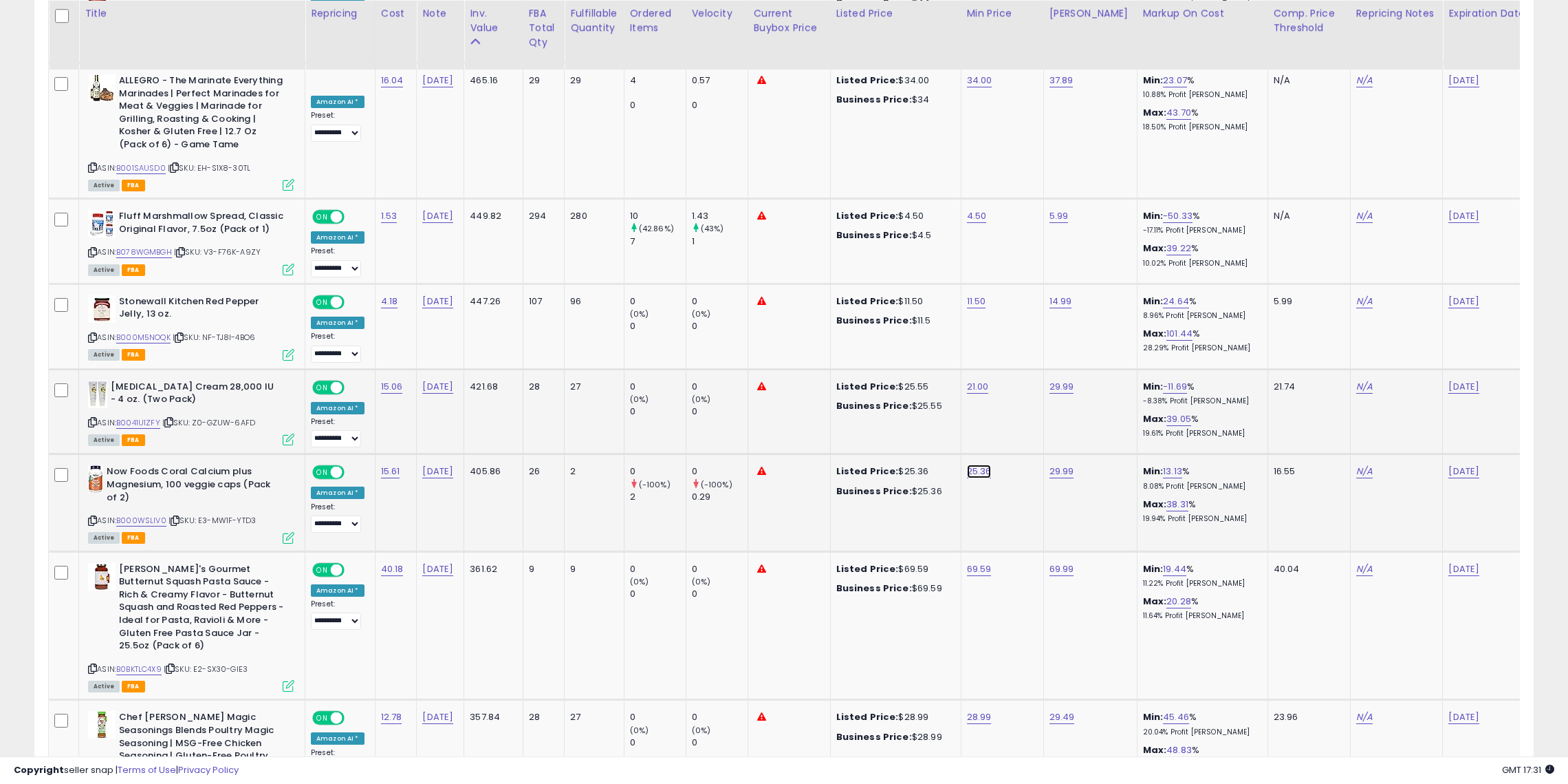
click at [968, 465] on link "25.36" at bounding box center [980, 472] width 25 height 14
type input "*"
click at [1054, 340] on button "button" at bounding box center [1042, 350] width 24 height 21
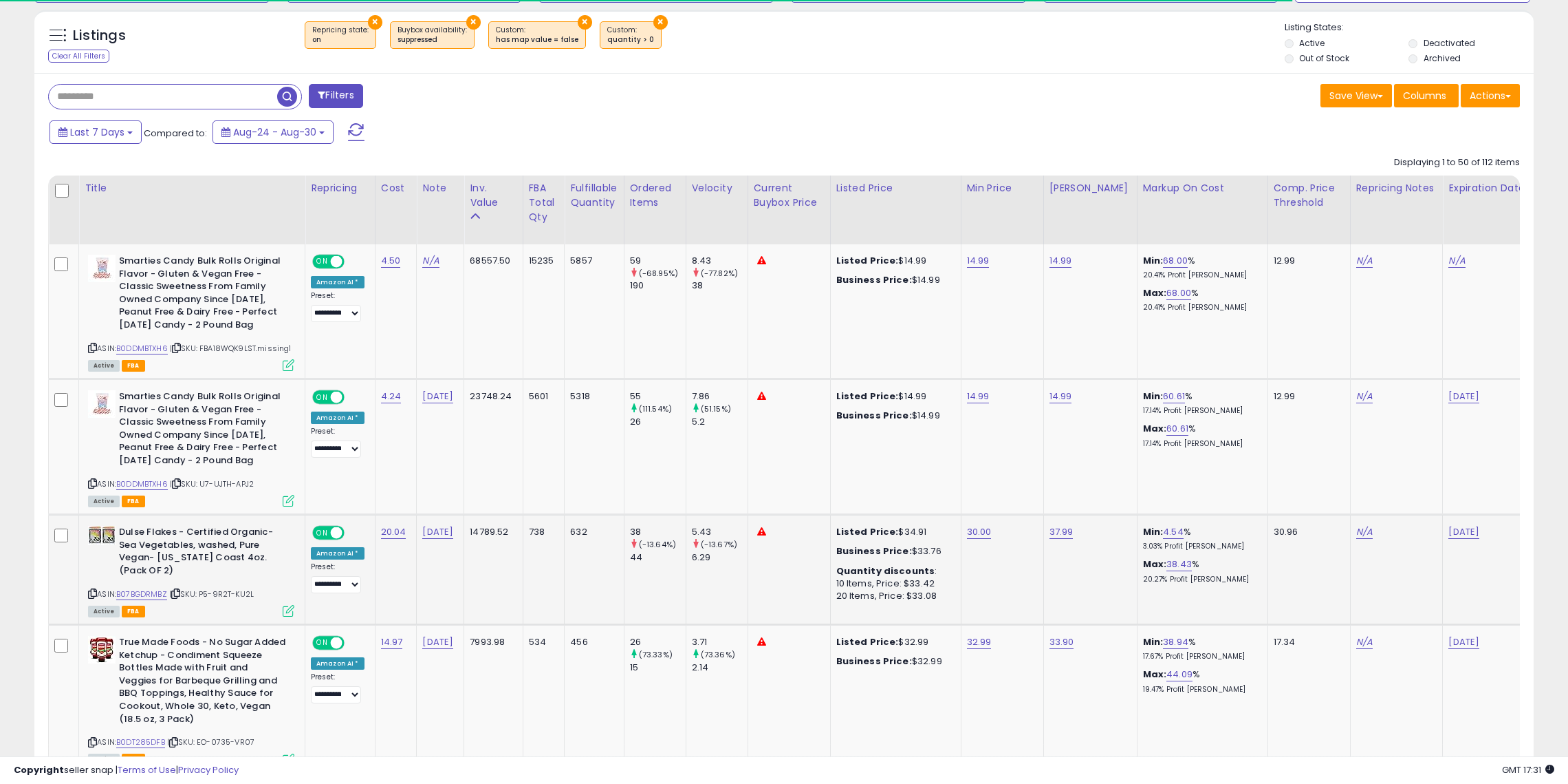
scroll to position [555, 0]
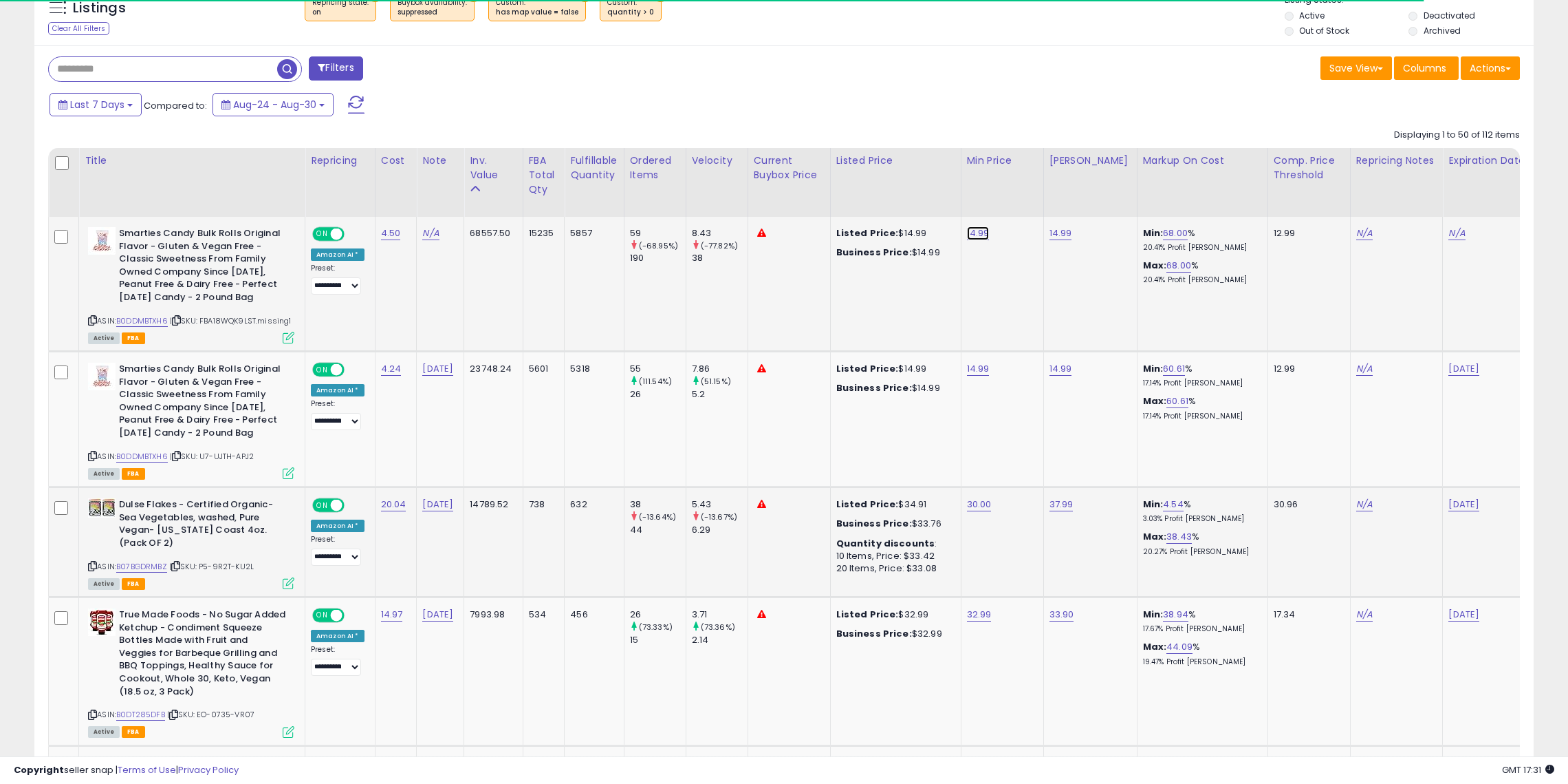
click at [968, 232] on link "14.99" at bounding box center [979, 233] width 23 height 14
type input "*****"
click button "submit" at bounding box center [1013, 199] width 24 height 21
click at [968, 369] on link "14.99" at bounding box center [979, 368] width 23 height 14
type input "*****"
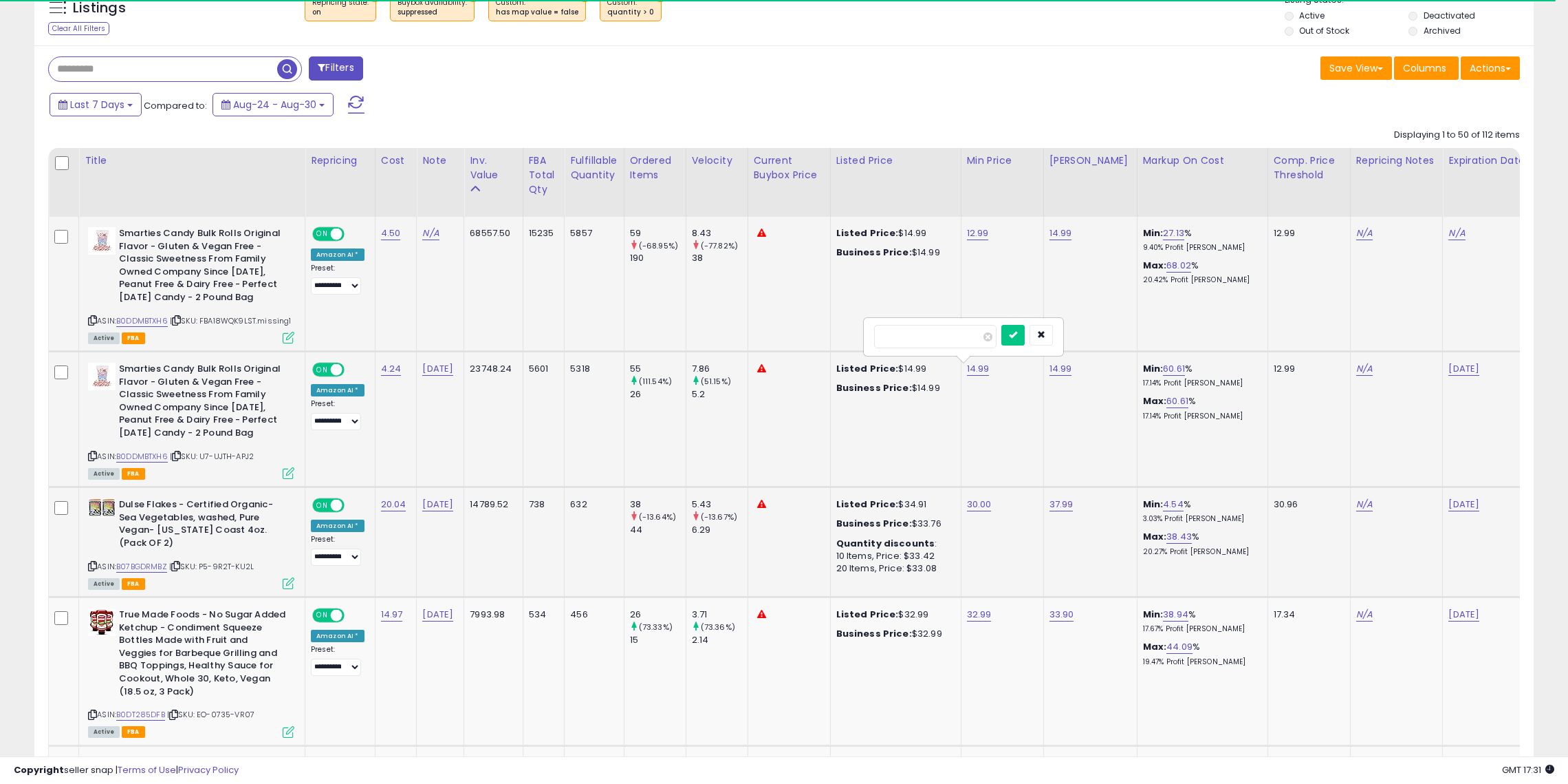
click button "submit" at bounding box center [1013, 335] width 24 height 21
click at [1050, 365] on link "14.99" at bounding box center [1061, 368] width 23 height 14
type input "*****"
click button "submit" at bounding box center [1096, 335] width 24 height 21
click at [1048, 223] on td "14.99" at bounding box center [1090, 284] width 94 height 135
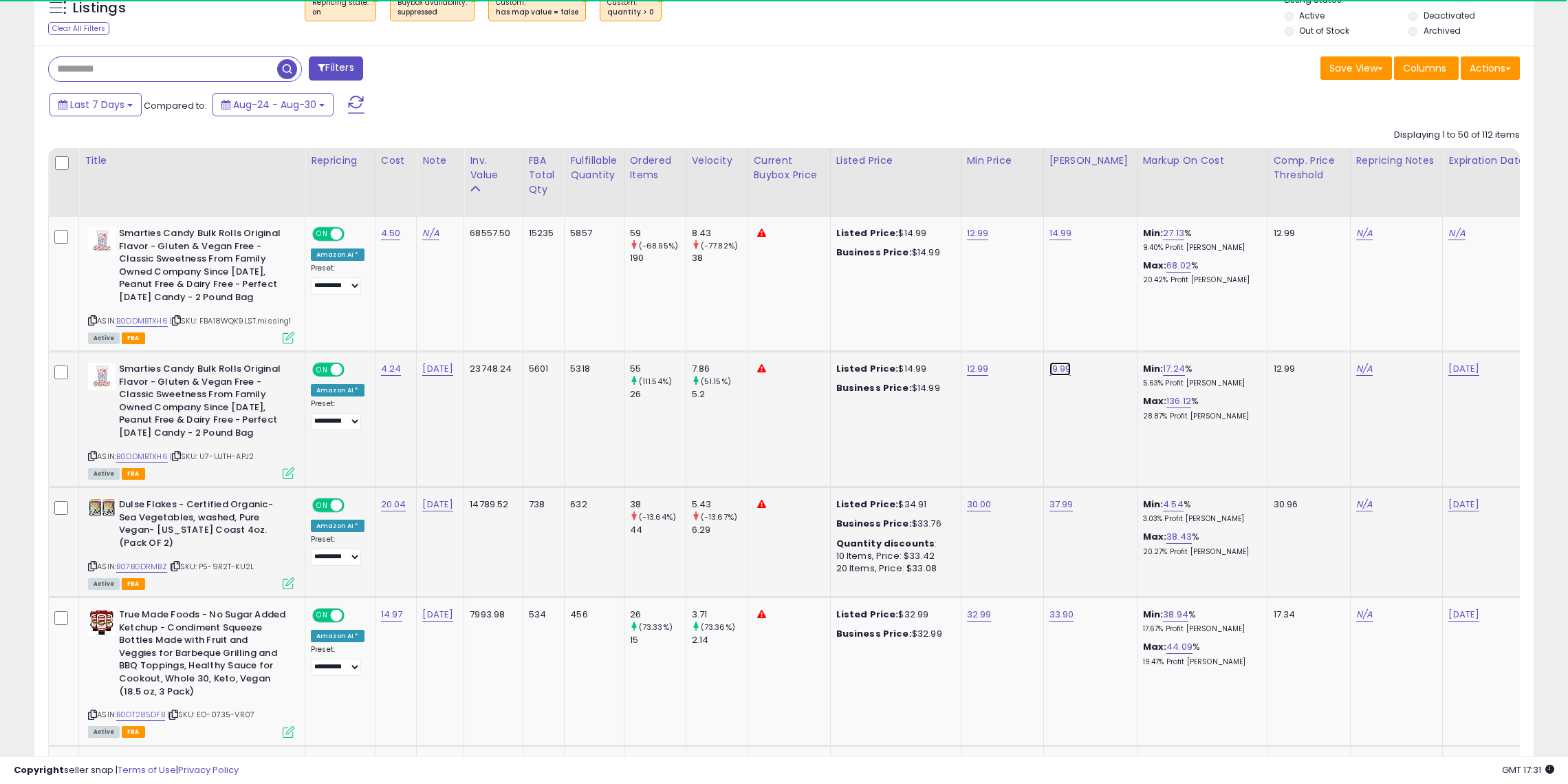
click at [1051, 369] on link "19.99" at bounding box center [1061, 368] width 22 height 14
type input "*****"
click button "submit" at bounding box center [1096, 335] width 24 height 21
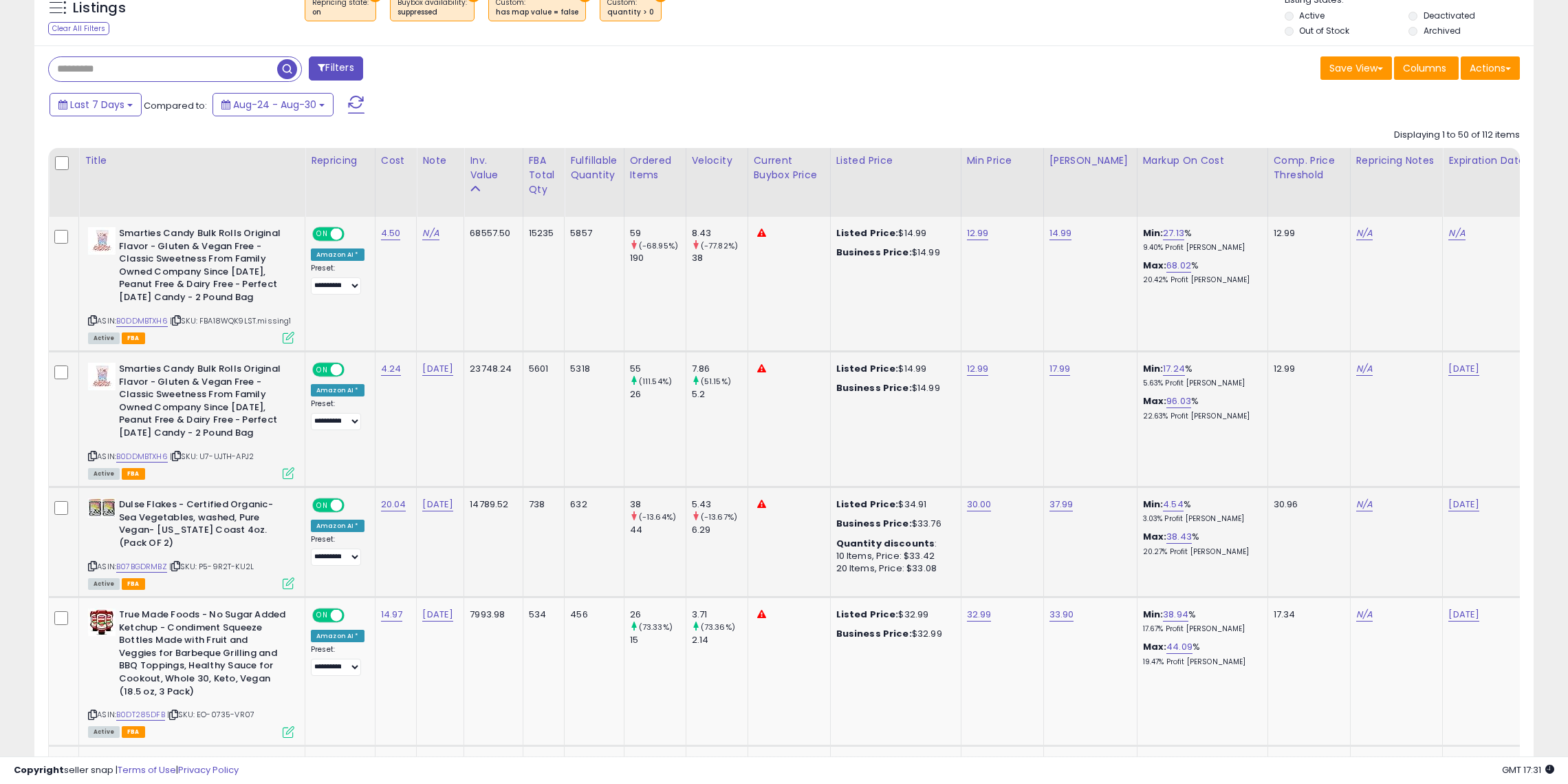
click at [1047, 216] on td "14.99" at bounding box center [1090, 284] width 94 height 135
click at [1050, 232] on link "14.99" at bounding box center [1061, 233] width 23 height 14
type input "*****"
click button "submit" at bounding box center [1096, 199] width 24 height 21
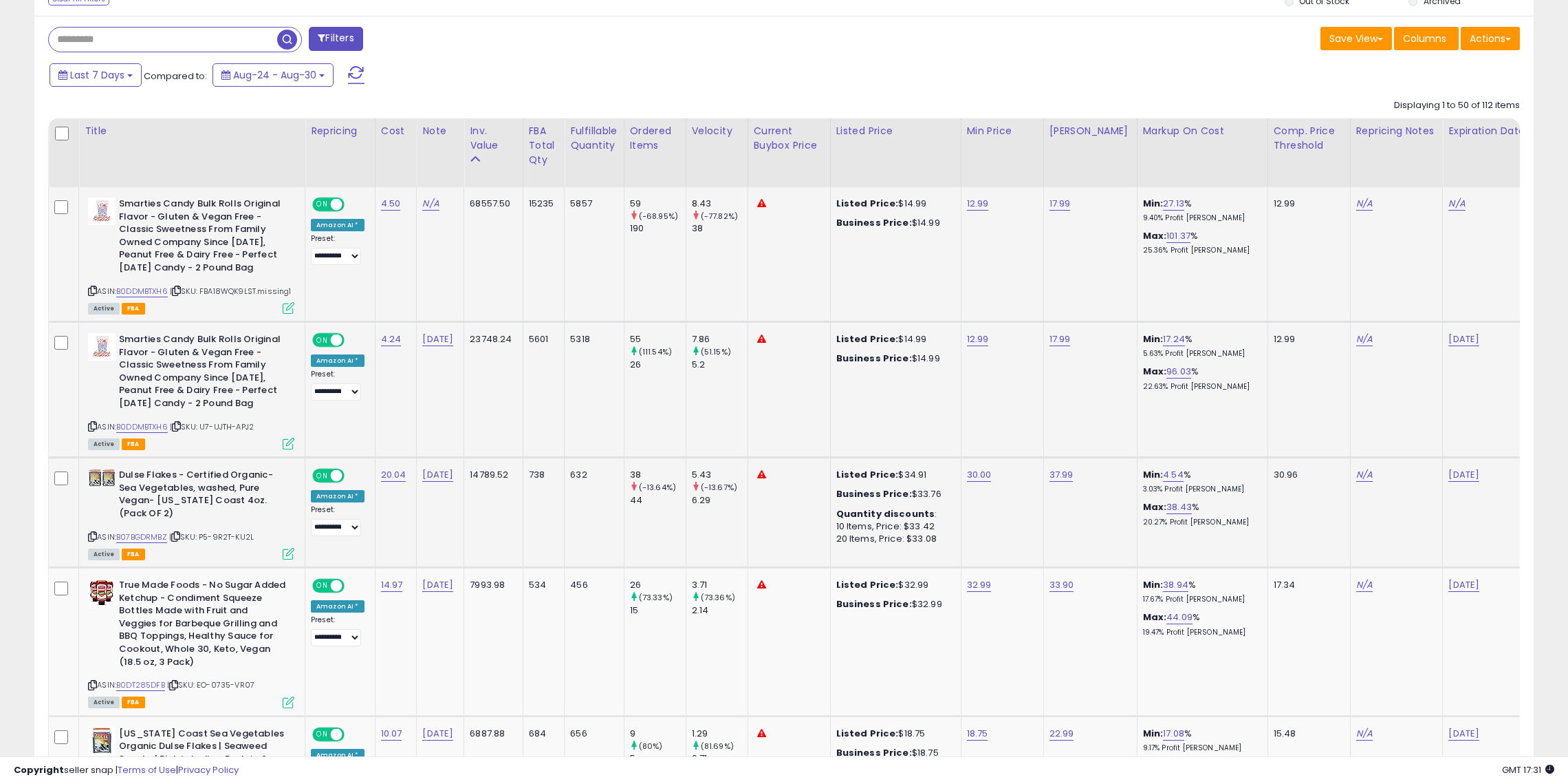
scroll to position [584, 0]
click at [972, 201] on link "12.99" at bounding box center [978, 204] width 22 height 14
type input "*"
type input "*****"
click button "submit" at bounding box center [1012, 171] width 24 height 21
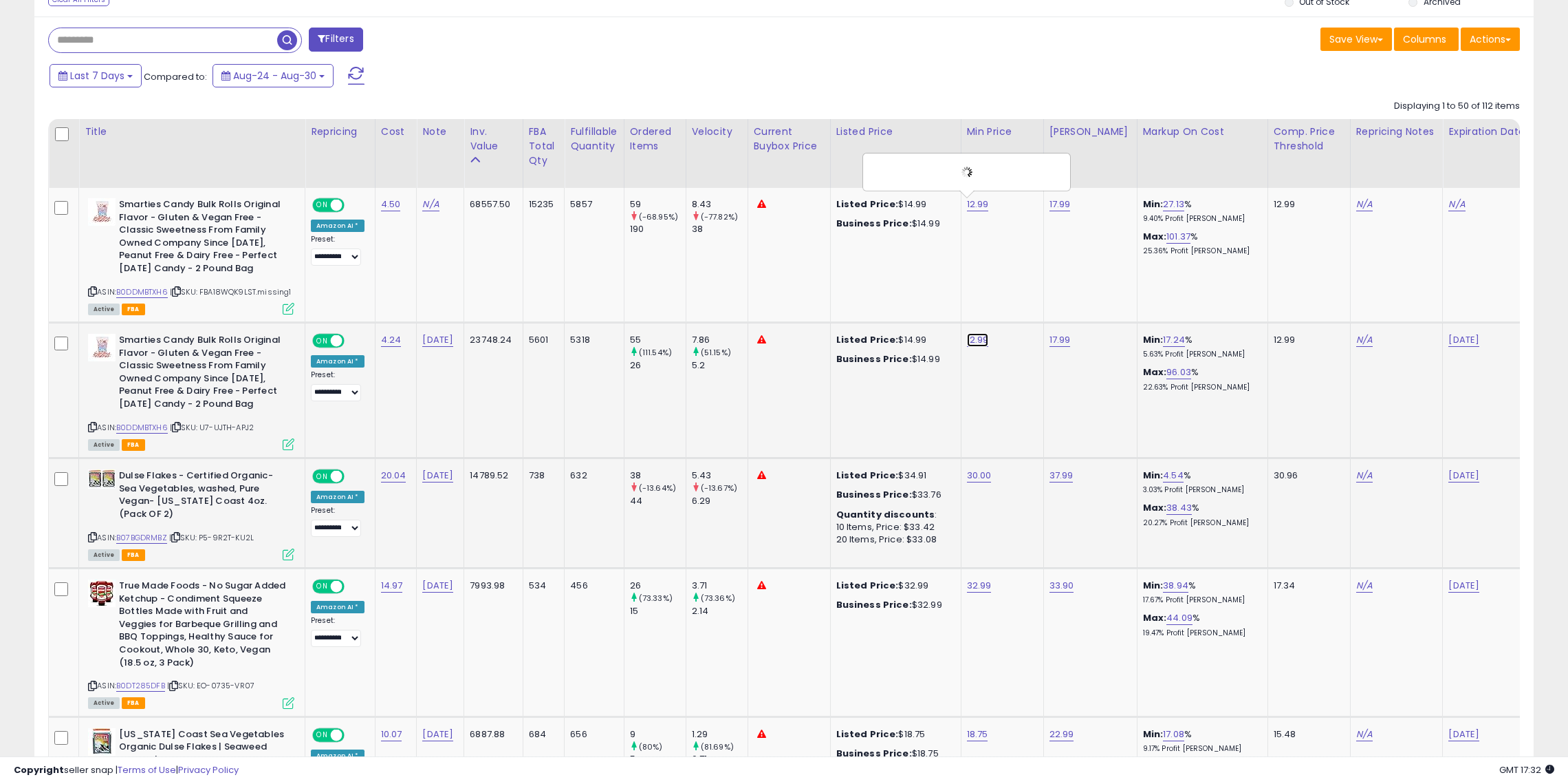
click at [968, 340] on link "12.99" at bounding box center [978, 340] width 22 height 14
type input "*****"
click button "submit" at bounding box center [1012, 307] width 24 height 21
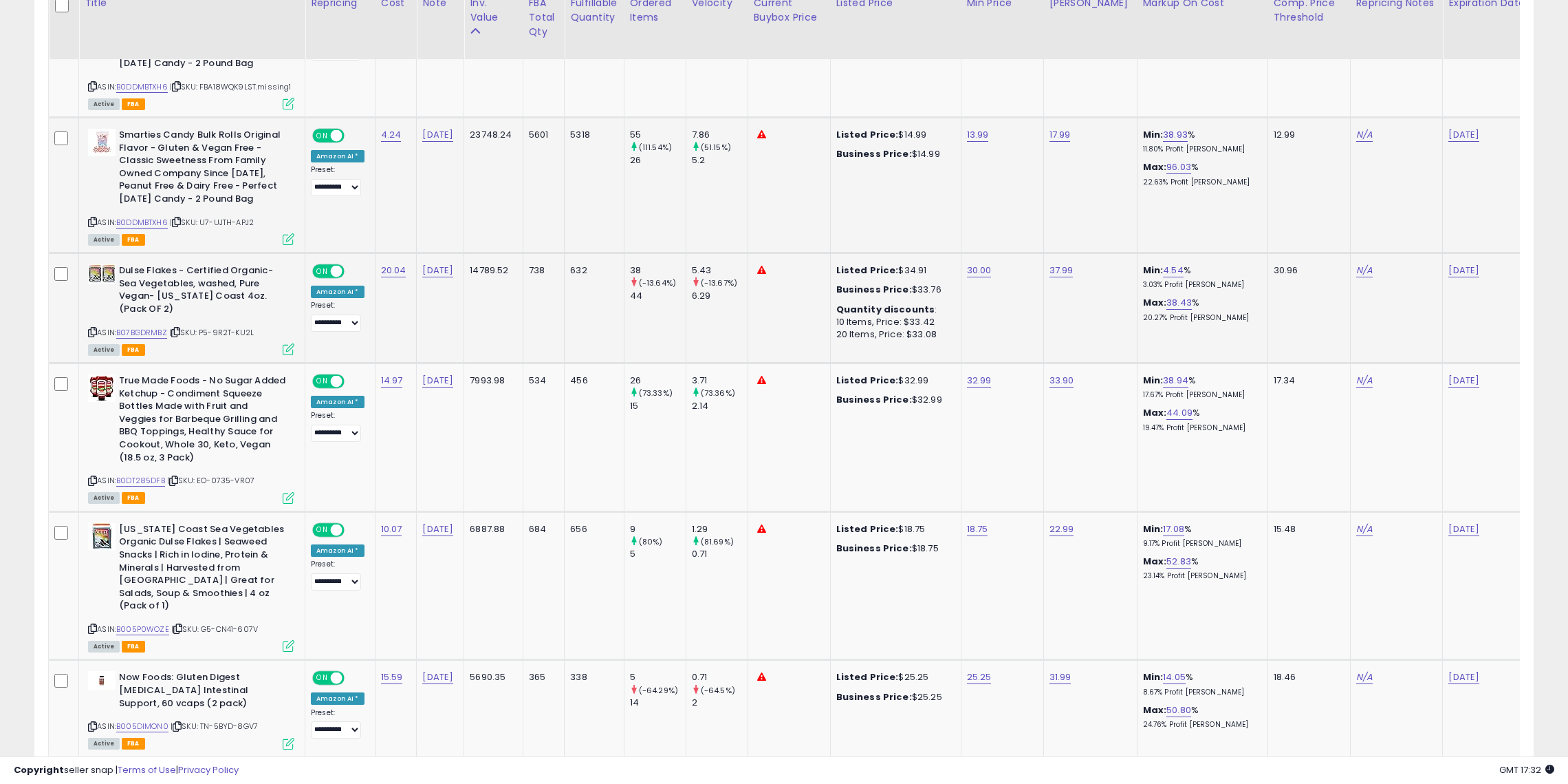
scroll to position [812, 0]
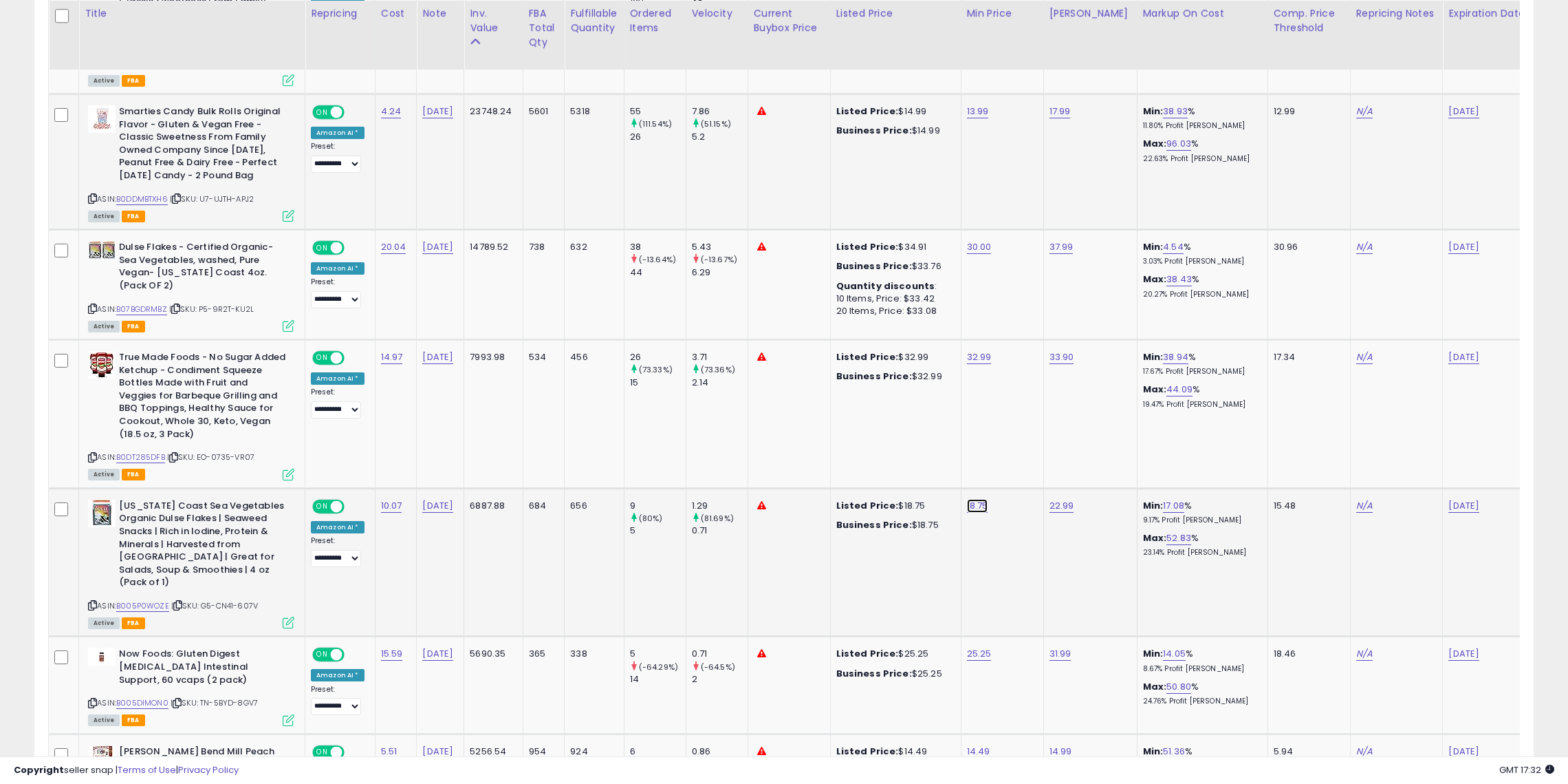
click at [968, 505] on link "18.75" at bounding box center [978, 506] width 21 height 14
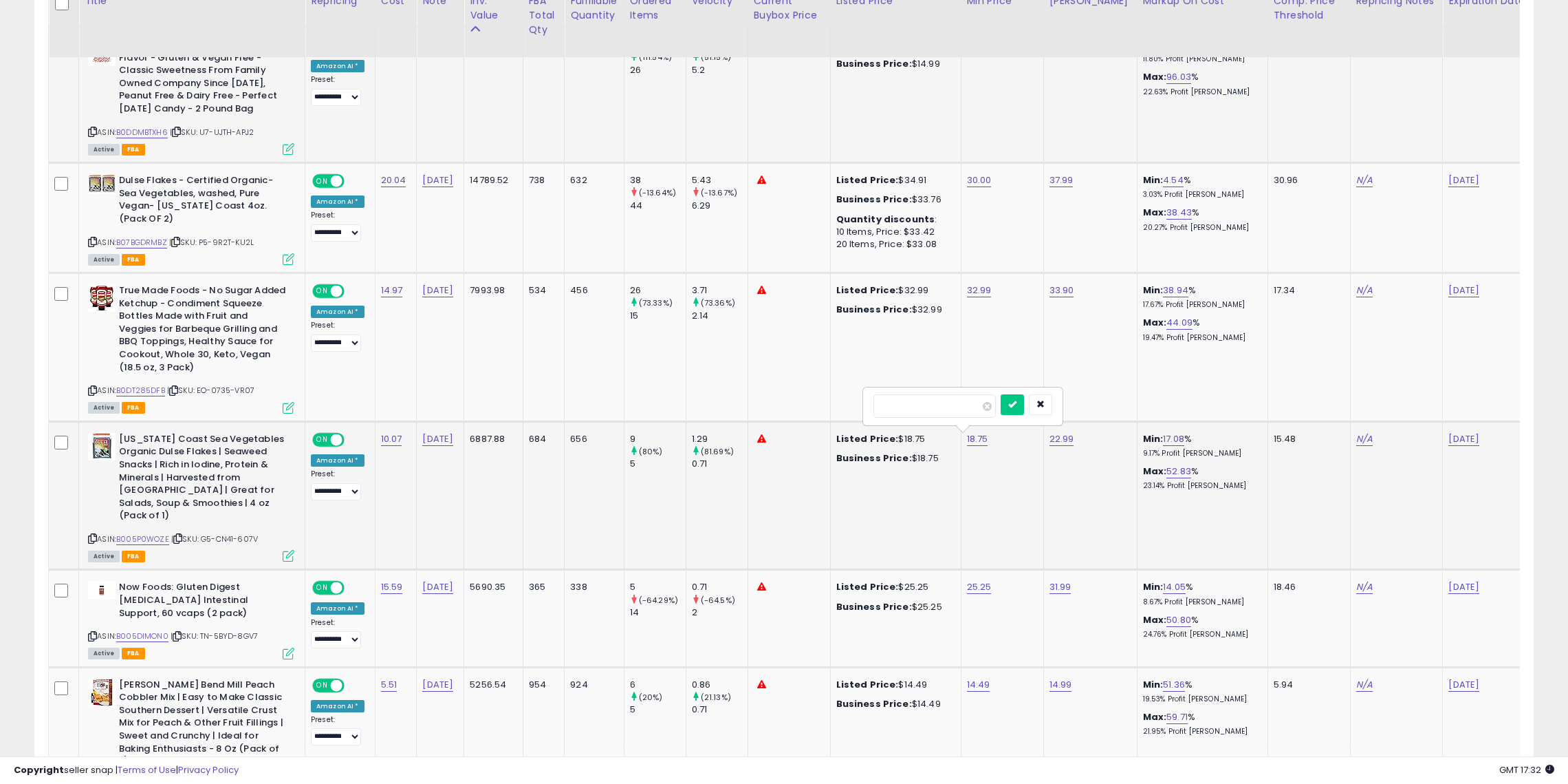
scroll to position [896, 0]
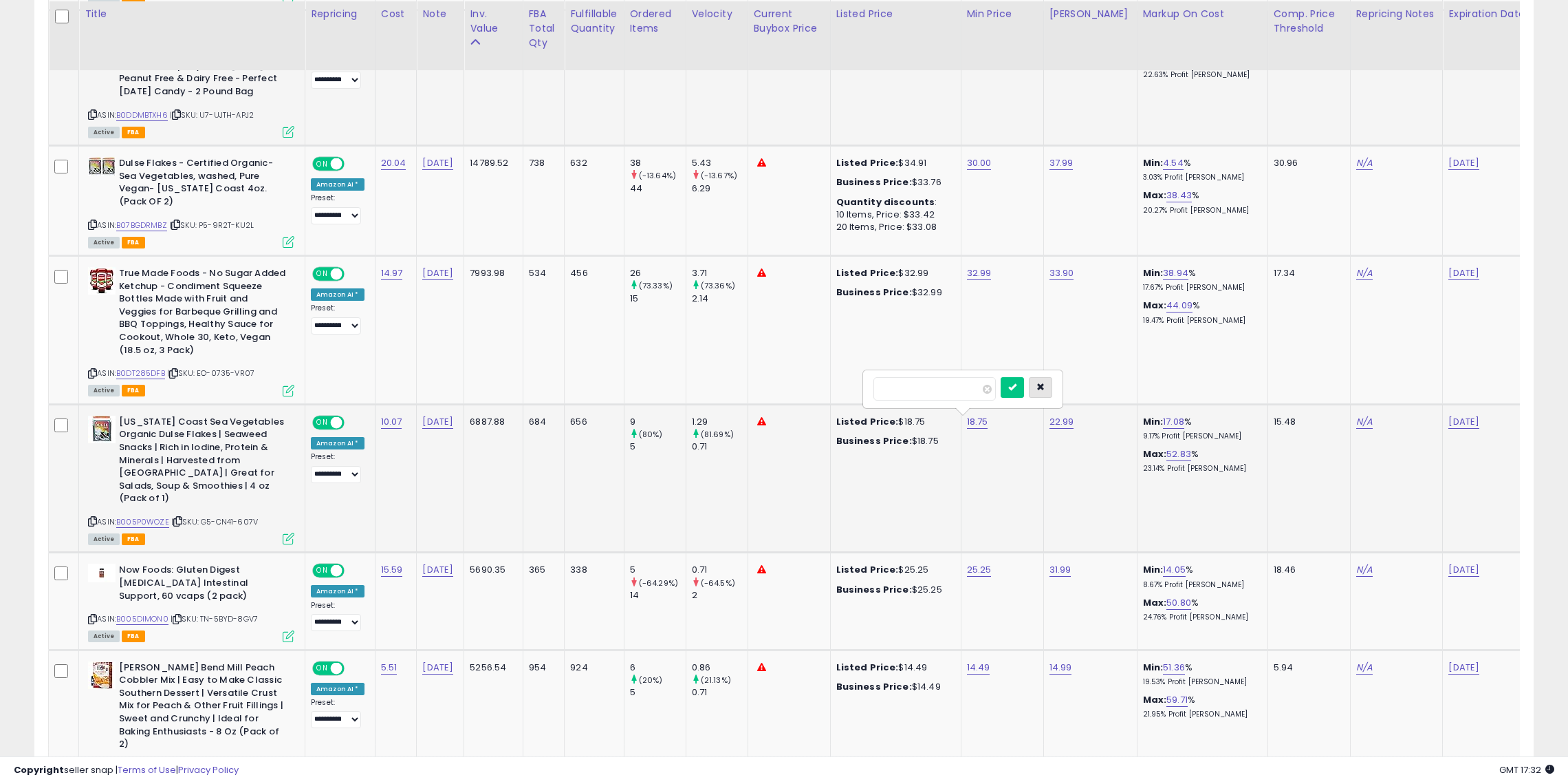
click at [1045, 384] on icon "button" at bounding box center [1041, 386] width 9 height 9
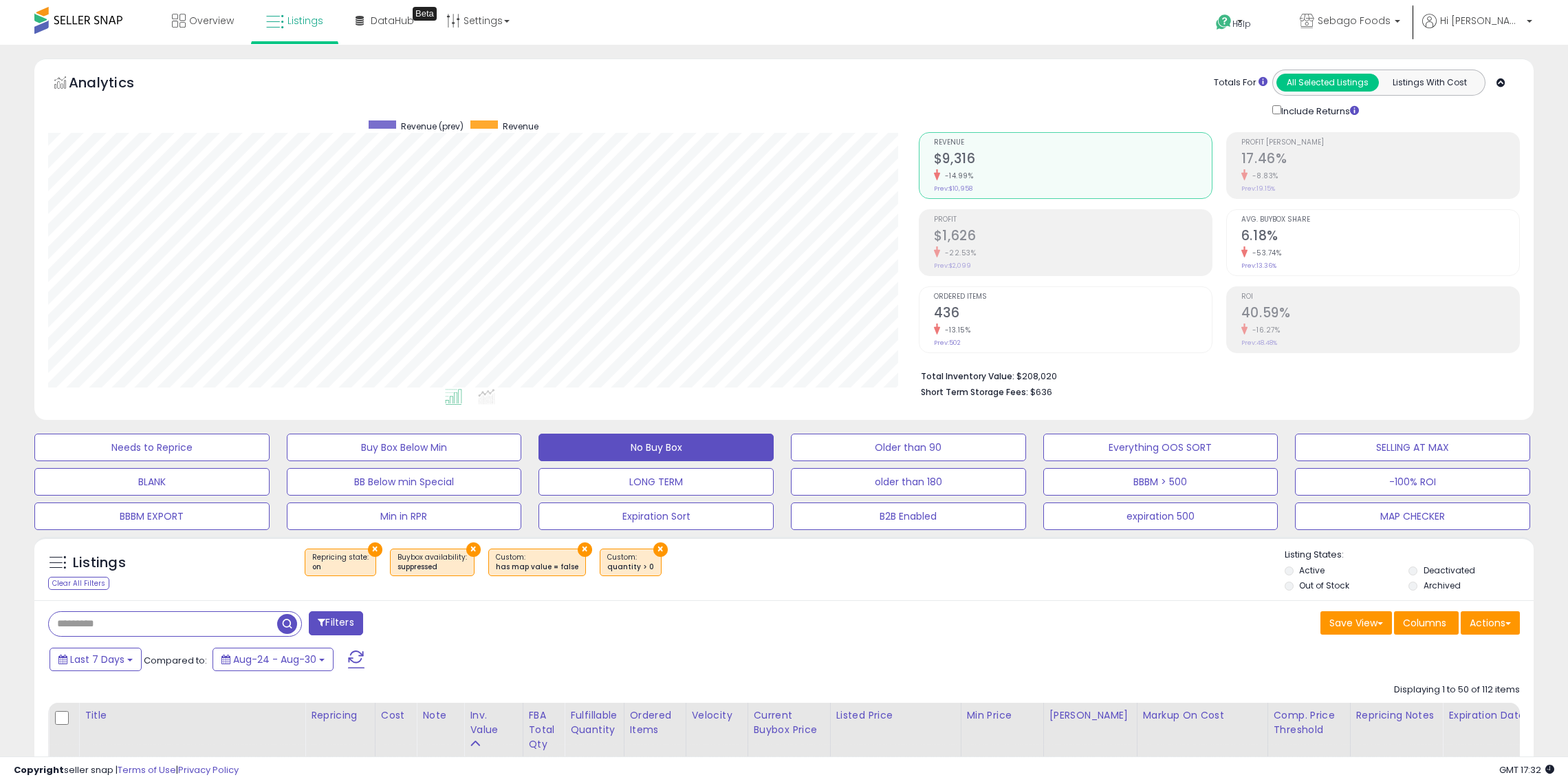
scroll to position [1, 0]
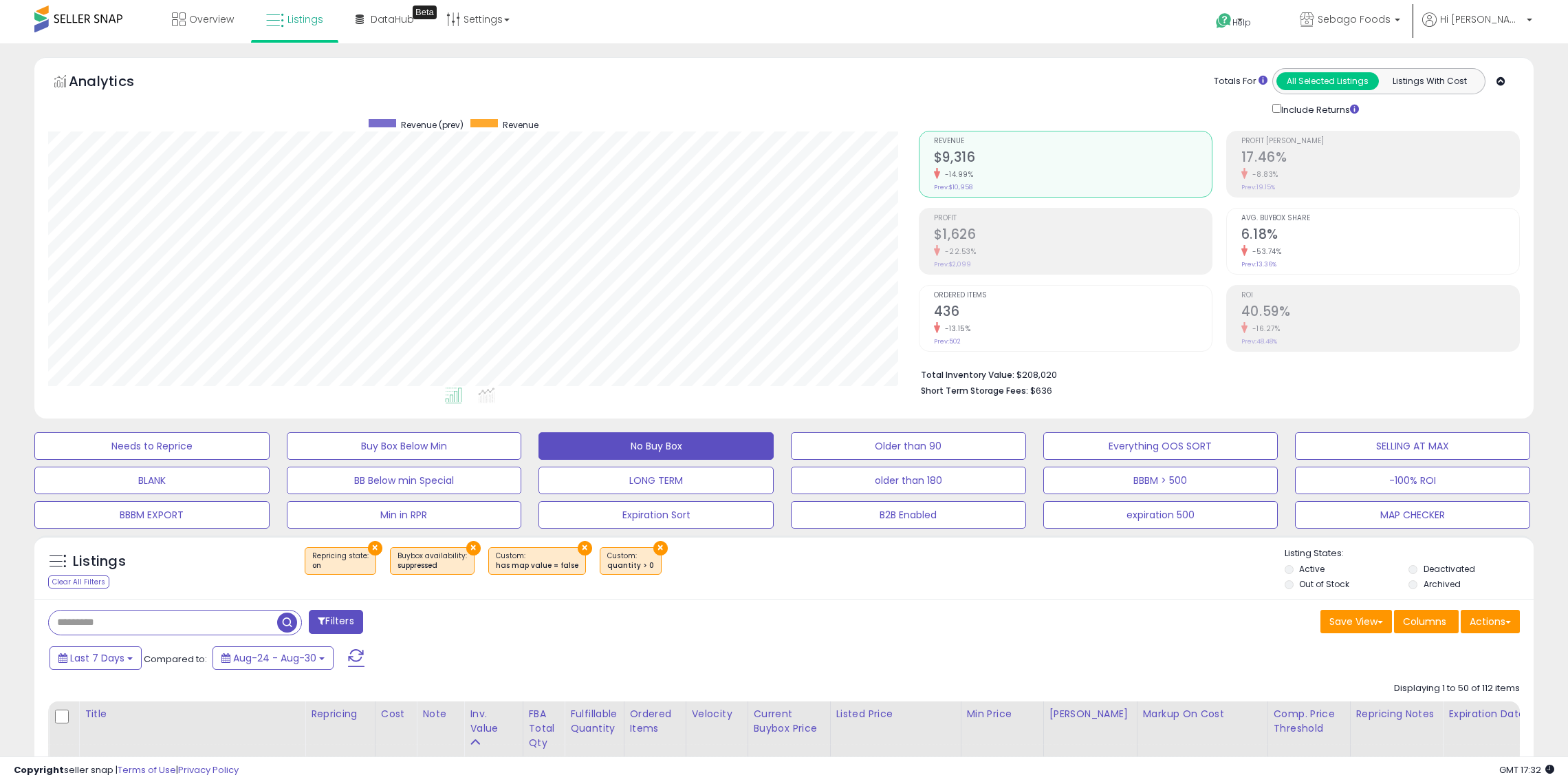
click at [578, 544] on button "×" at bounding box center [584, 548] width 14 height 14
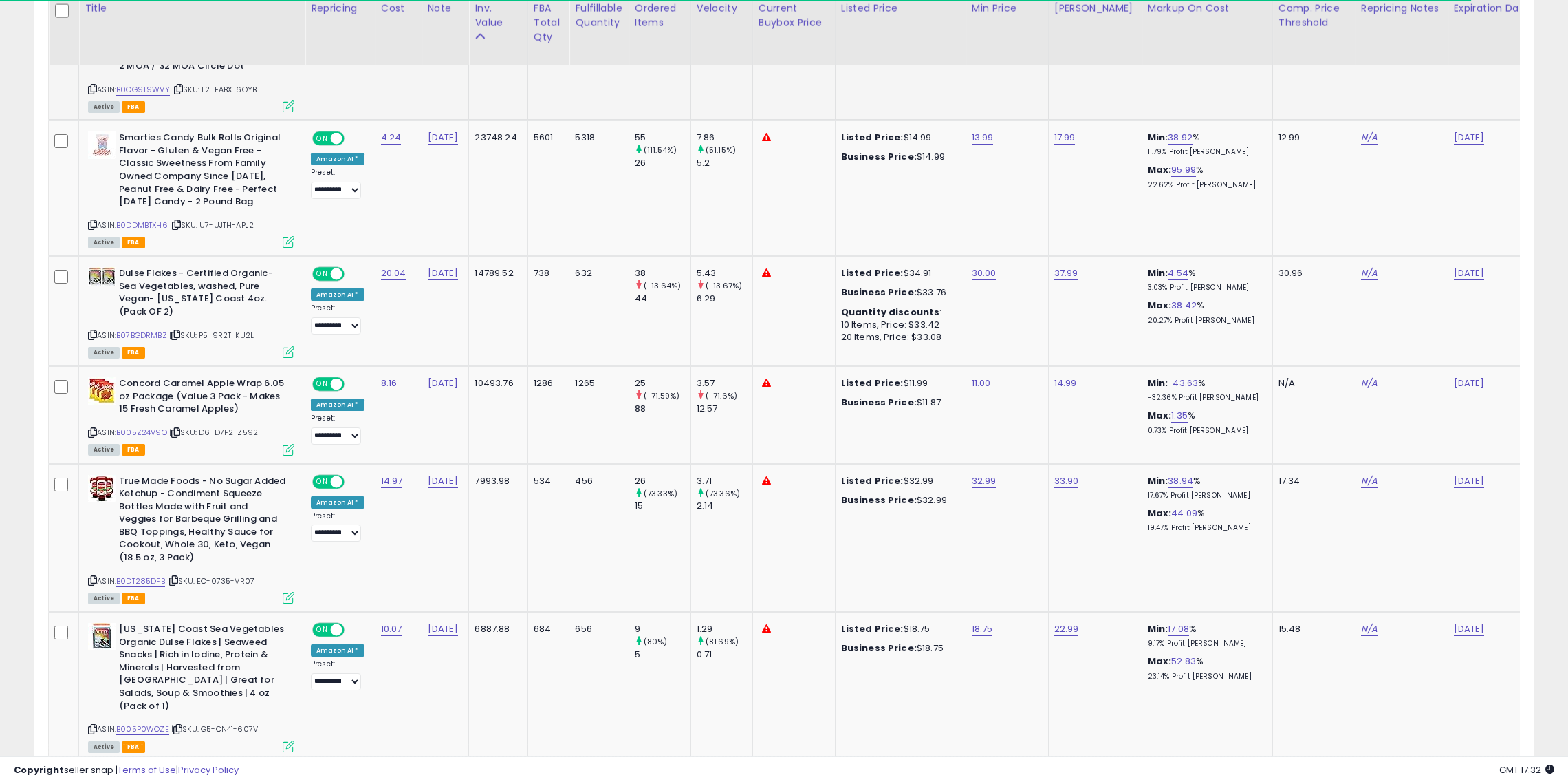
scroll to position [923, 0]
click at [152, 431] on link "B005Z24V9O" at bounding box center [142, 432] width 51 height 11
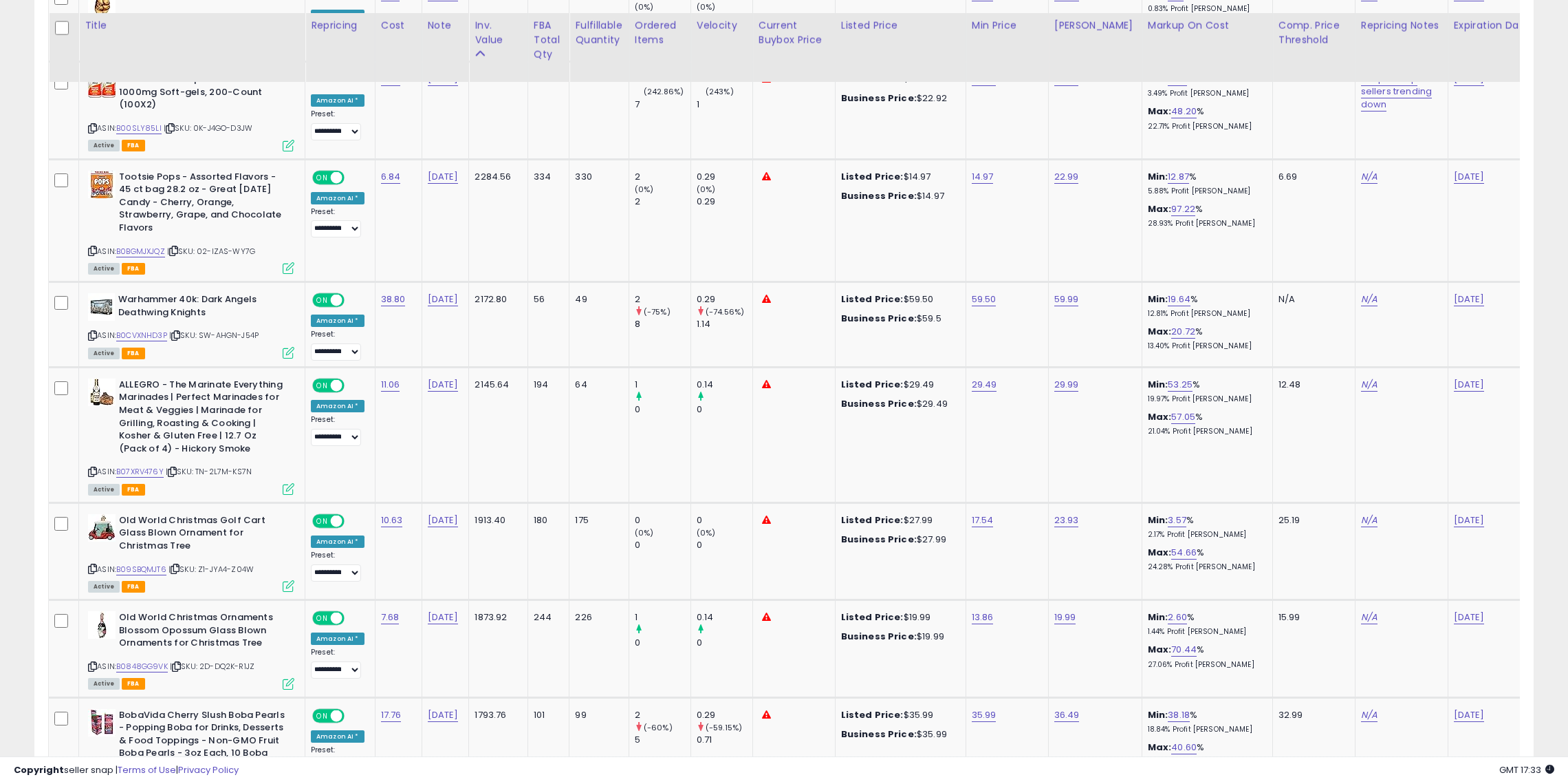
scroll to position [3959, 0]
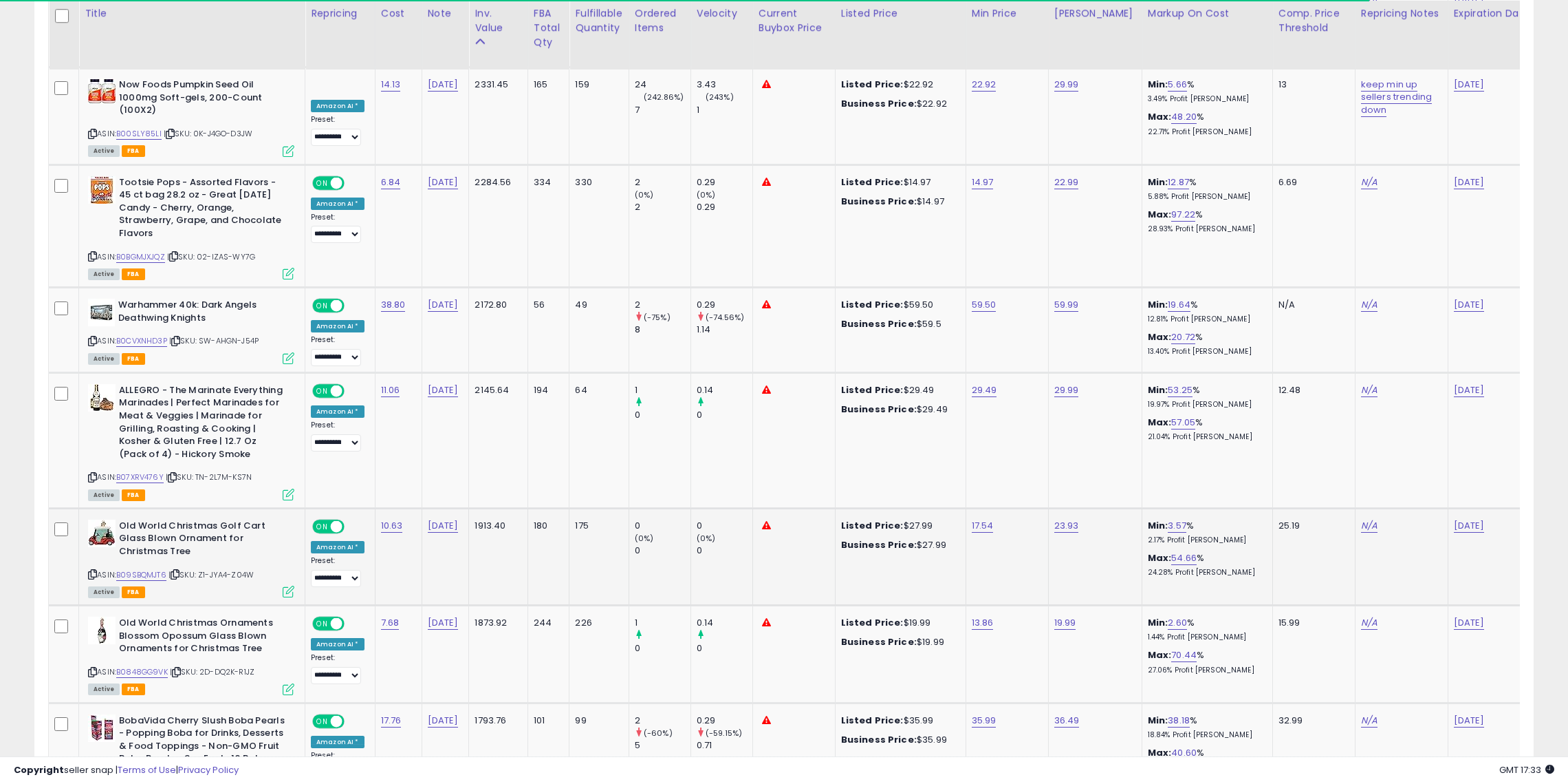
click at [286, 586] on icon at bounding box center [288, 591] width 11 height 11
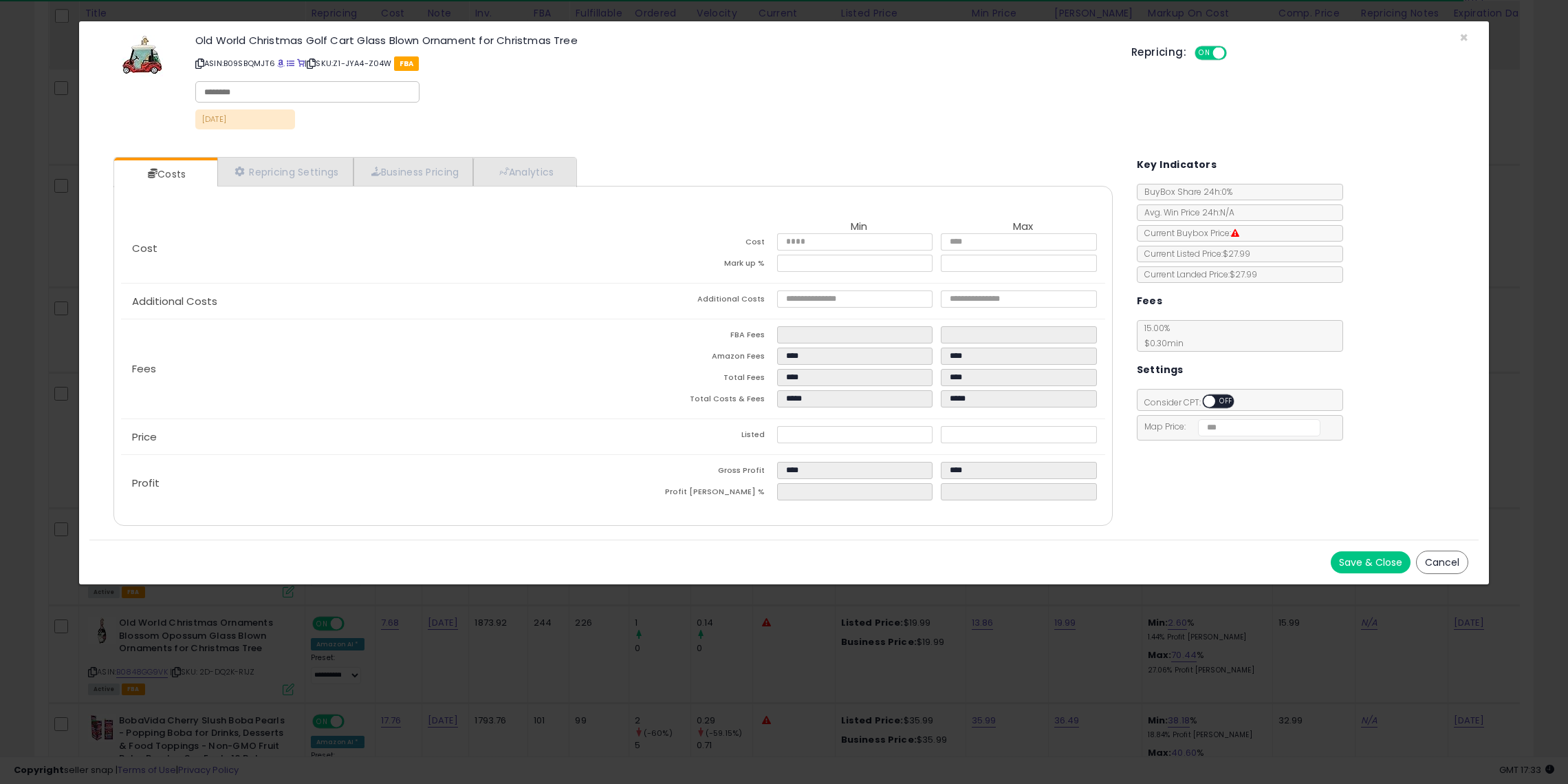
click at [778, 700] on div "× Close Old World Christmas Golf Cart Glass Blown Ornament for Christmas Tree A…" at bounding box center [784, 392] width 1568 height 784
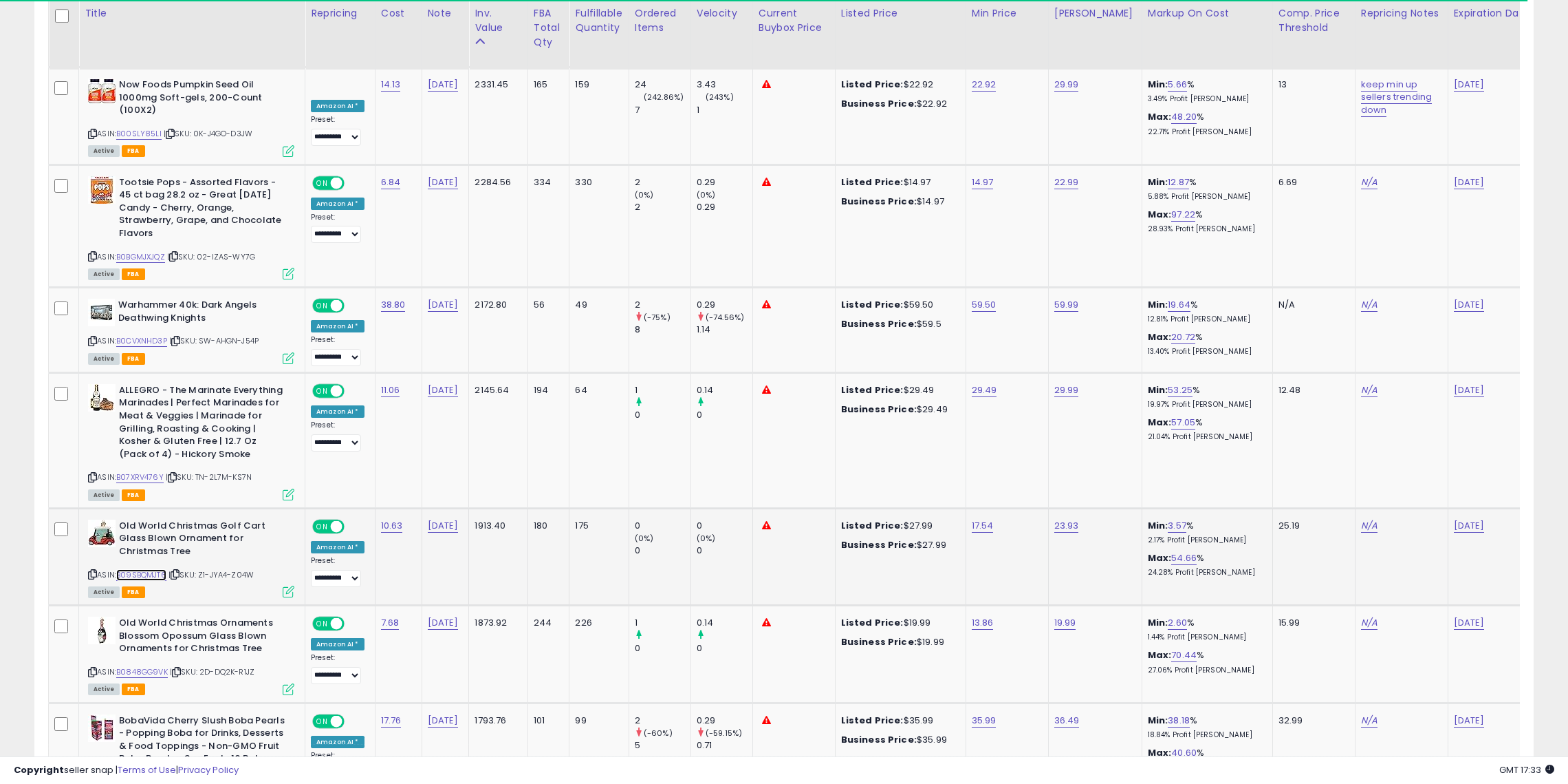
click at [148, 569] on link "B09SBQMJT6" at bounding box center [141, 575] width 50 height 11
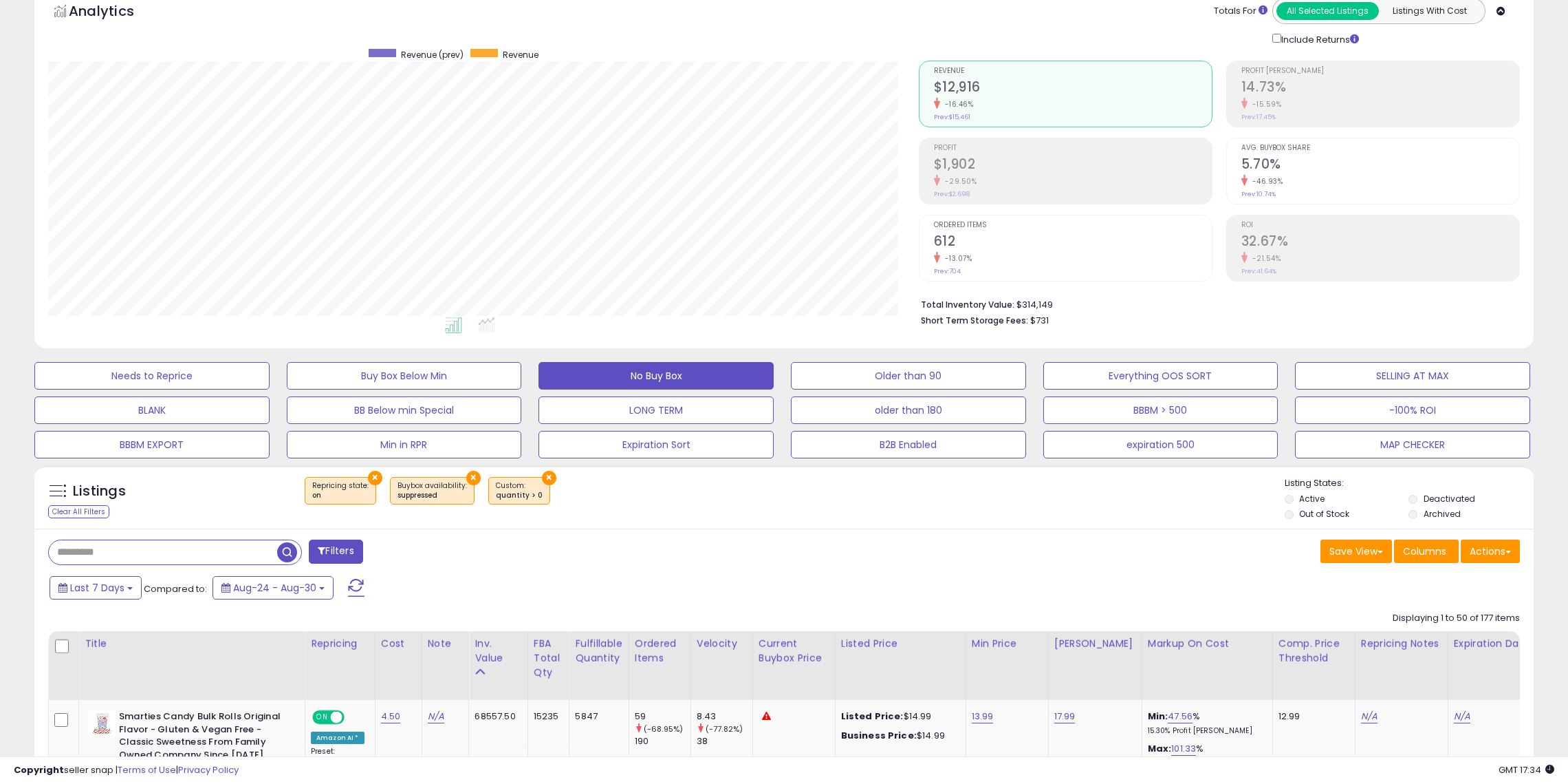
scroll to position [69, 0]
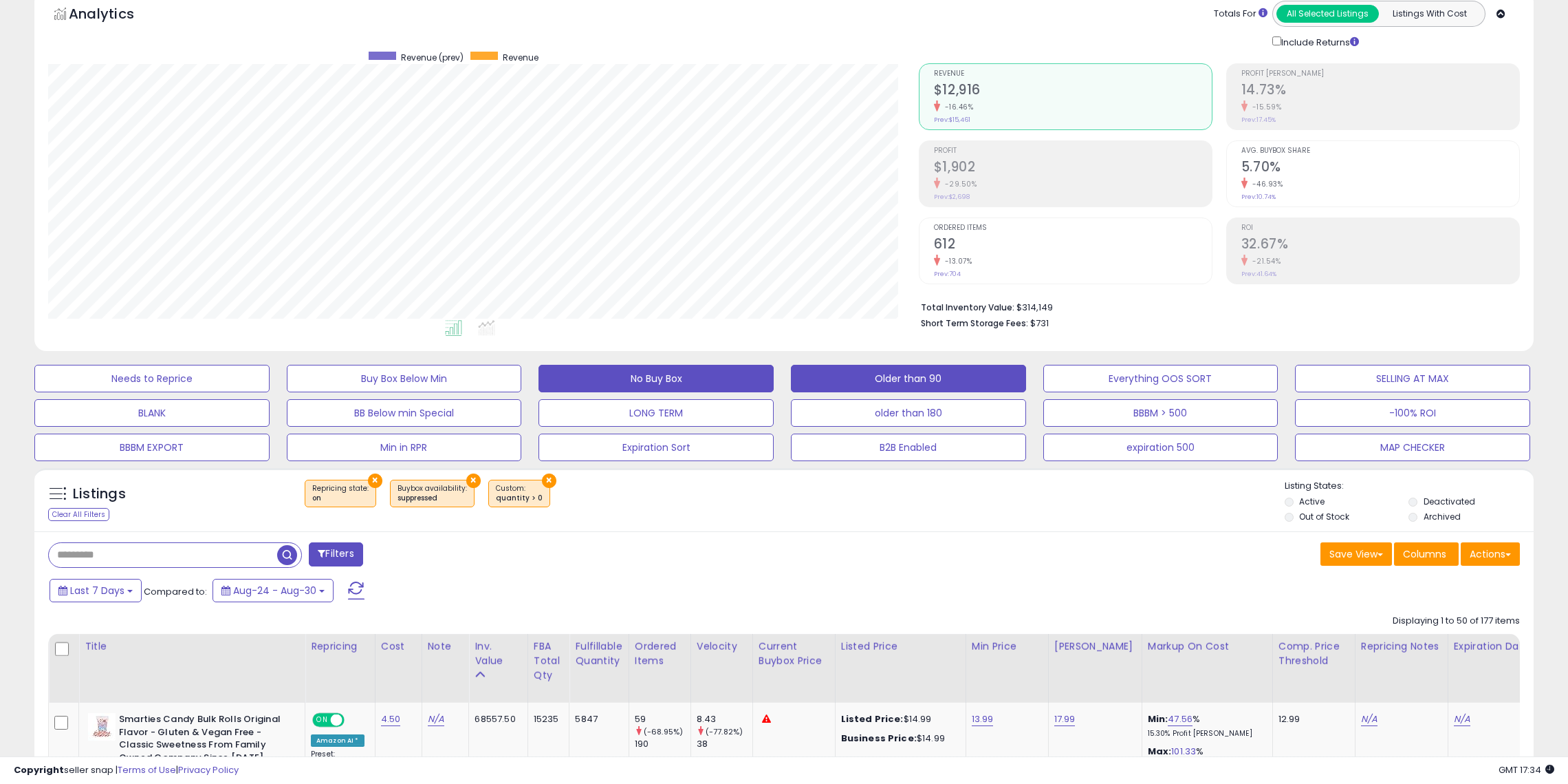
click at [865, 382] on button "Older than 90" at bounding box center [909, 378] width 235 height 28
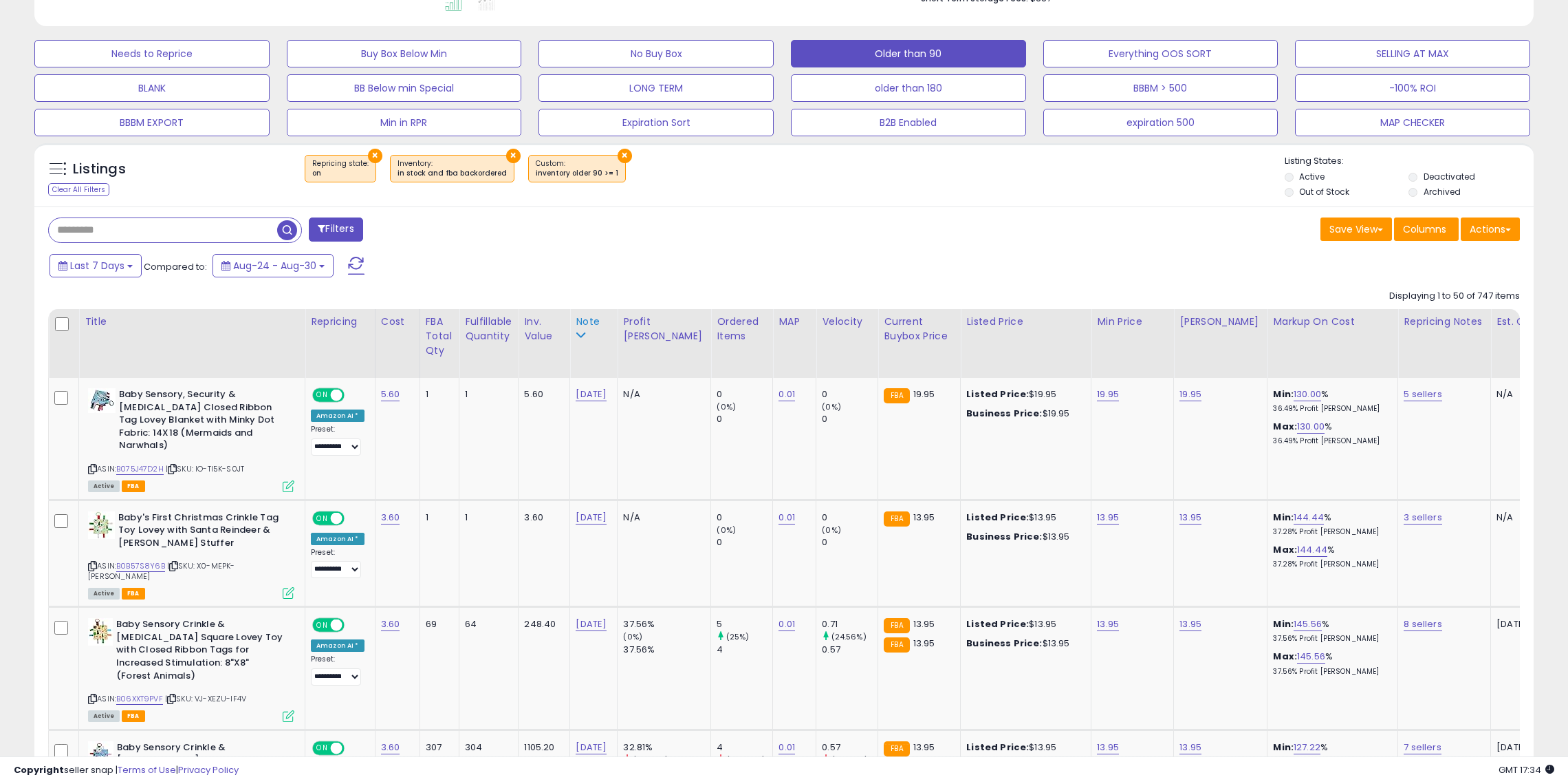
scroll to position [380, 0]
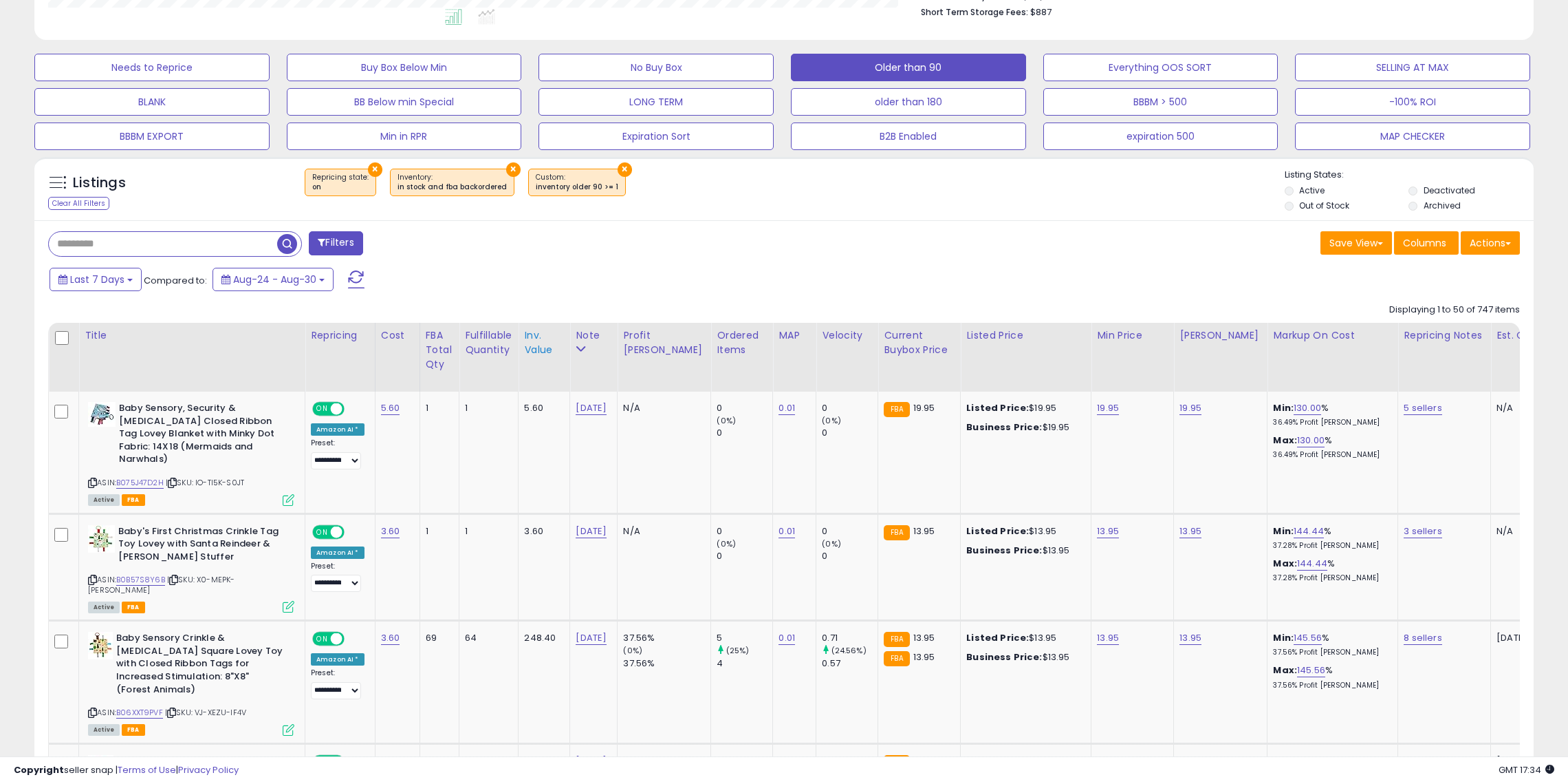
click at [535, 337] on div "Inv. value" at bounding box center [544, 343] width 40 height 28
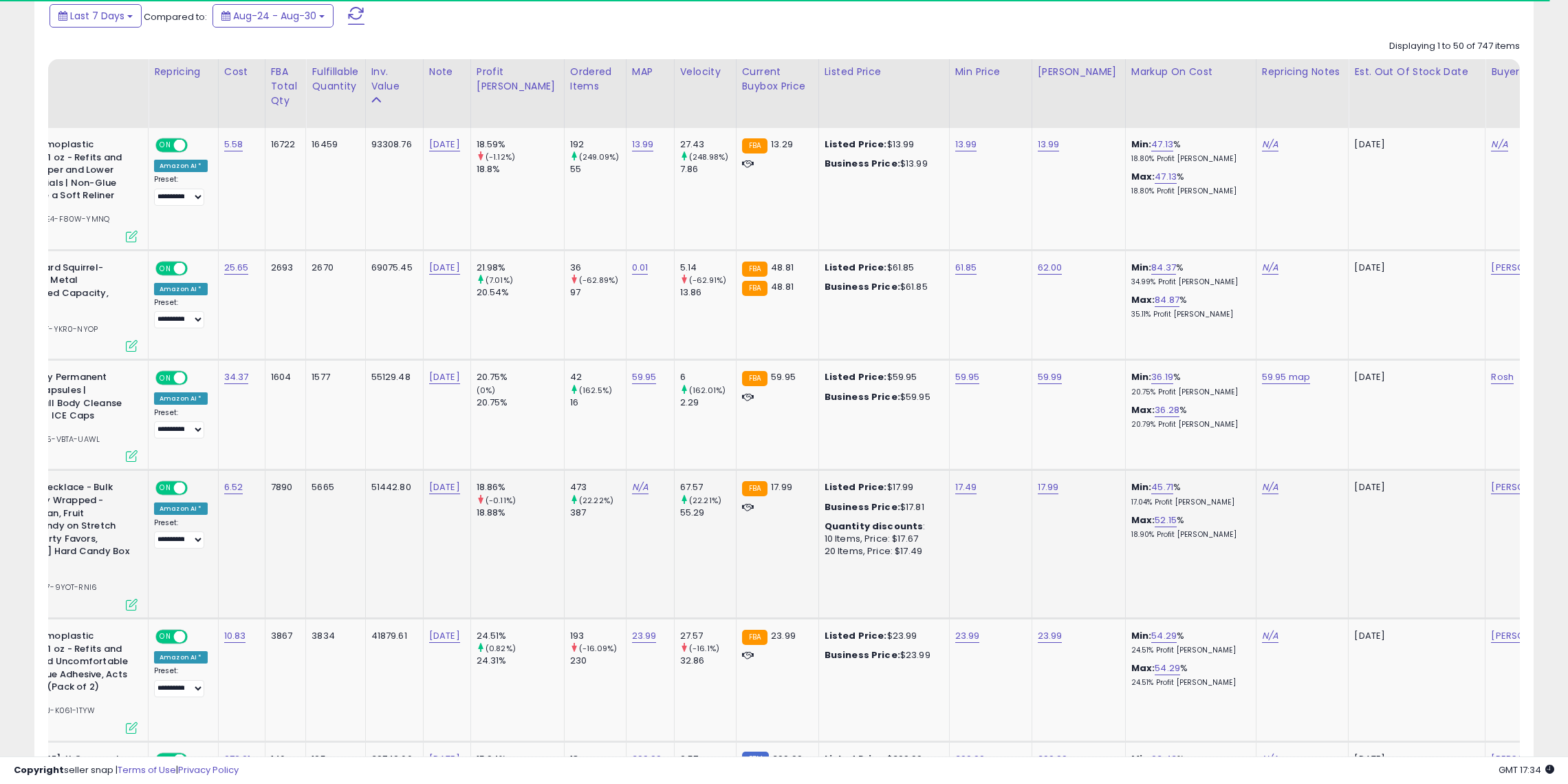
scroll to position [0, 0]
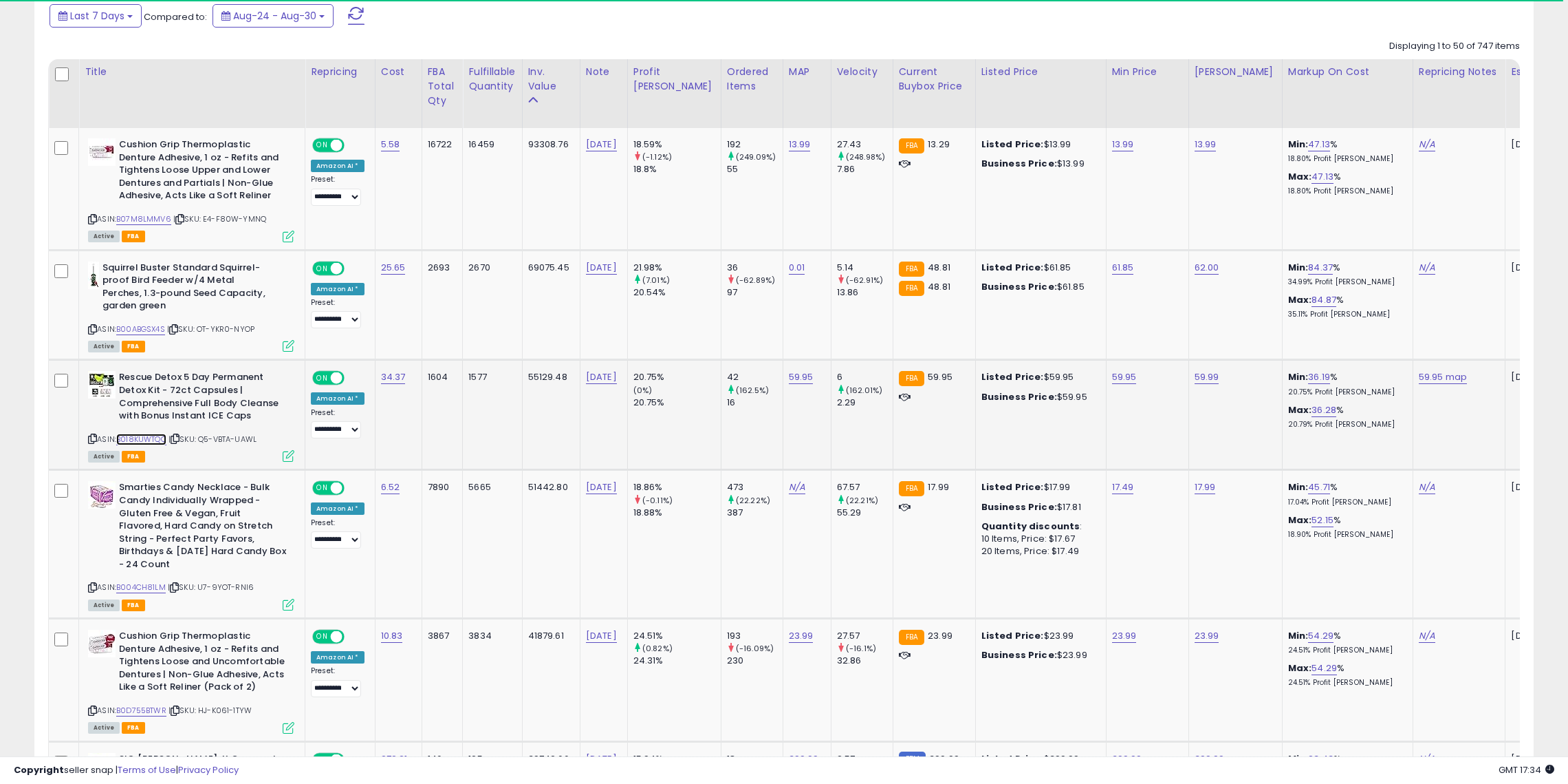
click at [129, 438] on link "B018KUWTQO" at bounding box center [141, 439] width 50 height 11
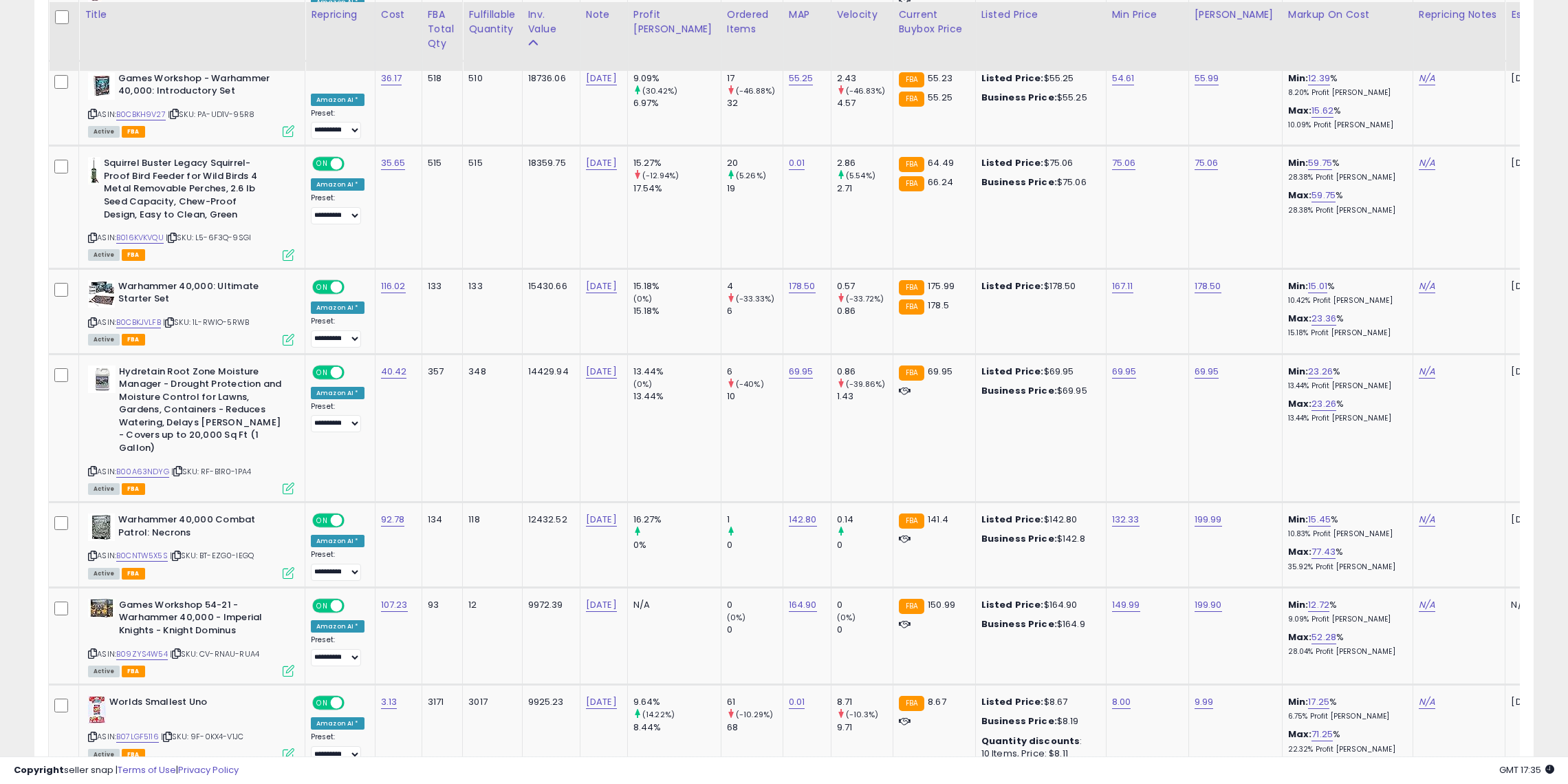
scroll to position [1952, 0]
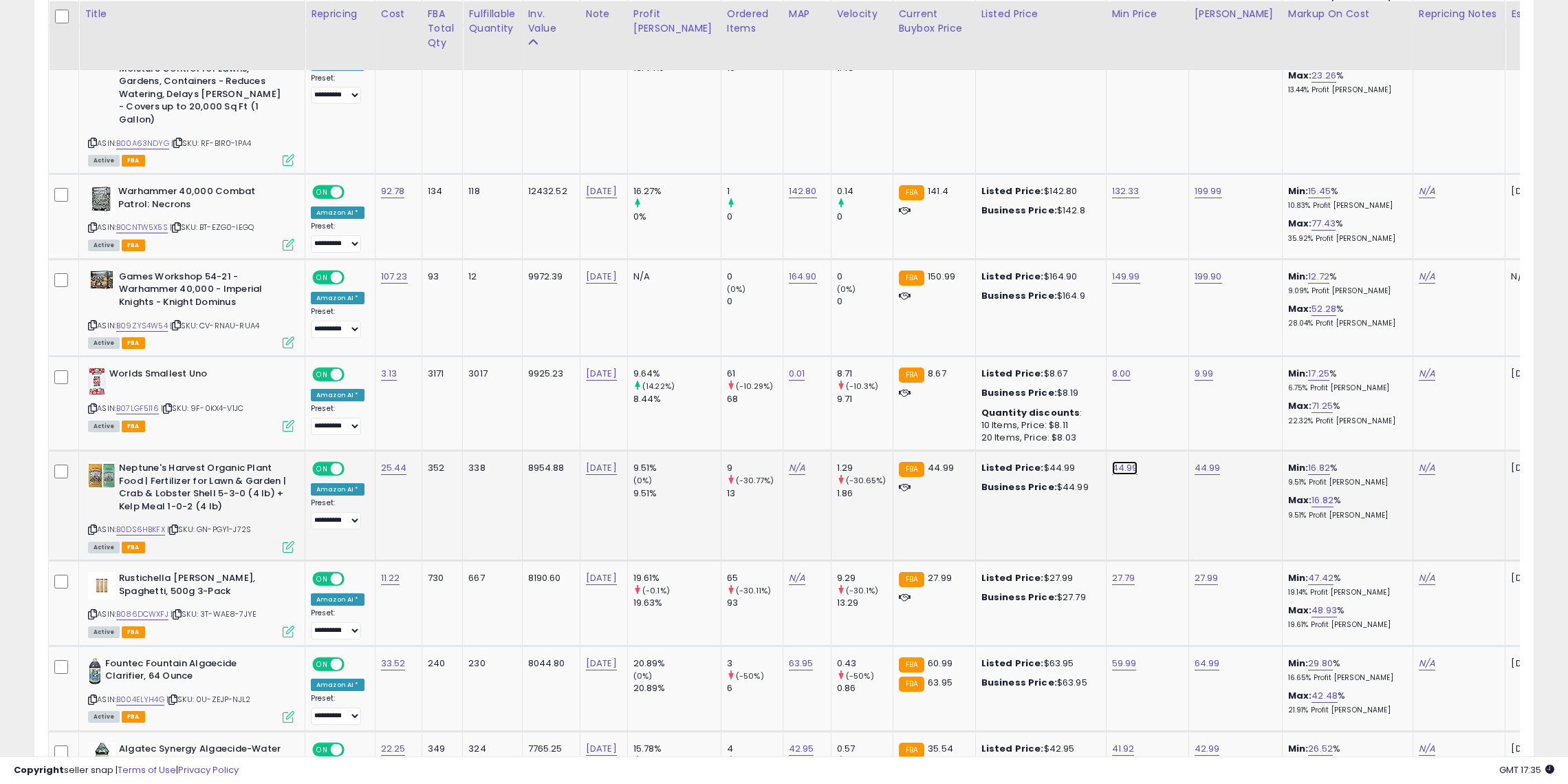
click at [1113, 461] on link "44.99" at bounding box center [1126, 468] width 27 height 14
type input "*"
type input "*****"
click button "submit" at bounding box center [1127, 404] width 24 height 21
click at [1195, 461] on link "44.99" at bounding box center [1208, 468] width 27 height 14
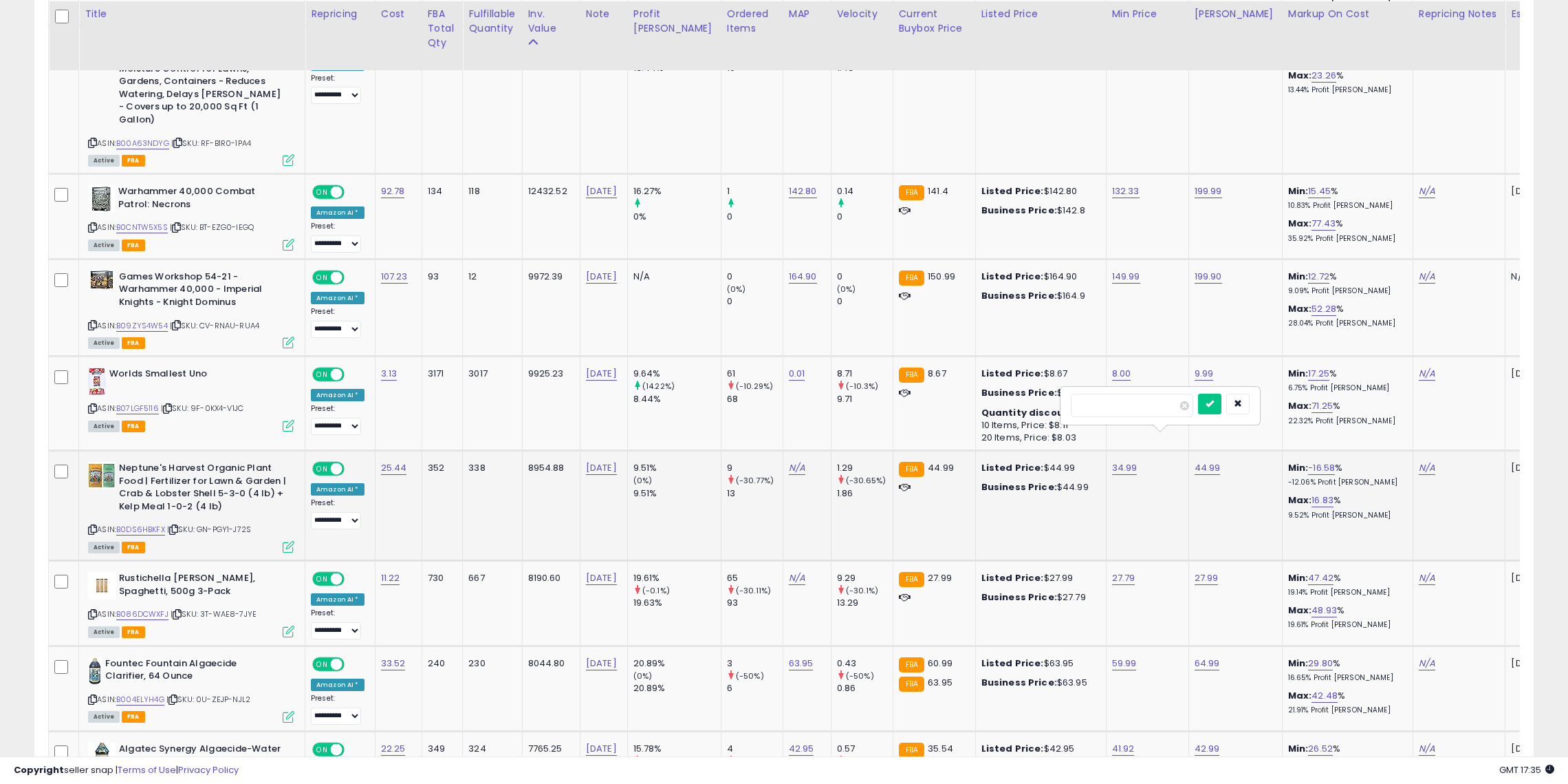
type input "*"
type input "*****"
click button "submit" at bounding box center [1209, 404] width 24 height 21
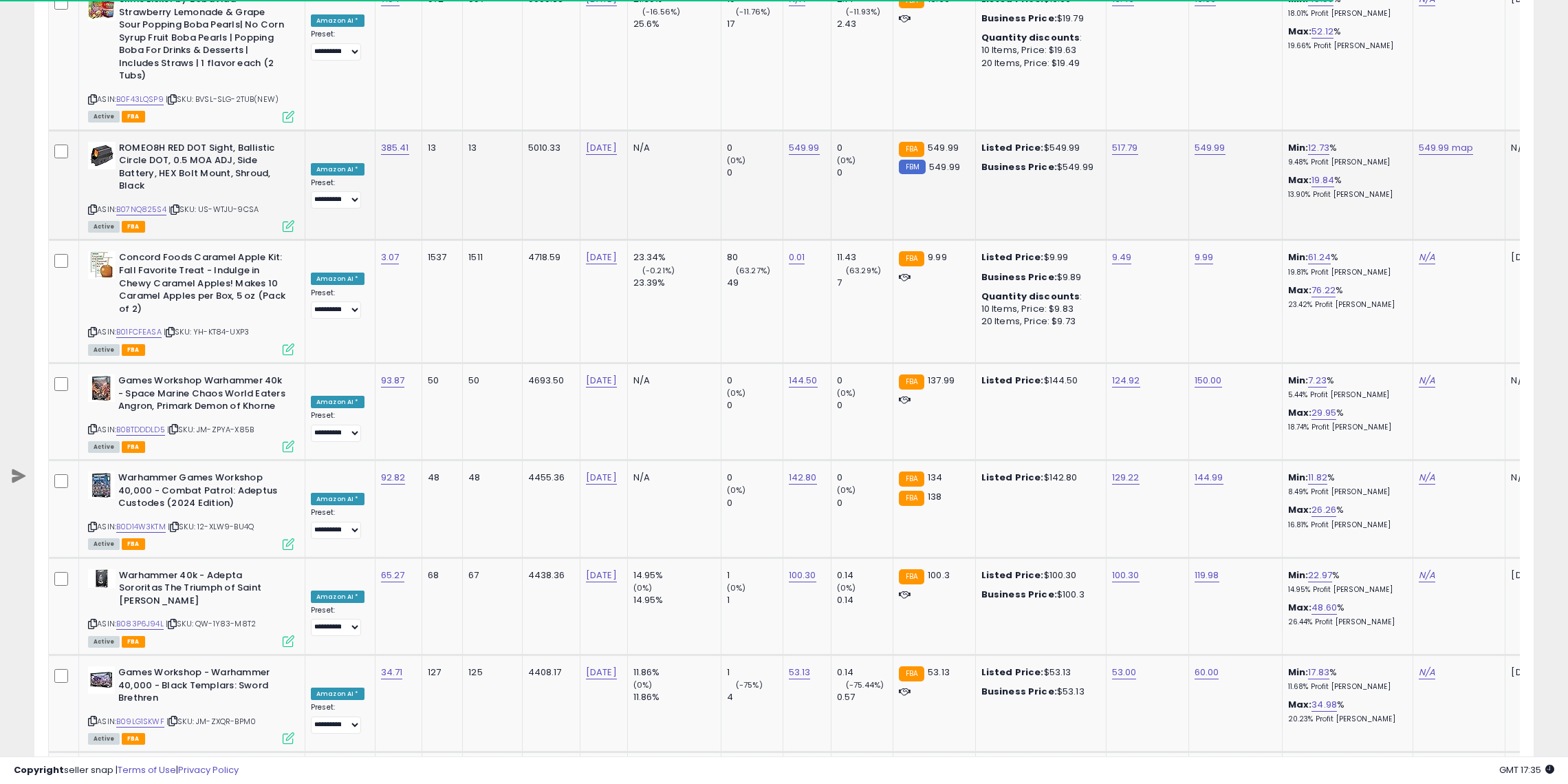
scroll to position [4257, 0]
